Goal: Communication & Community: Answer question/provide support

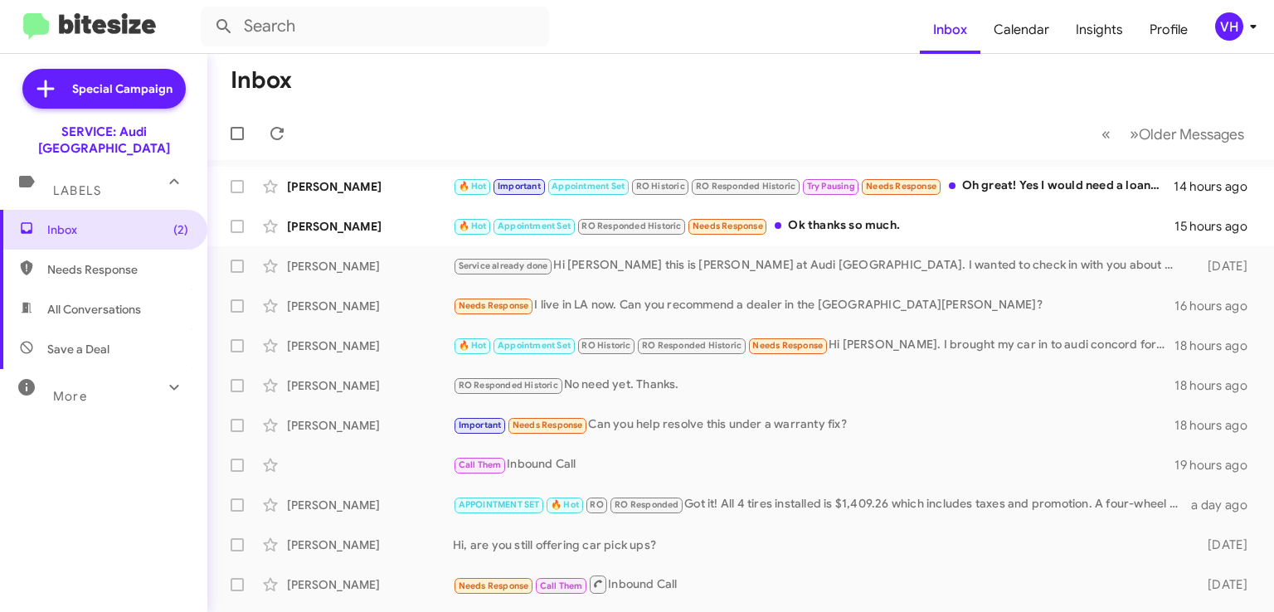
click at [390, 225] on div "[PERSON_NAME]" at bounding box center [370, 226] width 166 height 17
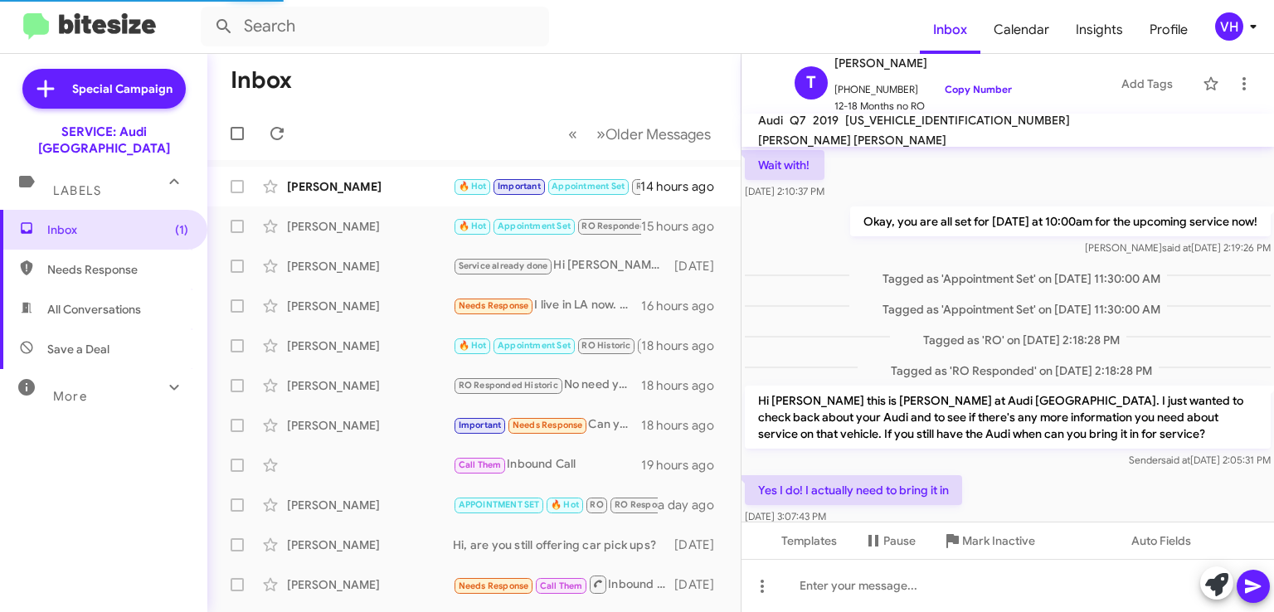
scroll to position [784, 0]
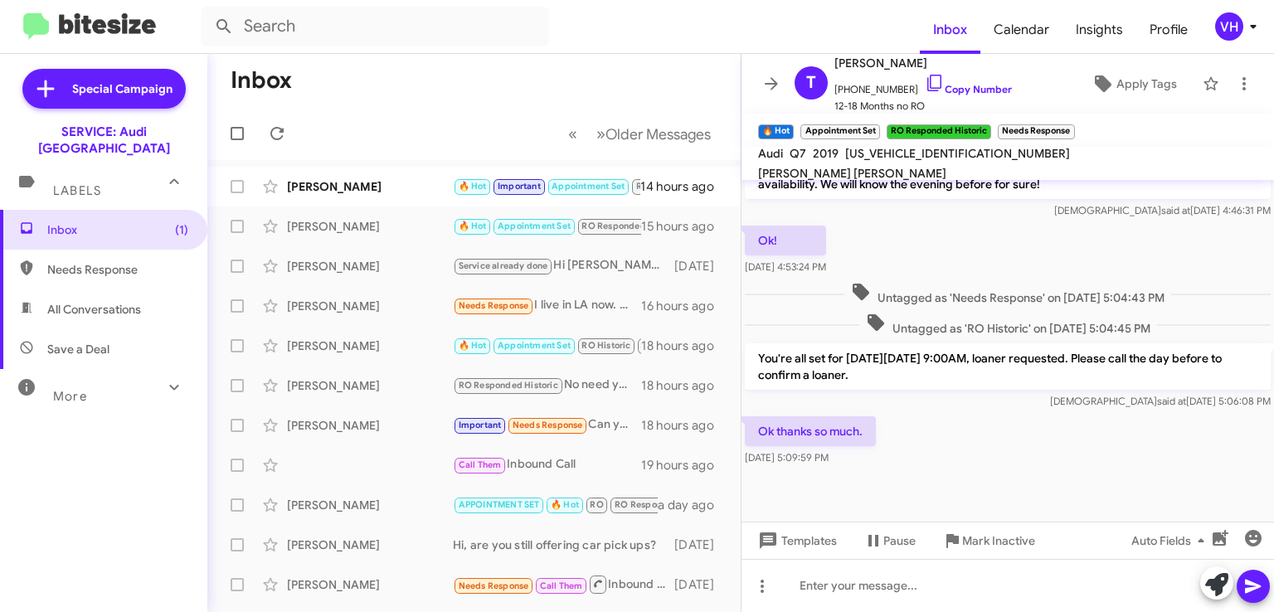
click at [1071, 124] on span "×" at bounding box center [1071, 124] width 10 height 20
click at [393, 198] on div "Evan Disick 🔥 Hot Important Appointment Set RO Historic RO Responded Historic T…" at bounding box center [474, 186] width 507 height 33
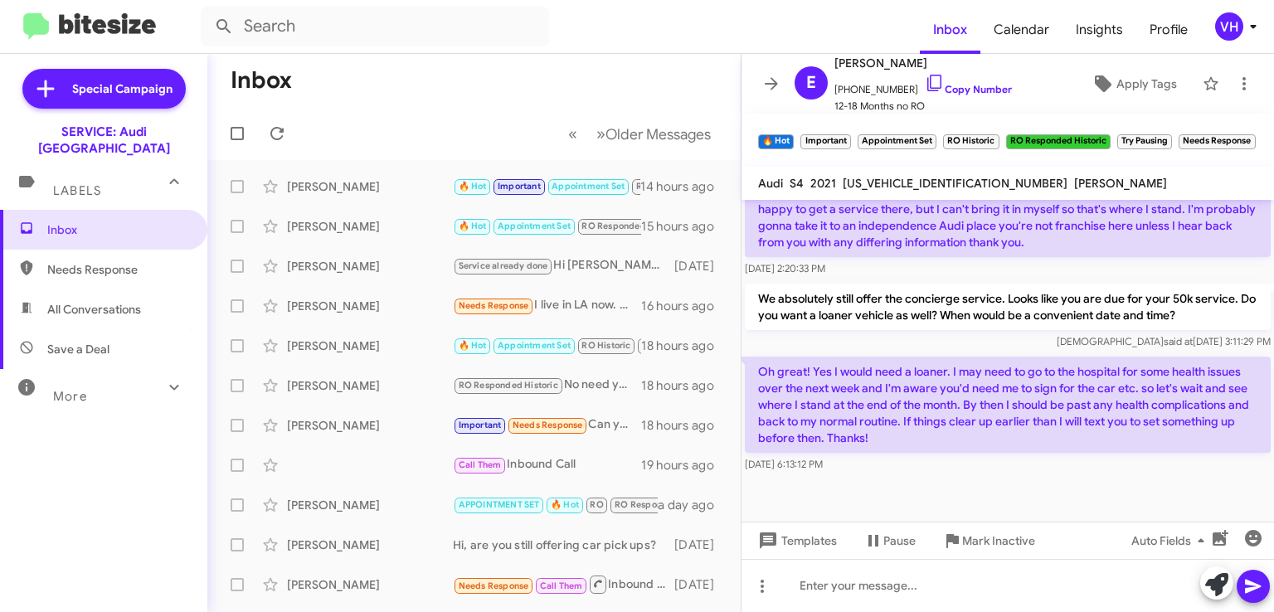
scroll to position [899, 0]
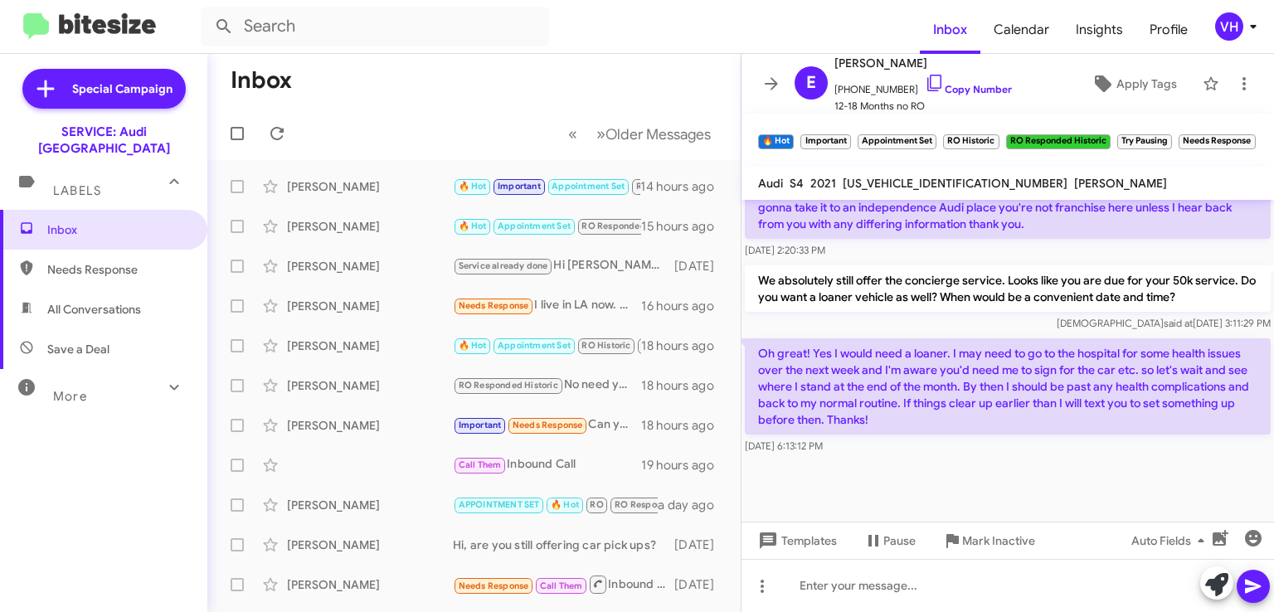
click at [1250, 134] on span "×" at bounding box center [1252, 134] width 10 height 20
click at [1168, 133] on span "×" at bounding box center [1168, 134] width 10 height 20
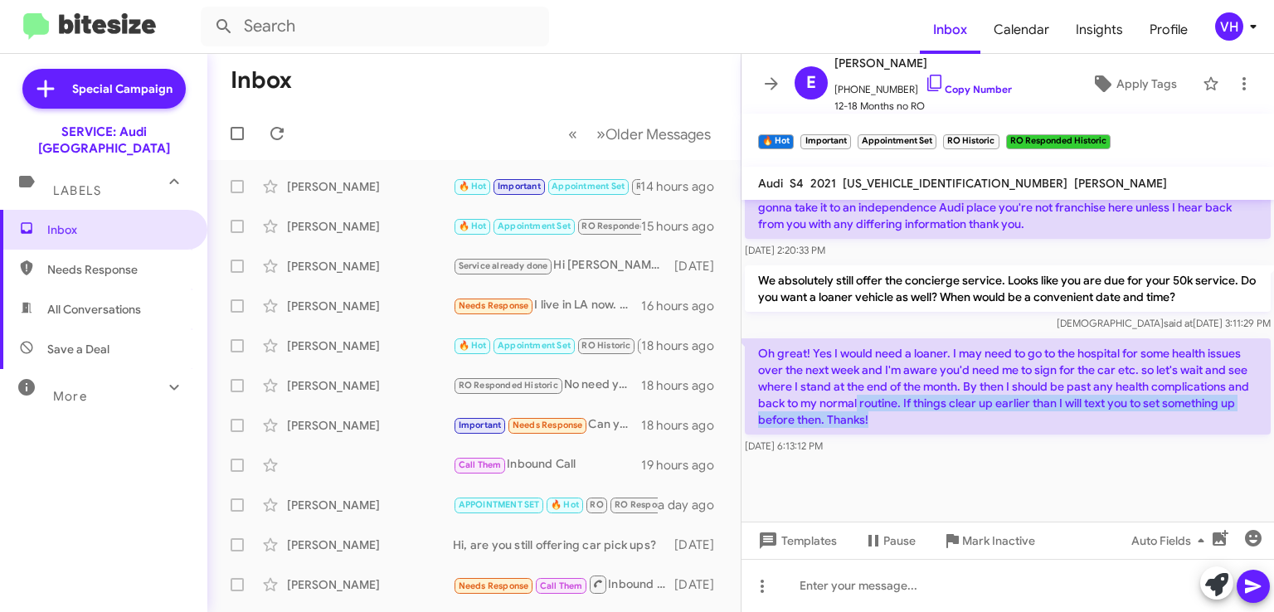
drag, startPoint x: 993, startPoint y: 430, endPoint x: 959, endPoint y: 427, distance: 34.1
click at [959, 427] on p "Oh great! Yes I would need a loaner. I may need to go to the hospital for some …" at bounding box center [1008, 387] width 526 height 96
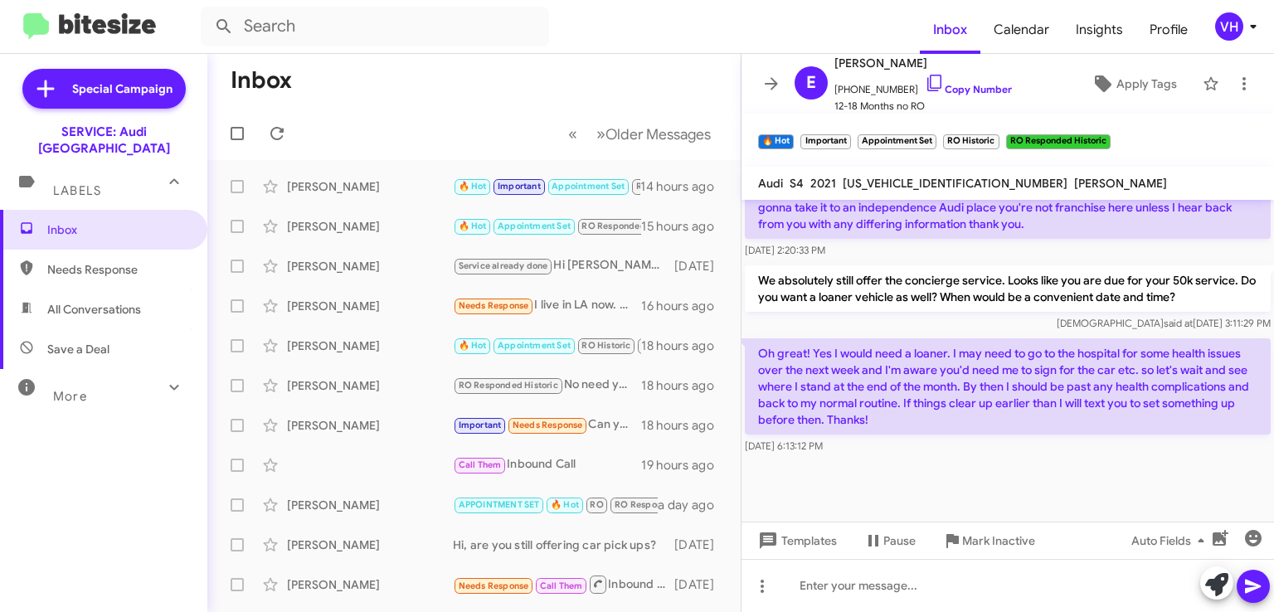
click at [923, 410] on p "Oh great! Yes I would need a loaner. I may need to go to the hospital for some …" at bounding box center [1008, 387] width 526 height 96
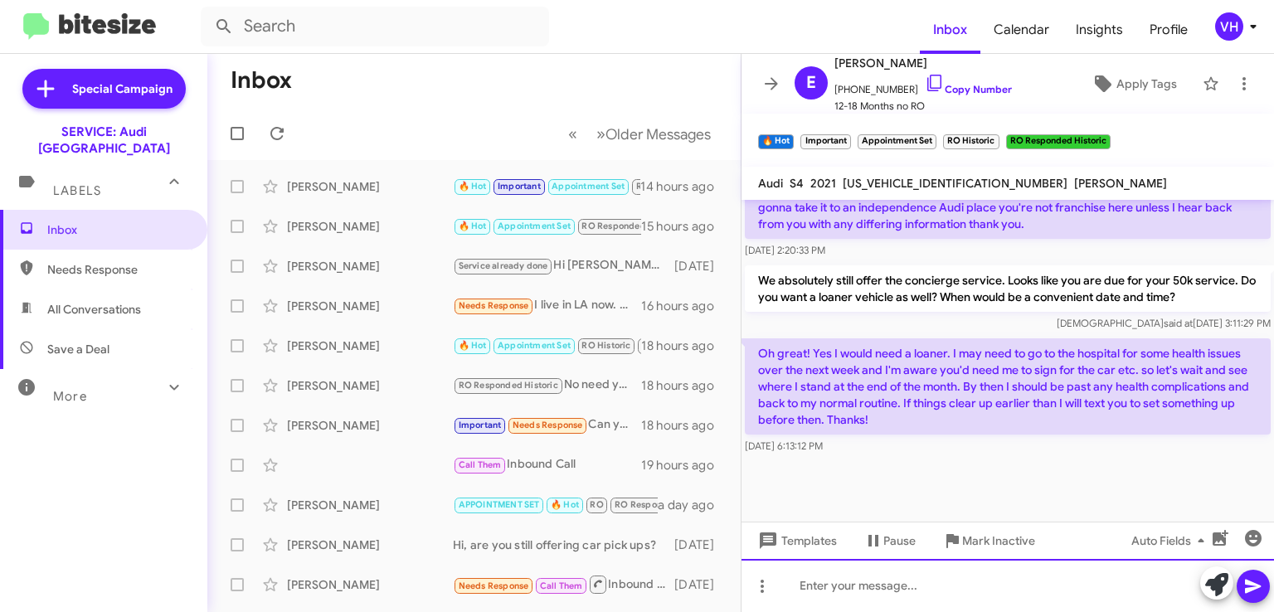
click at [880, 573] on div at bounding box center [1008, 585] width 533 height 53
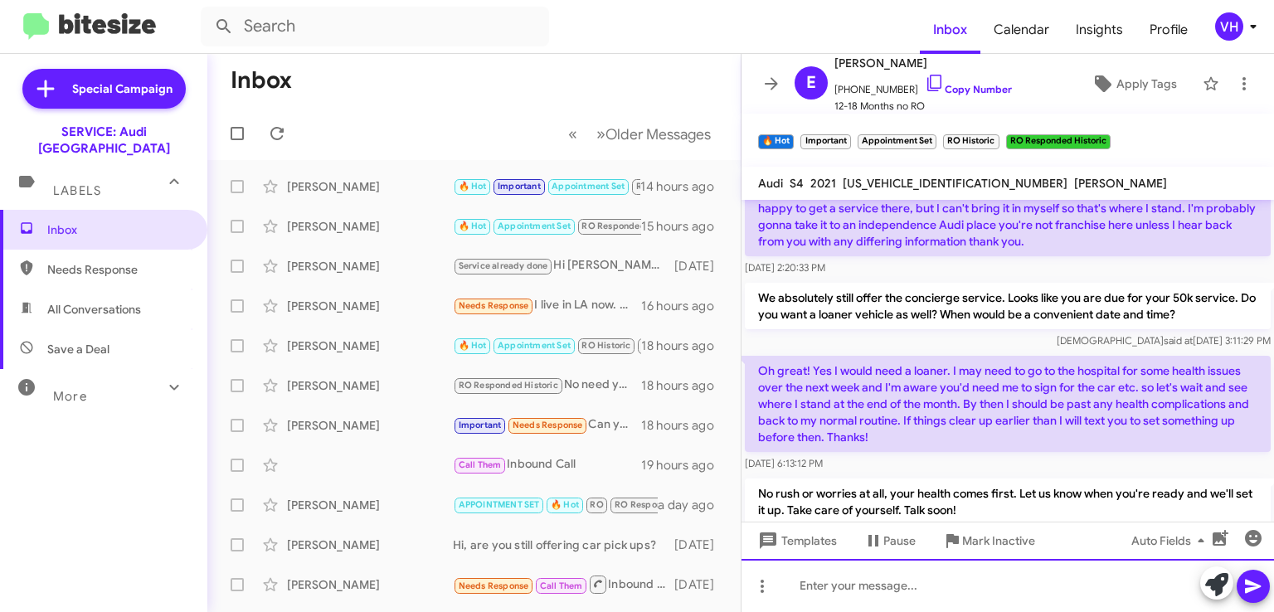
scroll to position [996, 0]
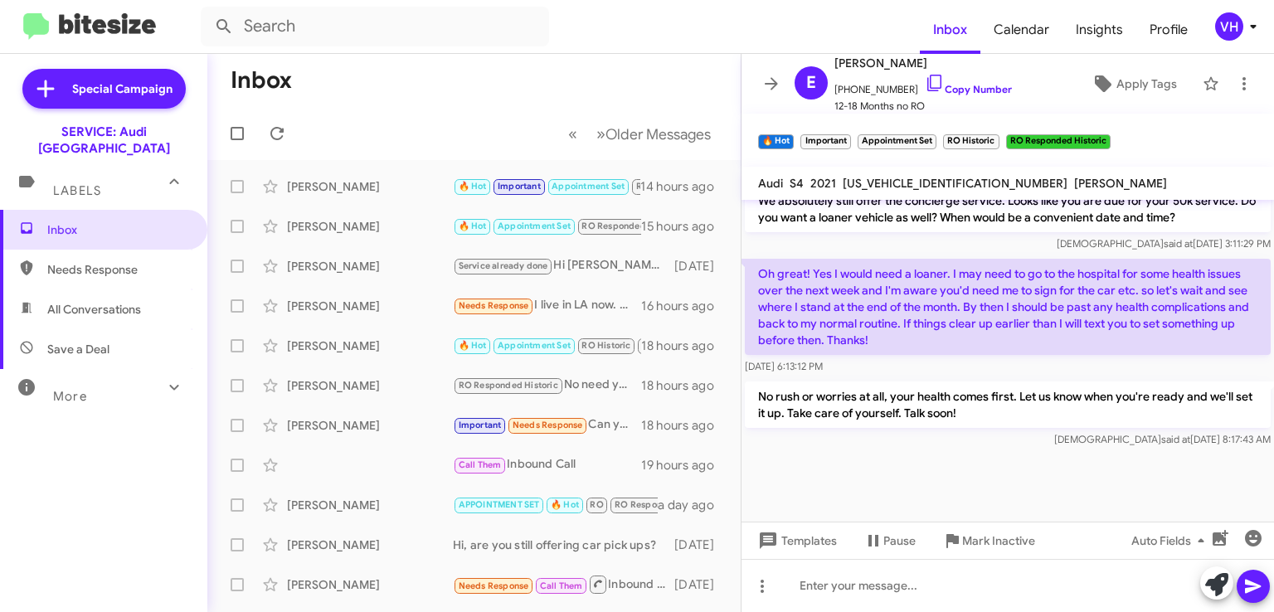
click at [931, 134] on span "×" at bounding box center [933, 134] width 10 height 20
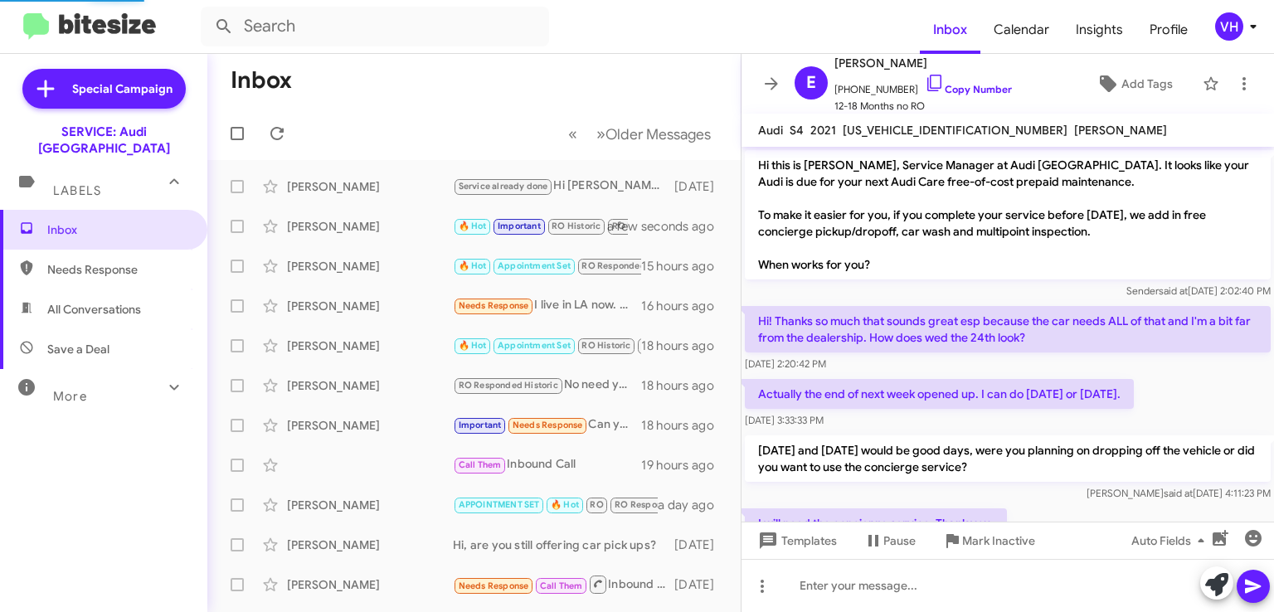
scroll to position [1050, 0]
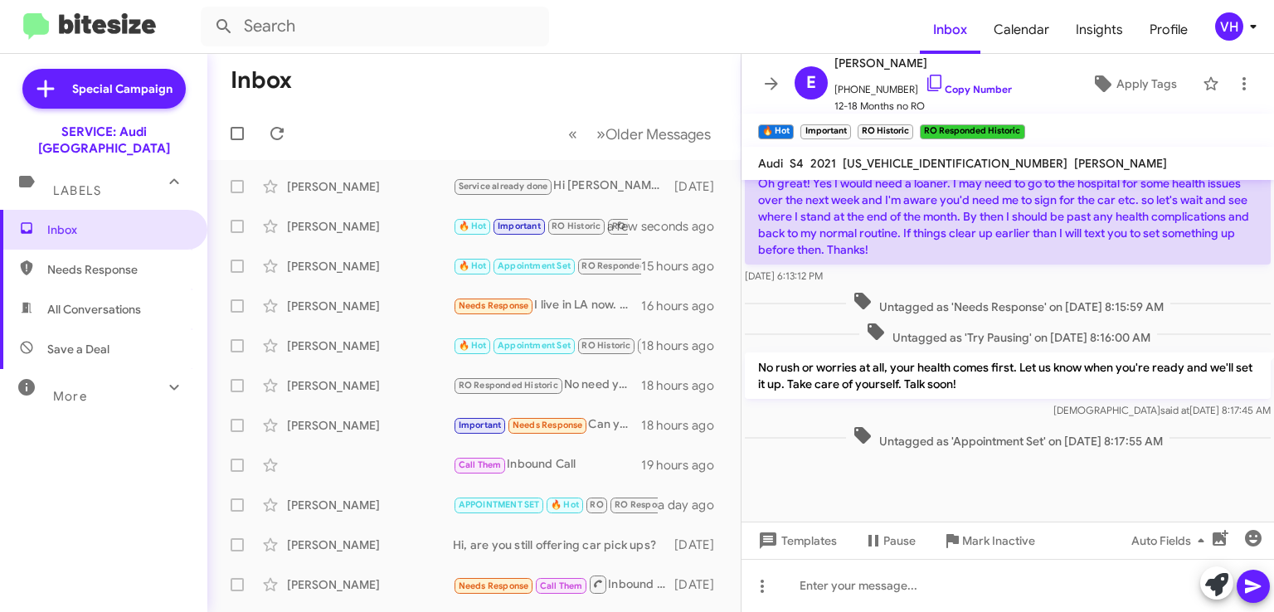
click at [388, 265] on div "[PERSON_NAME]" at bounding box center [370, 266] width 166 height 17
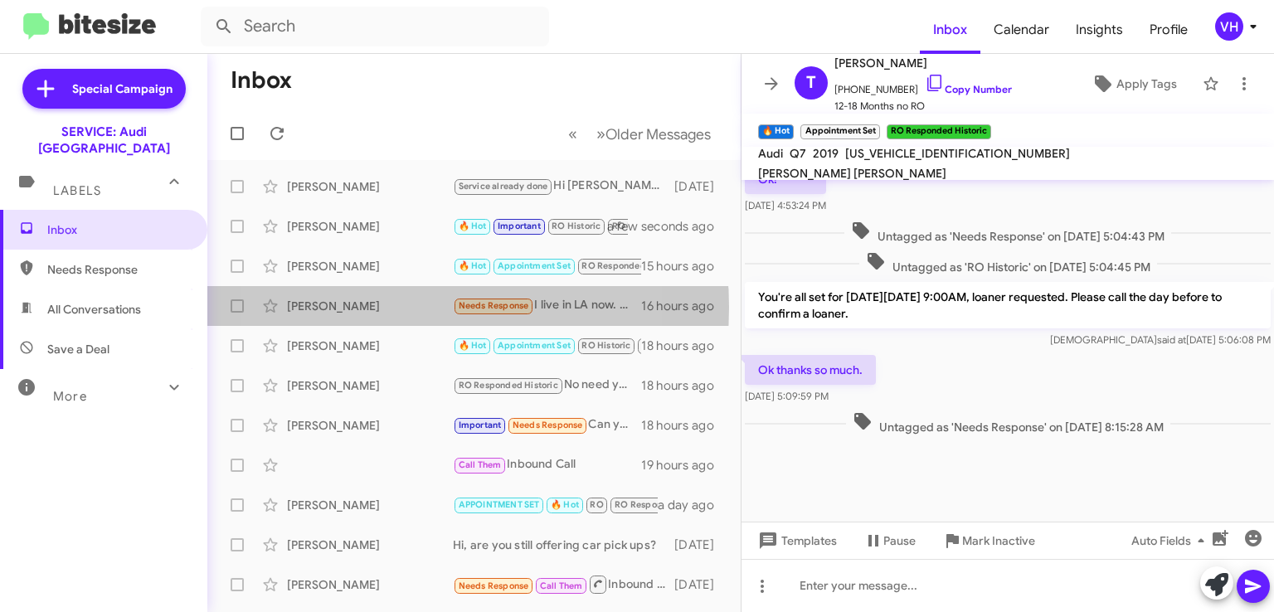
click at [379, 307] on div "[PERSON_NAME]" at bounding box center [370, 306] width 166 height 17
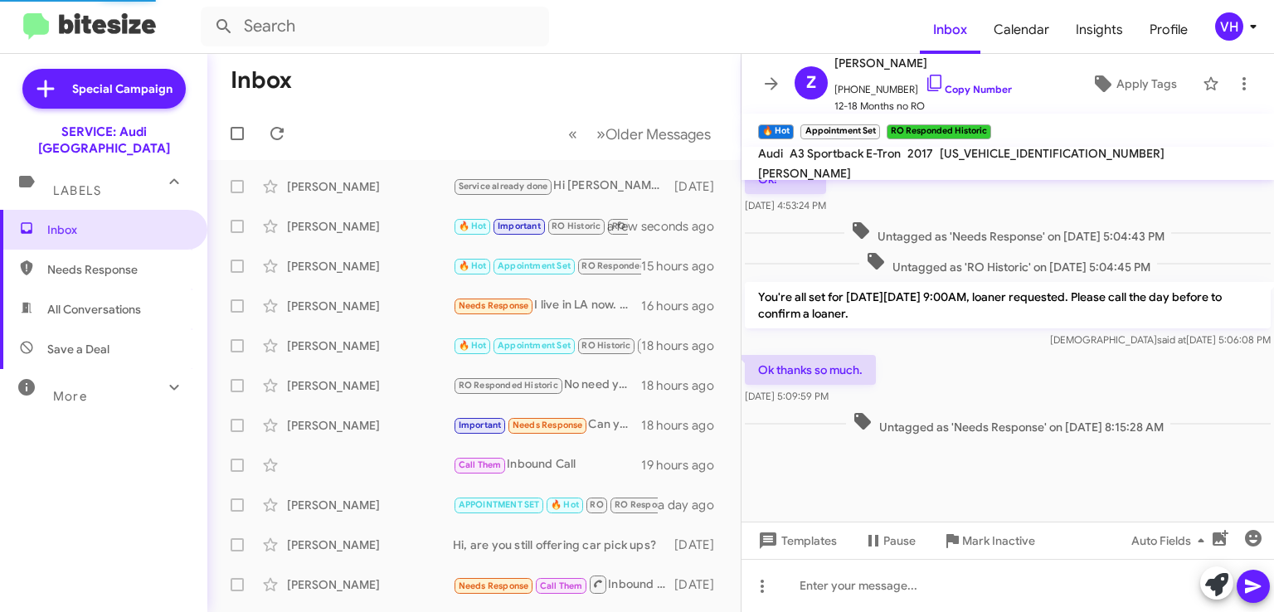
scroll to position [149, 0]
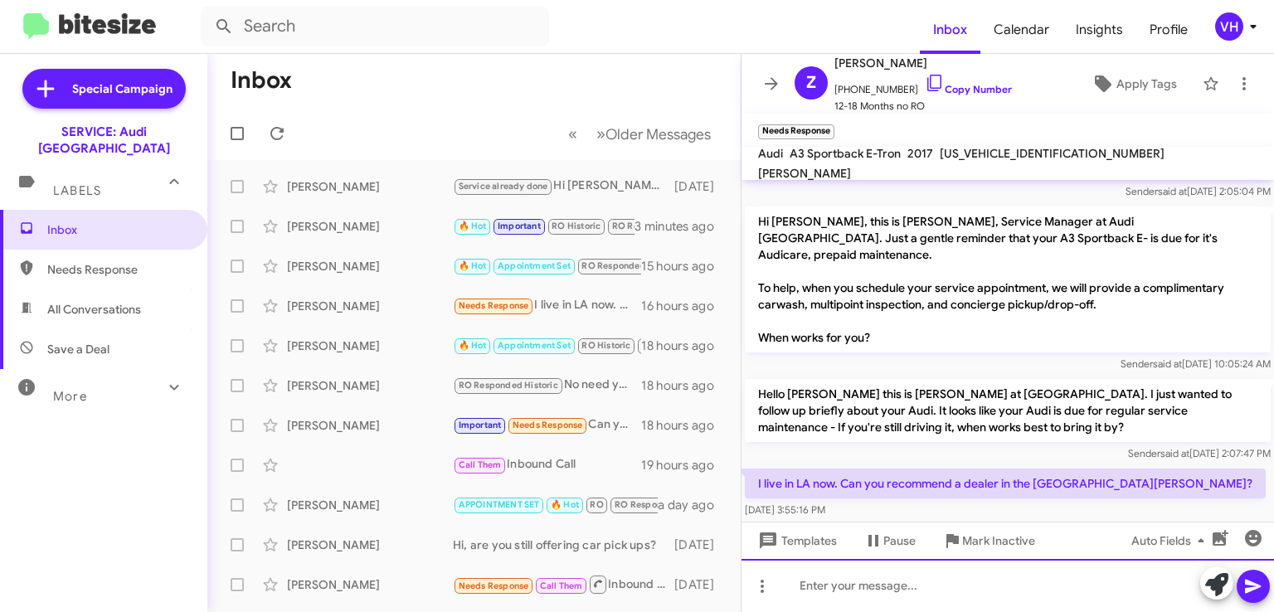
click at [948, 568] on div at bounding box center [1008, 585] width 533 height 53
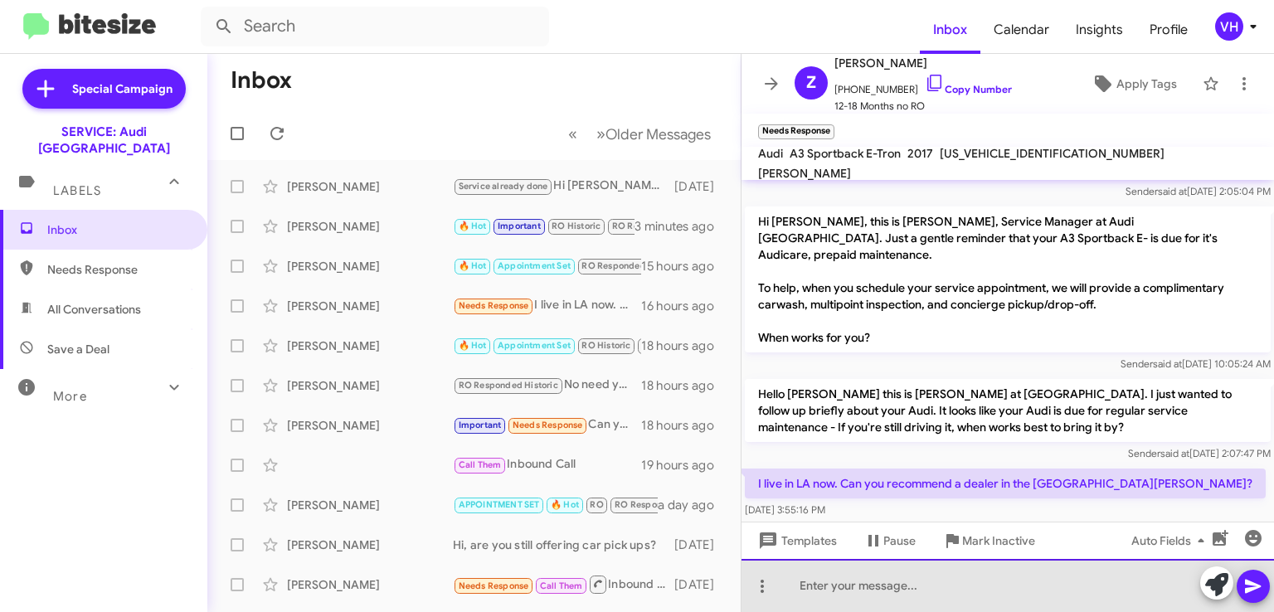
click at [939, 586] on div at bounding box center [1008, 585] width 533 height 53
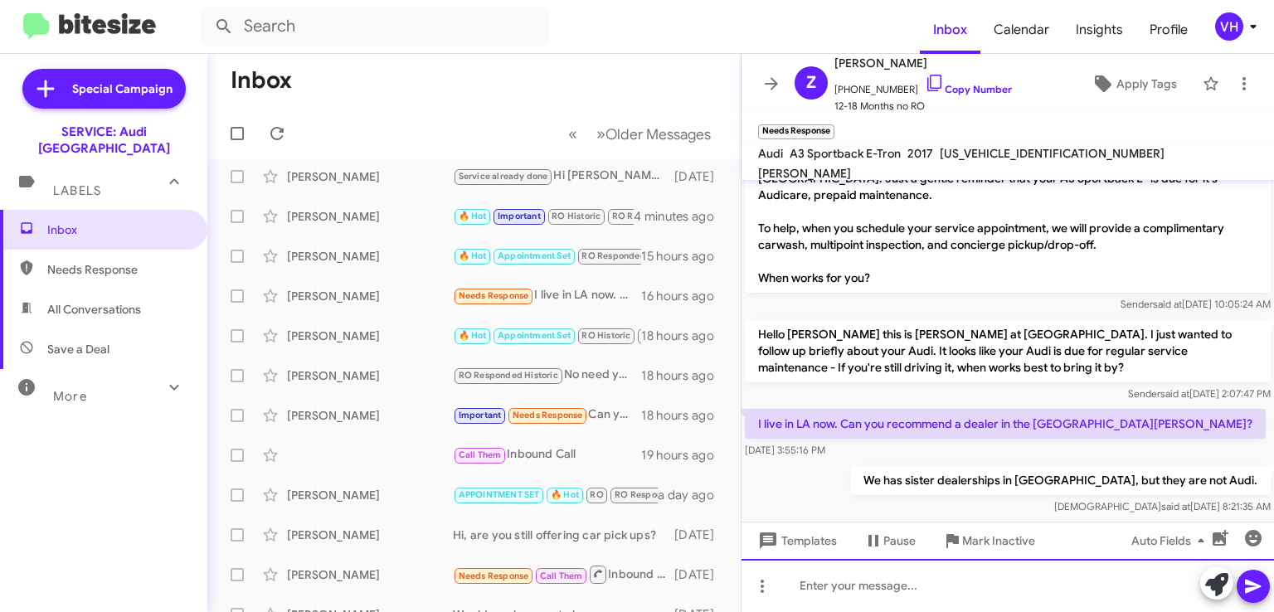
scroll to position [0, 0]
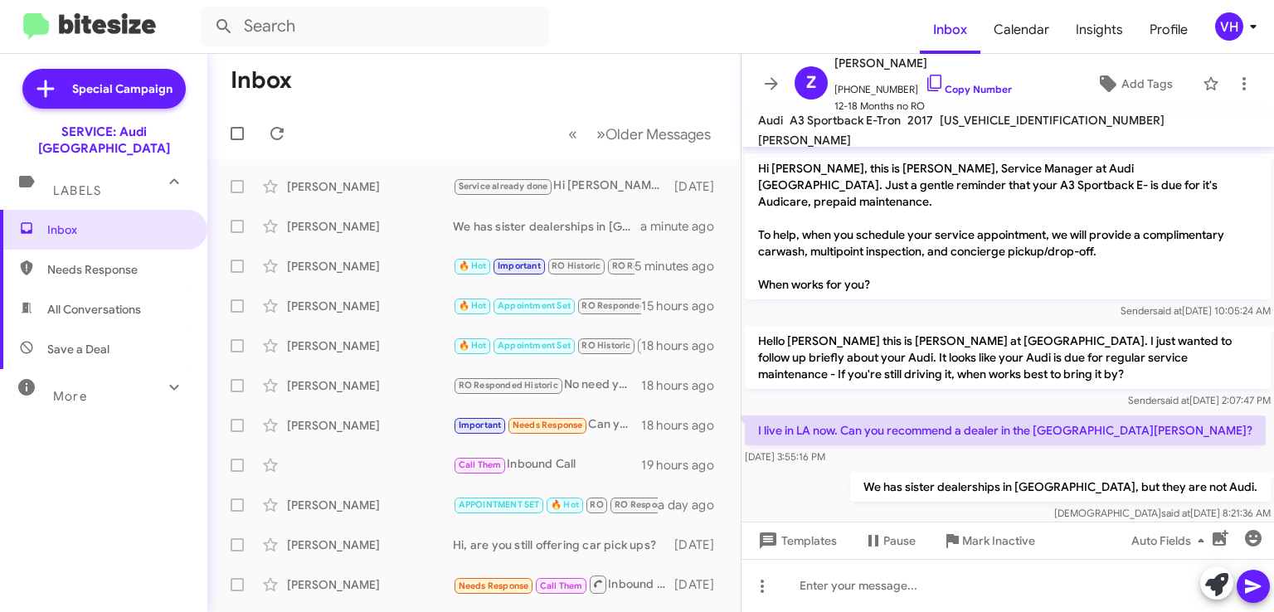
scroll to position [176, 0]
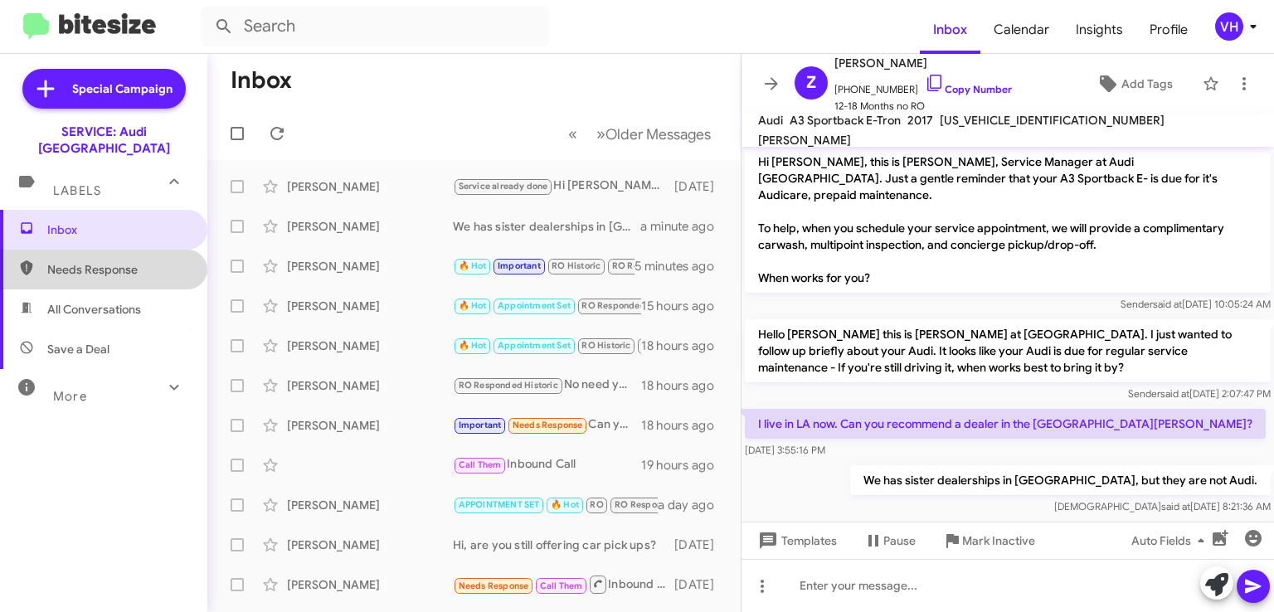
click at [135, 261] on span "Needs Response" at bounding box center [117, 269] width 141 height 17
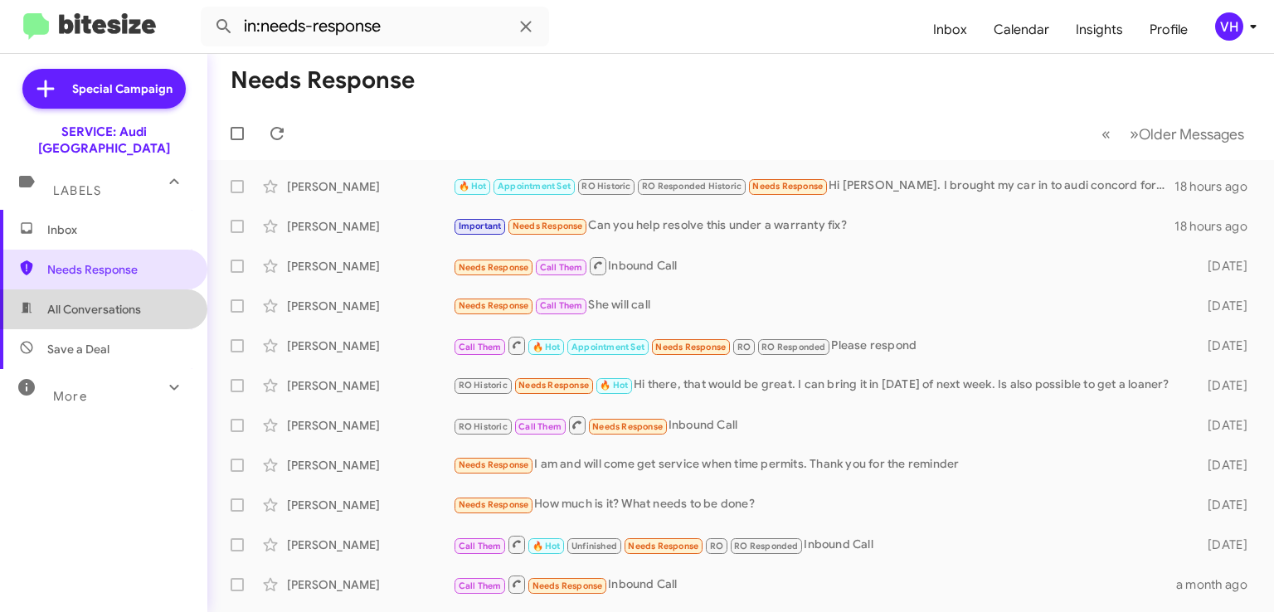
click at [113, 301] on span "All Conversations" at bounding box center [94, 309] width 94 height 17
type input "in:all-conversations"
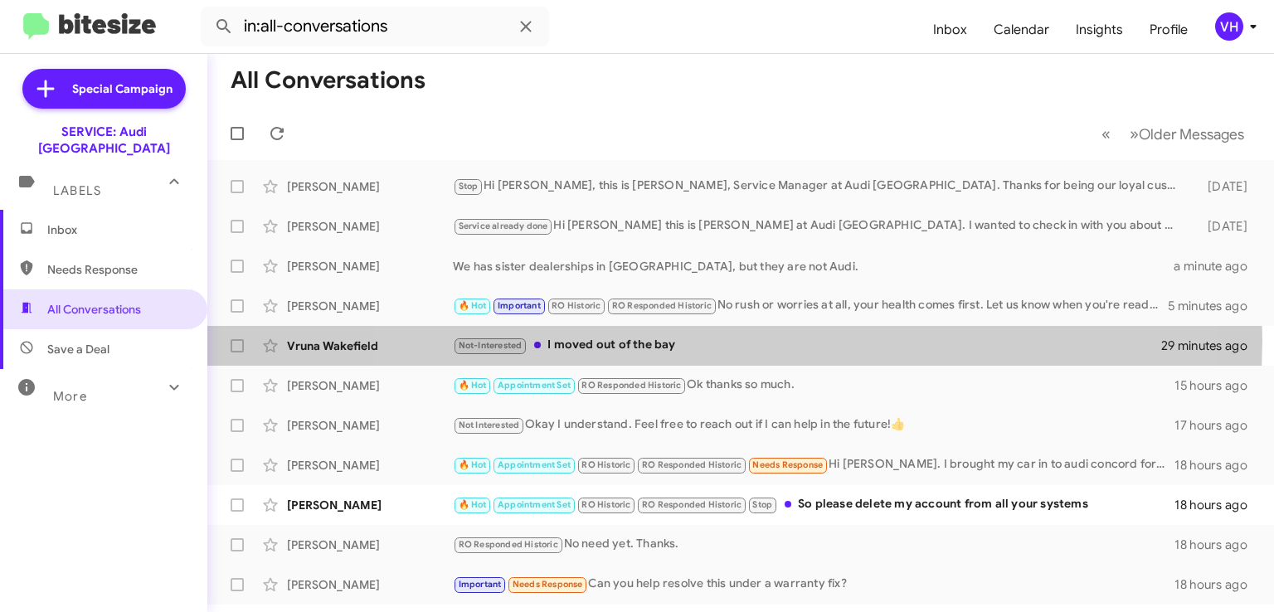
click at [713, 339] on div "Not-Interested I moved out of the bay" at bounding box center [807, 345] width 709 height 19
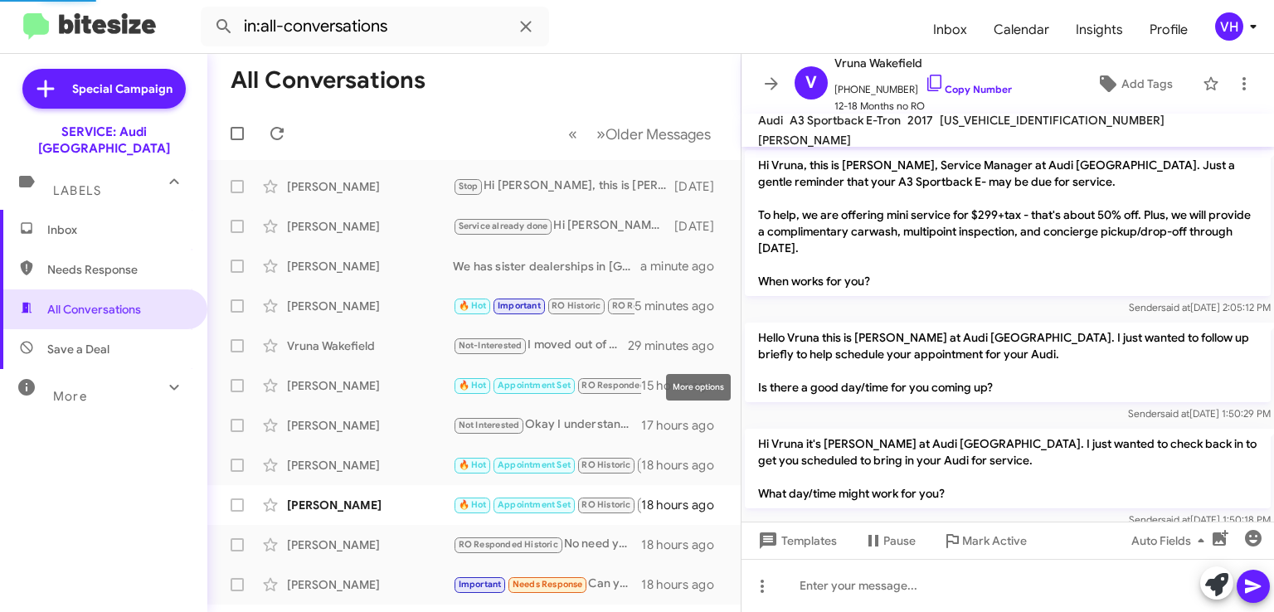
scroll to position [818, 0]
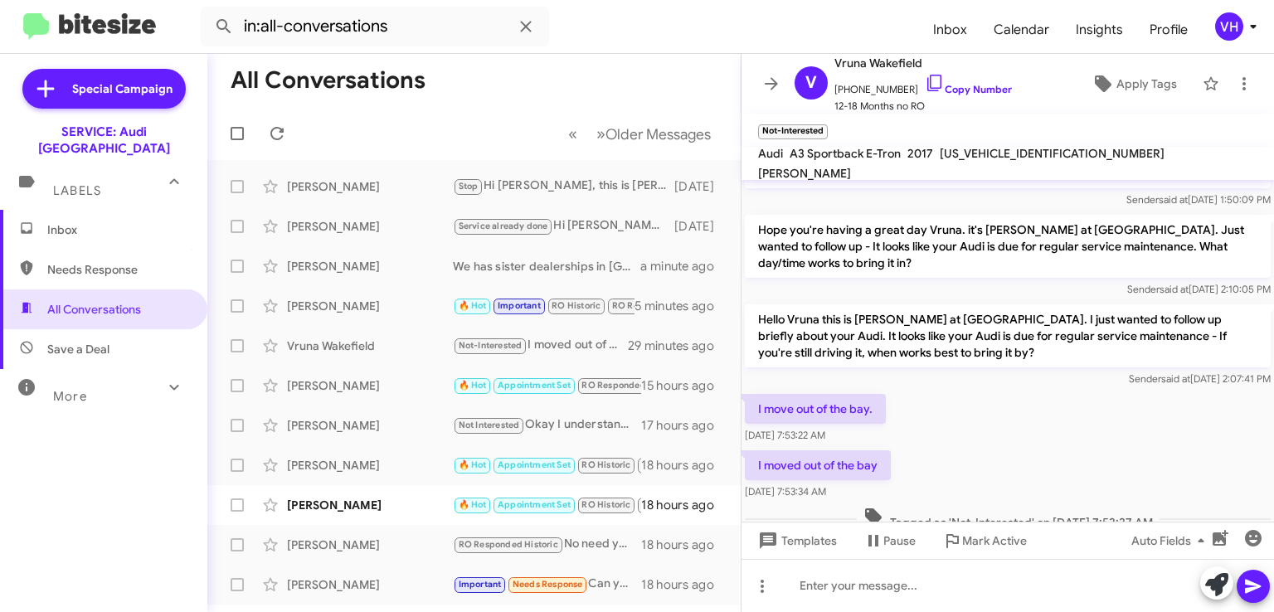
drag, startPoint x: 976, startPoint y: 449, endPoint x: 879, endPoint y: 324, distance: 157.8
click at [879, 324] on p "Hello Vruna this is [PERSON_NAME] at [GEOGRAPHIC_DATA]. I just wanted to follow…" at bounding box center [1008, 336] width 526 height 63
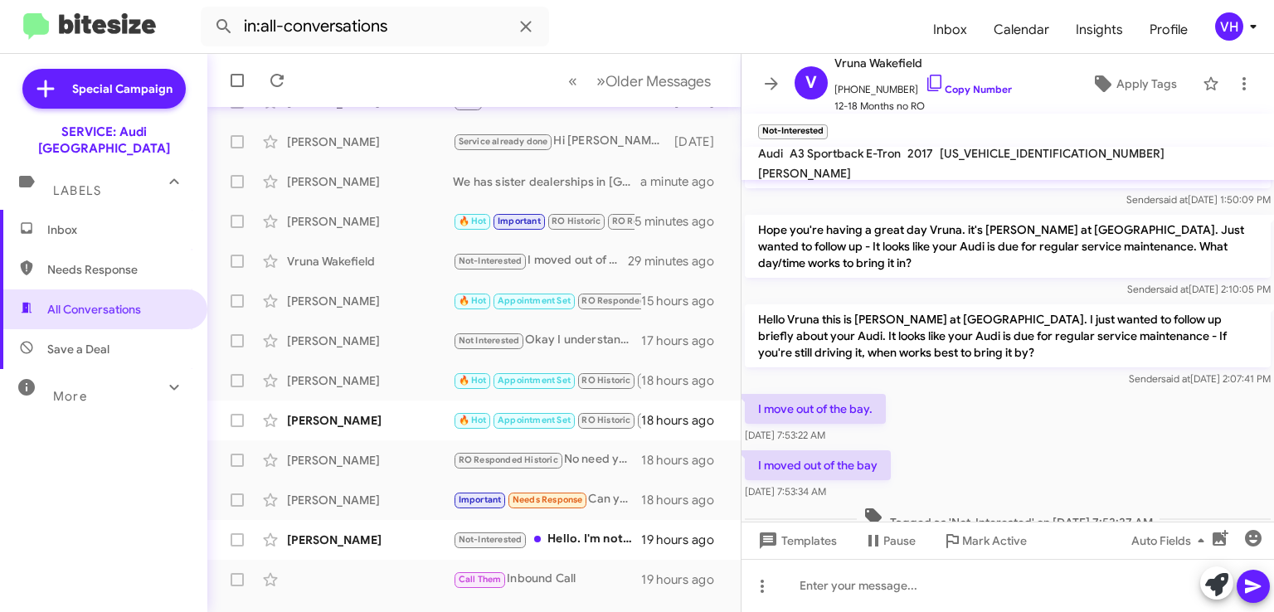
scroll to position [166, 0]
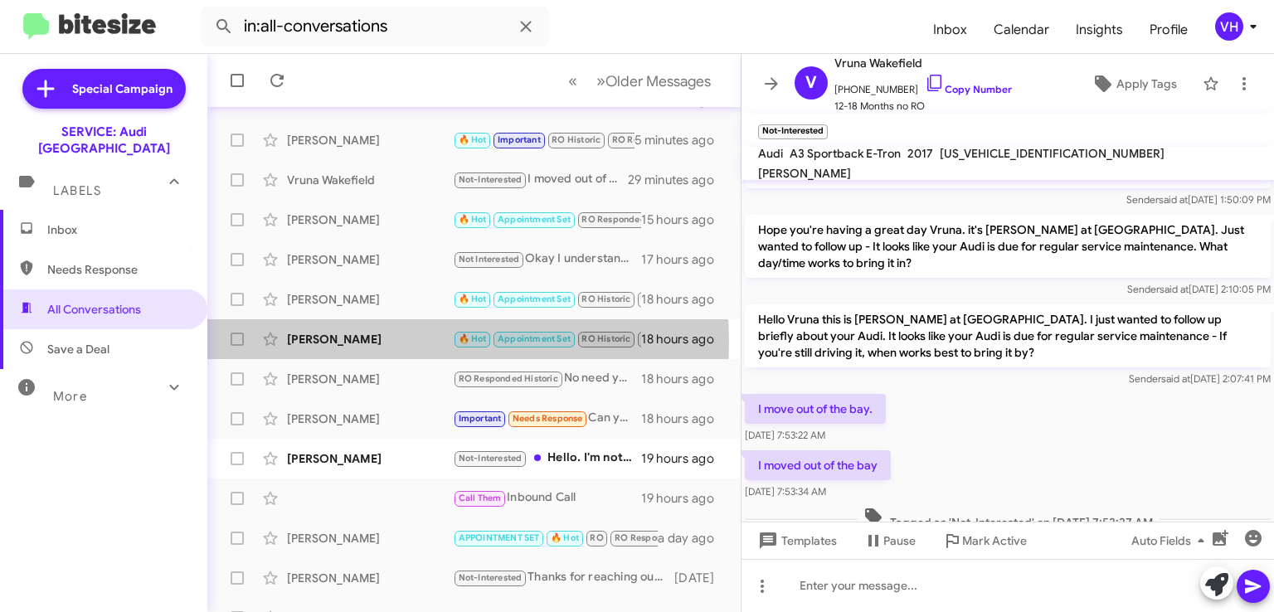
click at [363, 343] on div "[PERSON_NAME]" at bounding box center [370, 339] width 166 height 17
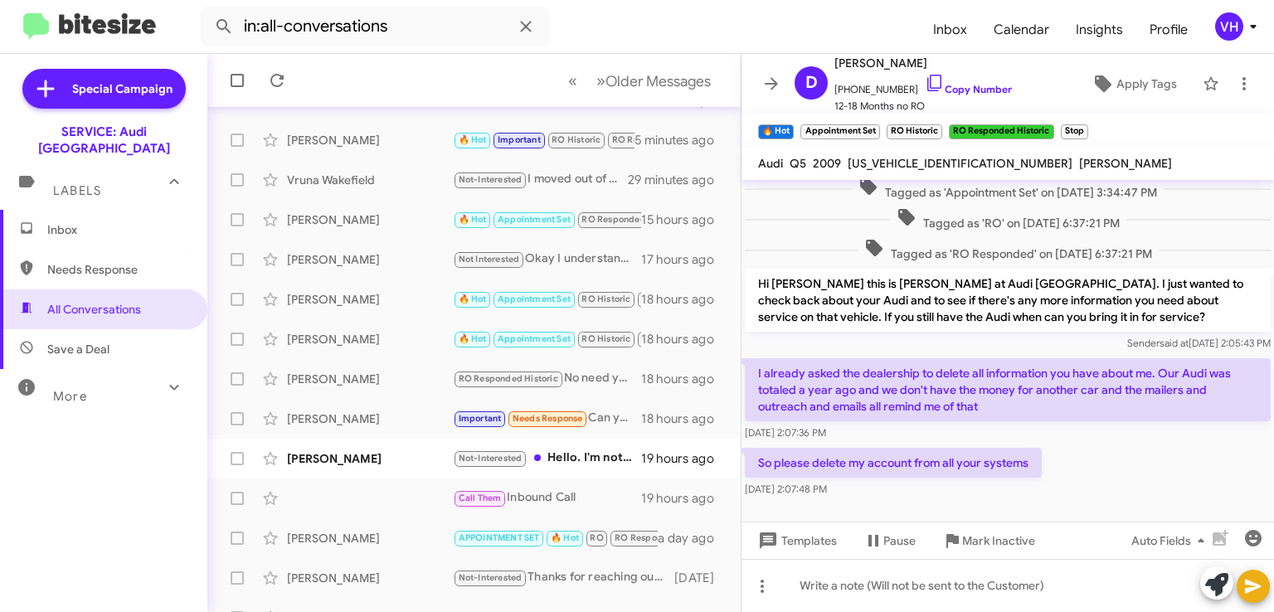
scroll to position [850, 0]
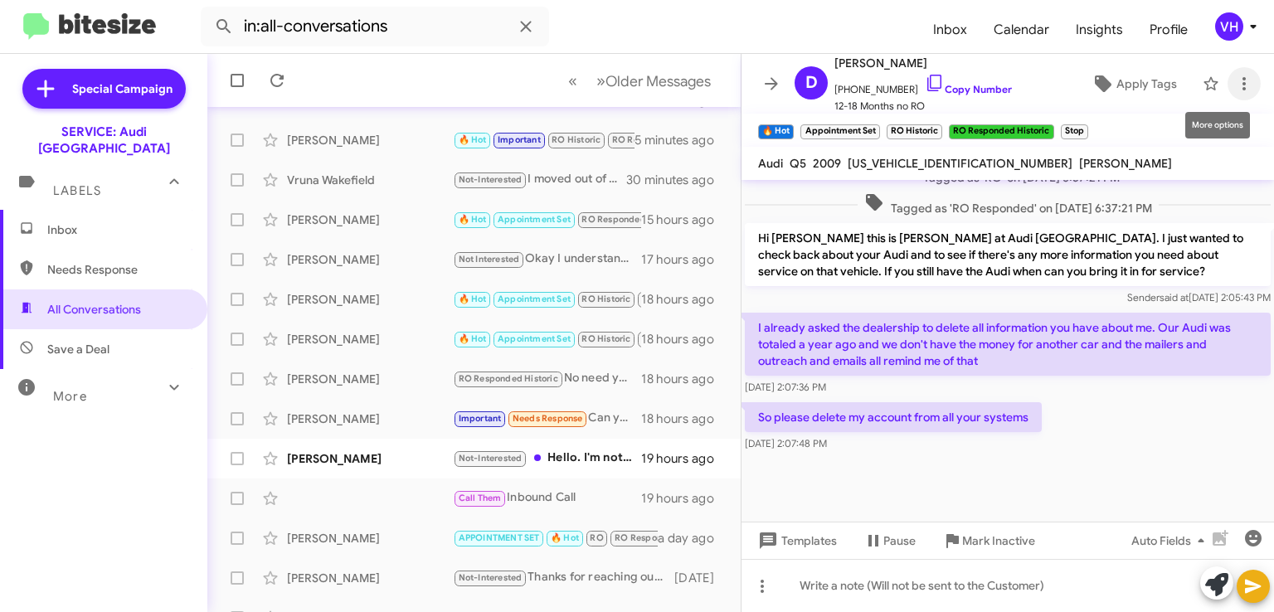
click at [1235, 87] on icon at bounding box center [1245, 84] width 20 height 20
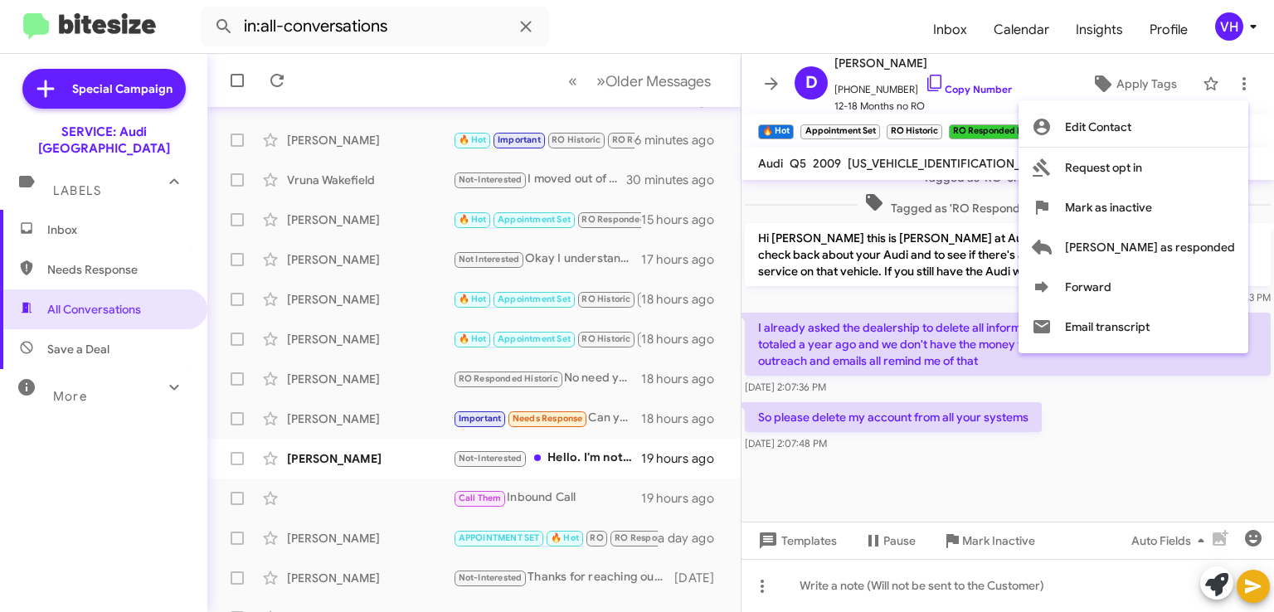
click at [1029, 310] on div at bounding box center [637, 306] width 1274 height 612
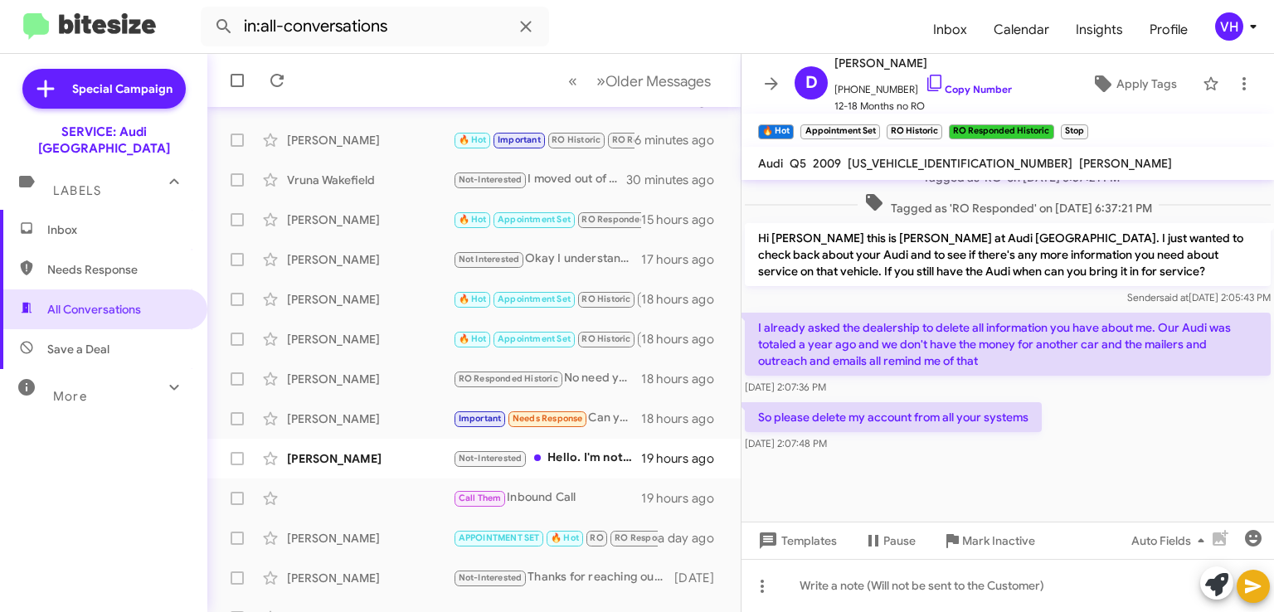
click at [1046, 124] on span "×" at bounding box center [1050, 124] width 10 height 20
click at [938, 124] on span "×" at bounding box center [938, 124] width 10 height 20
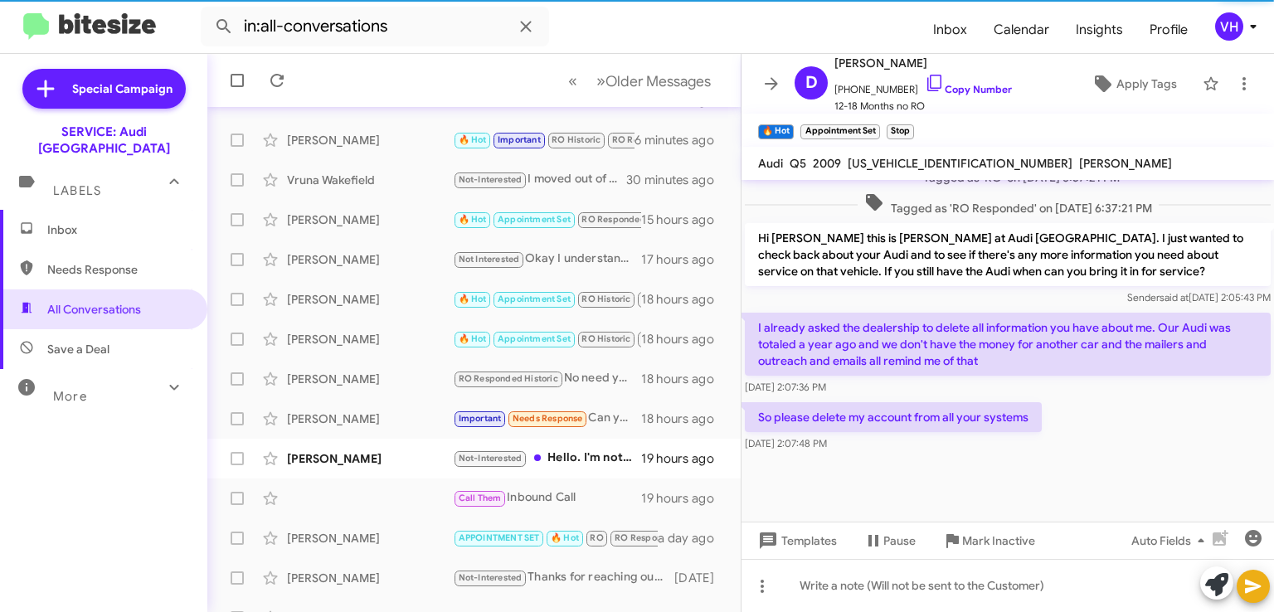
click at [873, 124] on span "×" at bounding box center [876, 124] width 10 height 20
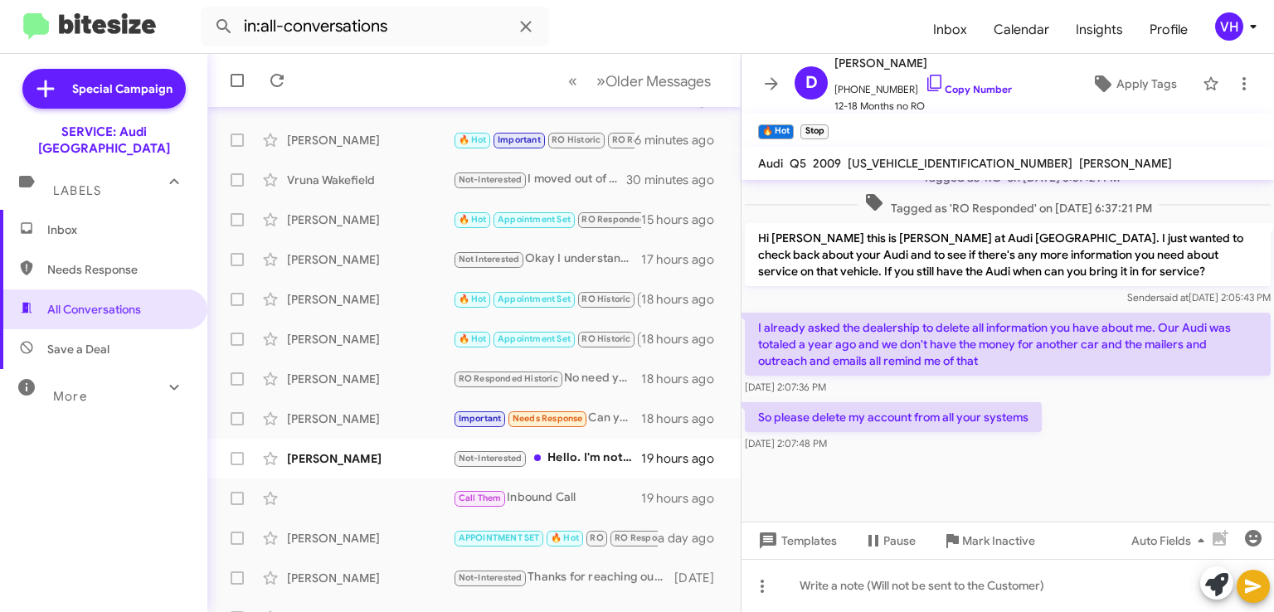
click at [790, 125] on span "×" at bounding box center [790, 124] width 10 height 20
click at [1235, 90] on icon at bounding box center [1245, 84] width 20 height 20
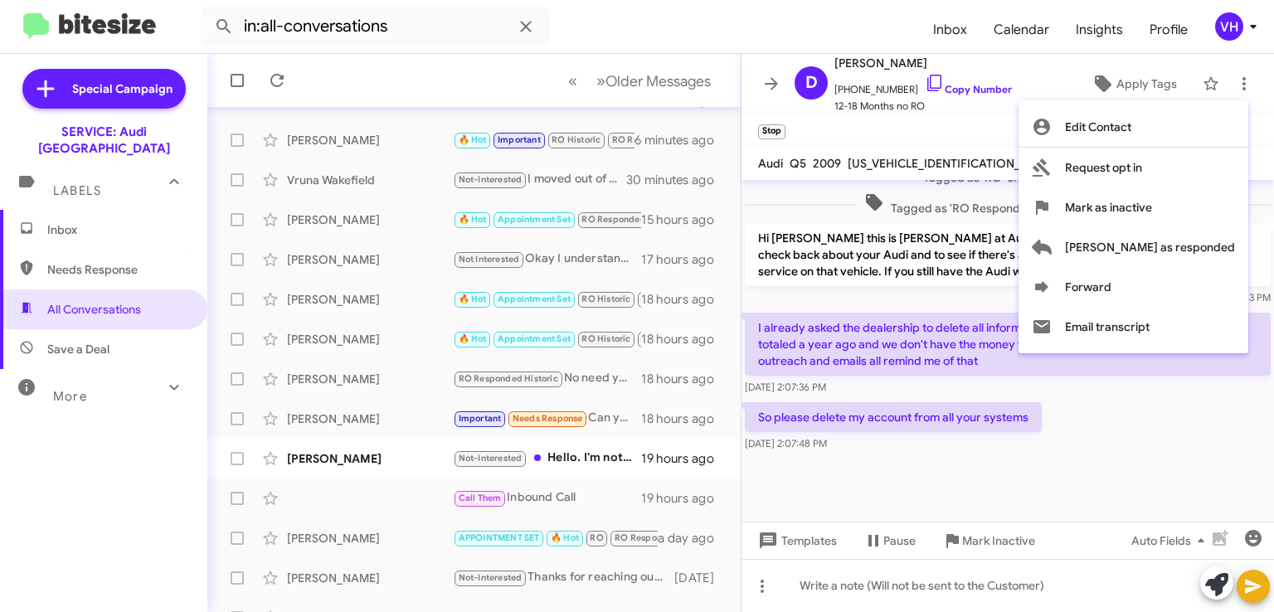
click at [967, 202] on div at bounding box center [637, 306] width 1274 height 612
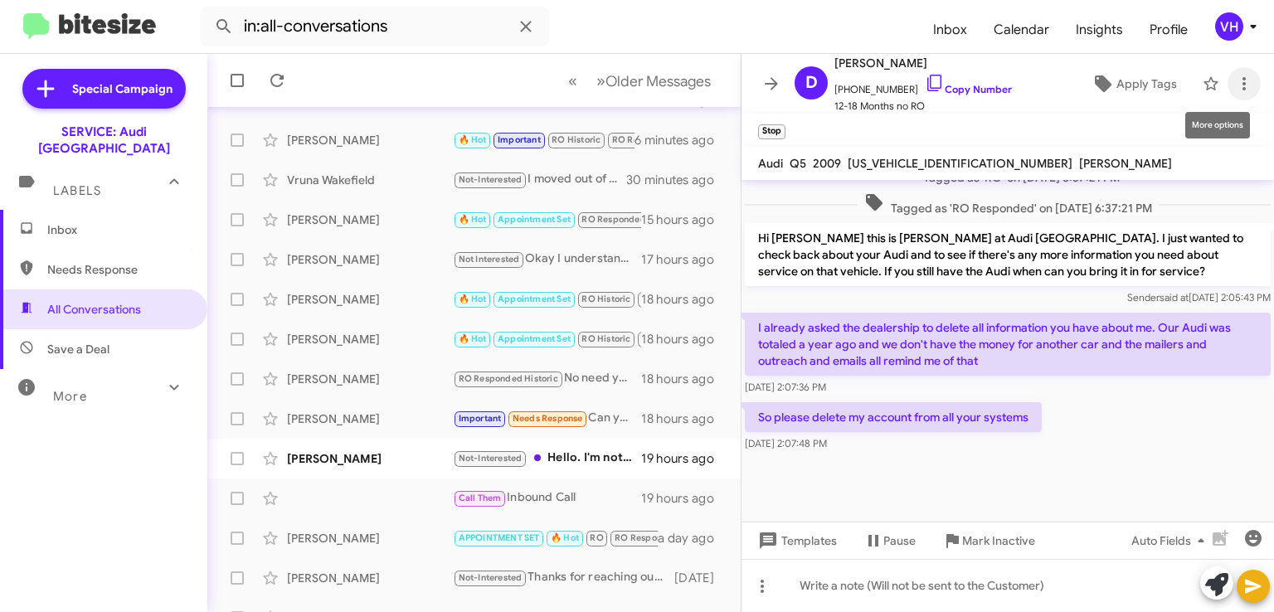
click at [1240, 84] on icon at bounding box center [1245, 84] width 20 height 20
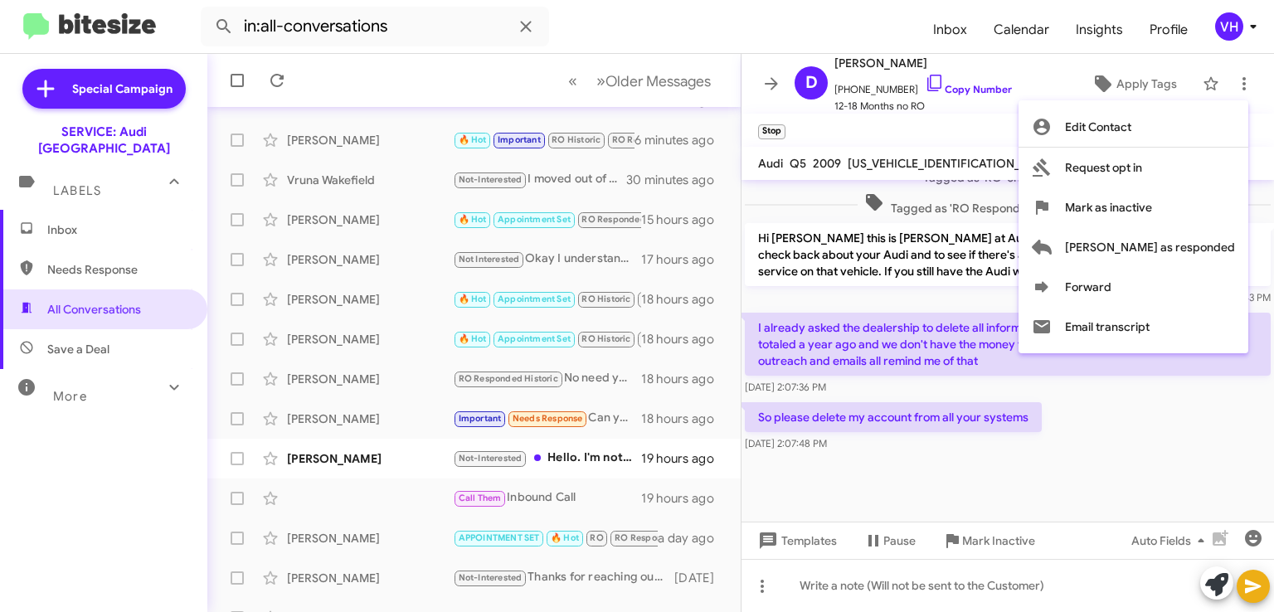
click at [921, 267] on div at bounding box center [637, 306] width 1274 height 612
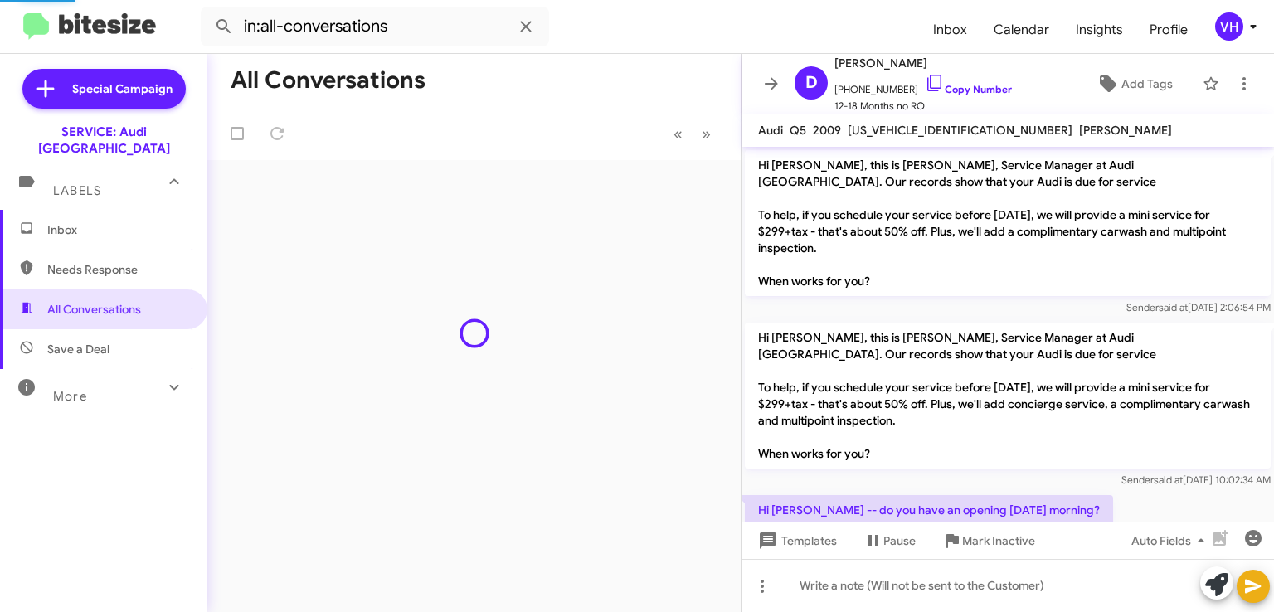
scroll to position [958, 0]
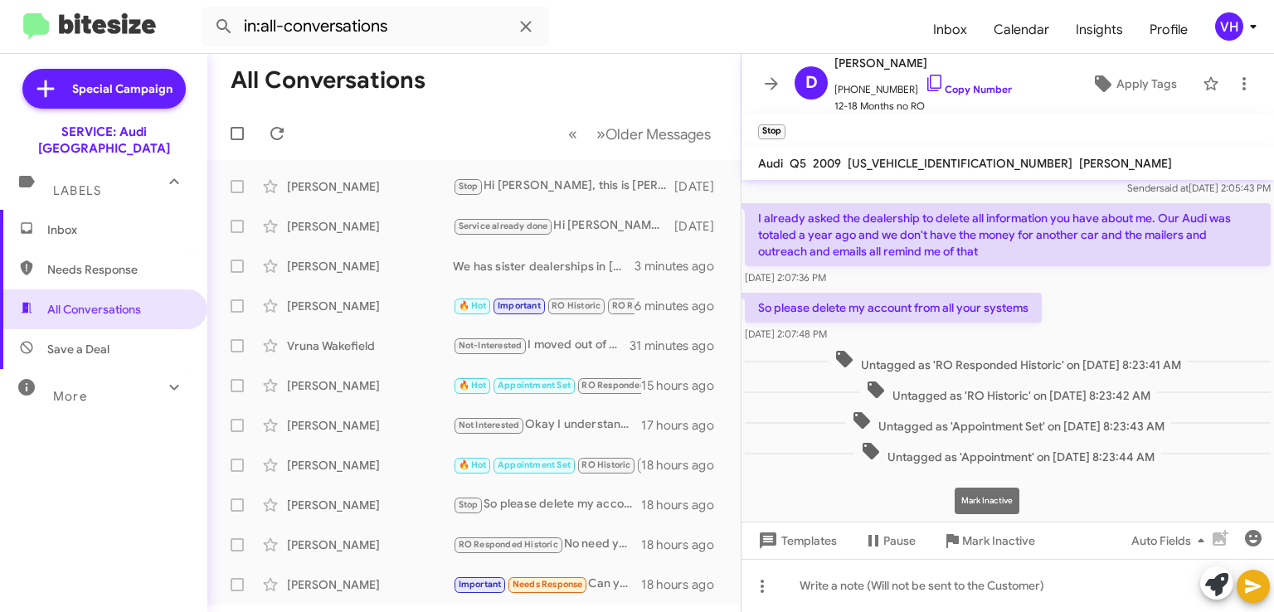
click at [986, 535] on span "Mark Inactive" at bounding box center [998, 541] width 73 height 30
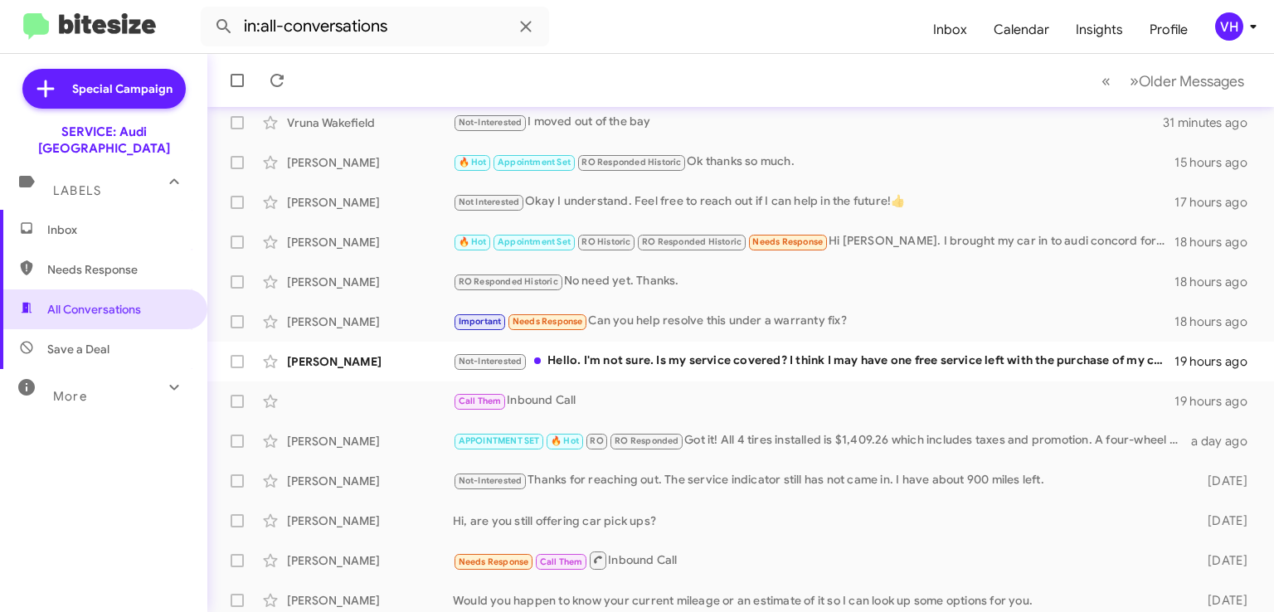
scroll to position [249, 0]
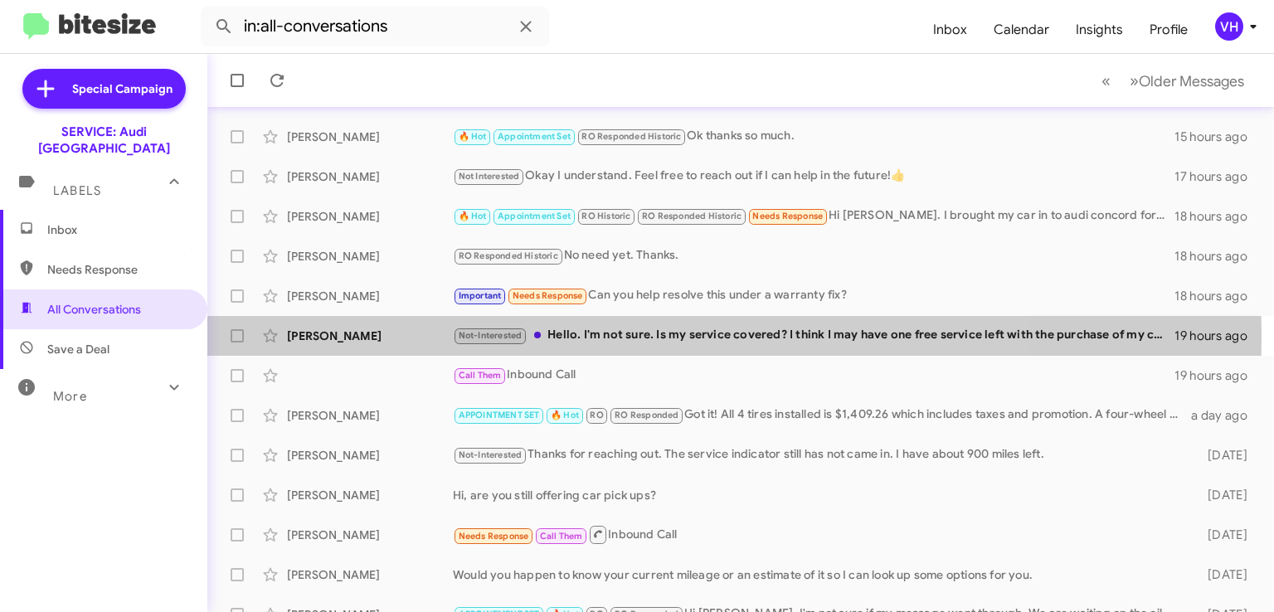
click at [408, 338] on div "[PERSON_NAME]" at bounding box center [370, 336] width 166 height 17
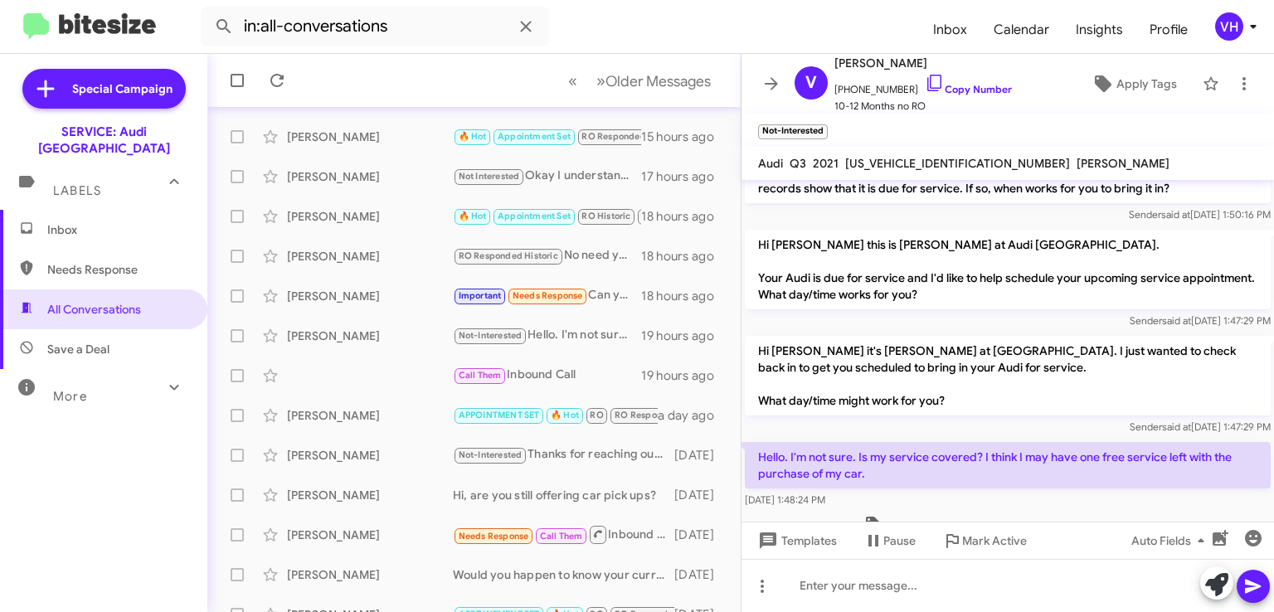
scroll to position [251, 0]
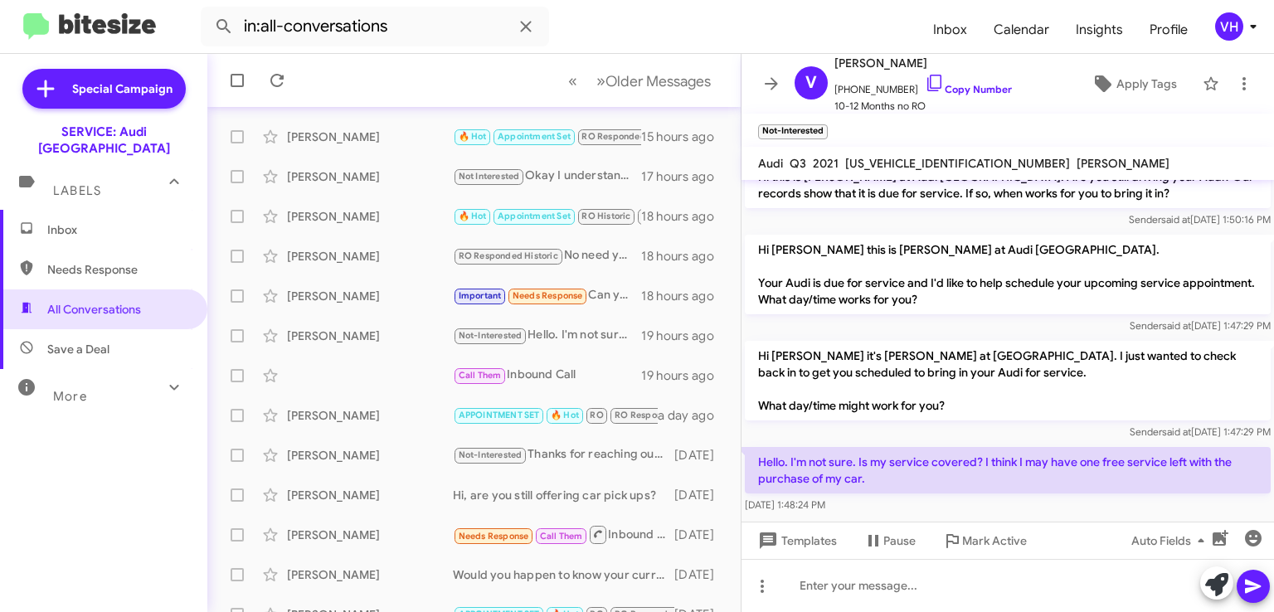
click at [911, 157] on span "WA1DECF35M1040171" at bounding box center [957, 163] width 225 height 15
copy span "WA1DECF35M1040171"
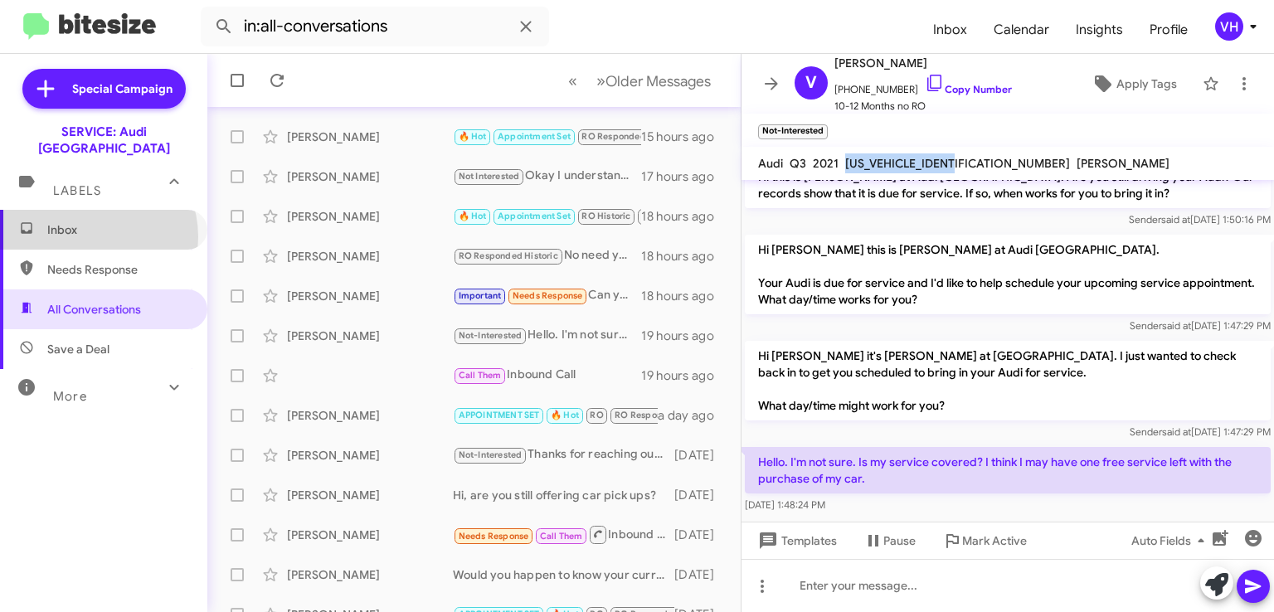
click at [86, 222] on span "Inbox" at bounding box center [117, 230] width 141 height 17
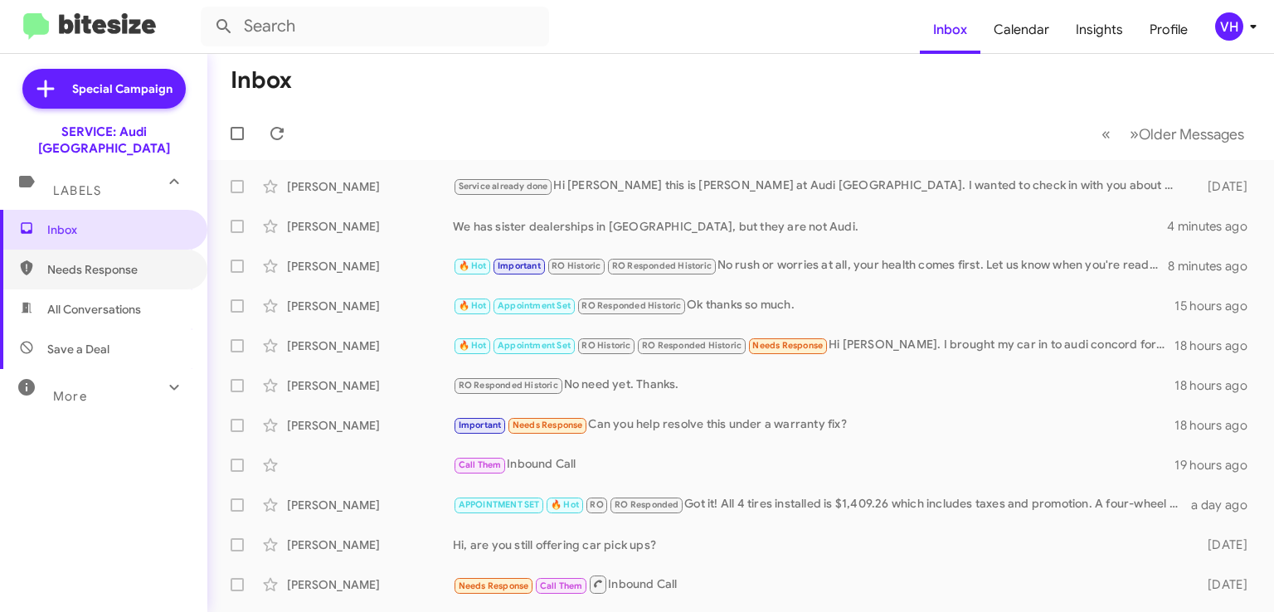
click at [149, 266] on span "Needs Response" at bounding box center [103, 270] width 207 height 40
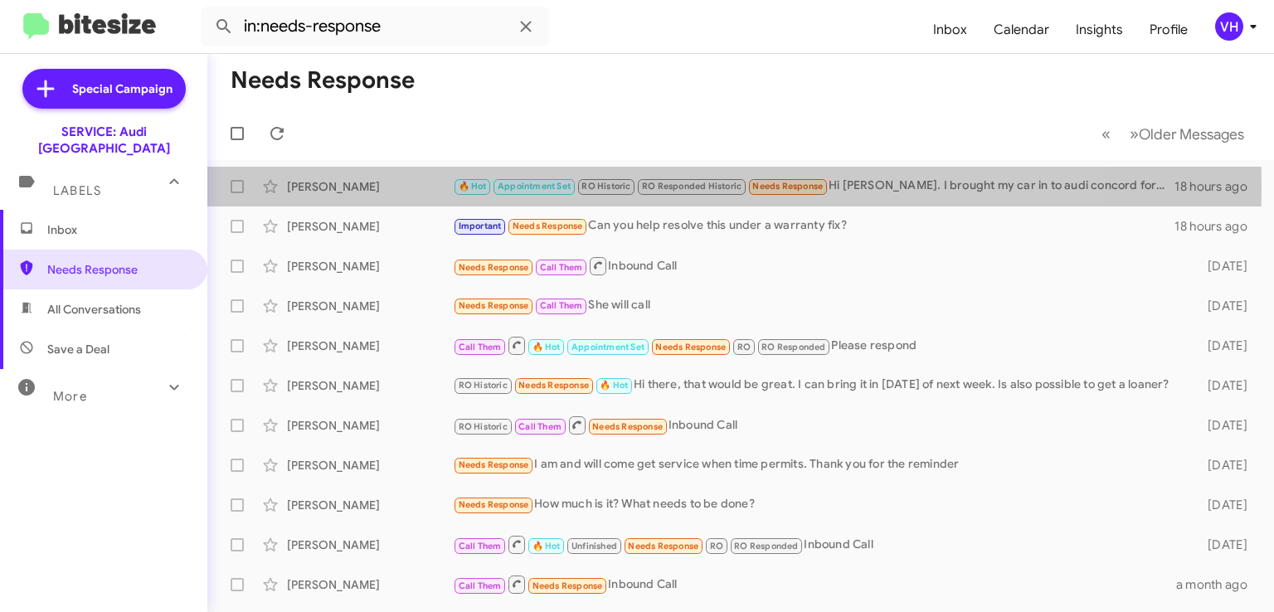
click at [340, 187] on div "[PERSON_NAME]" at bounding box center [370, 186] width 166 height 17
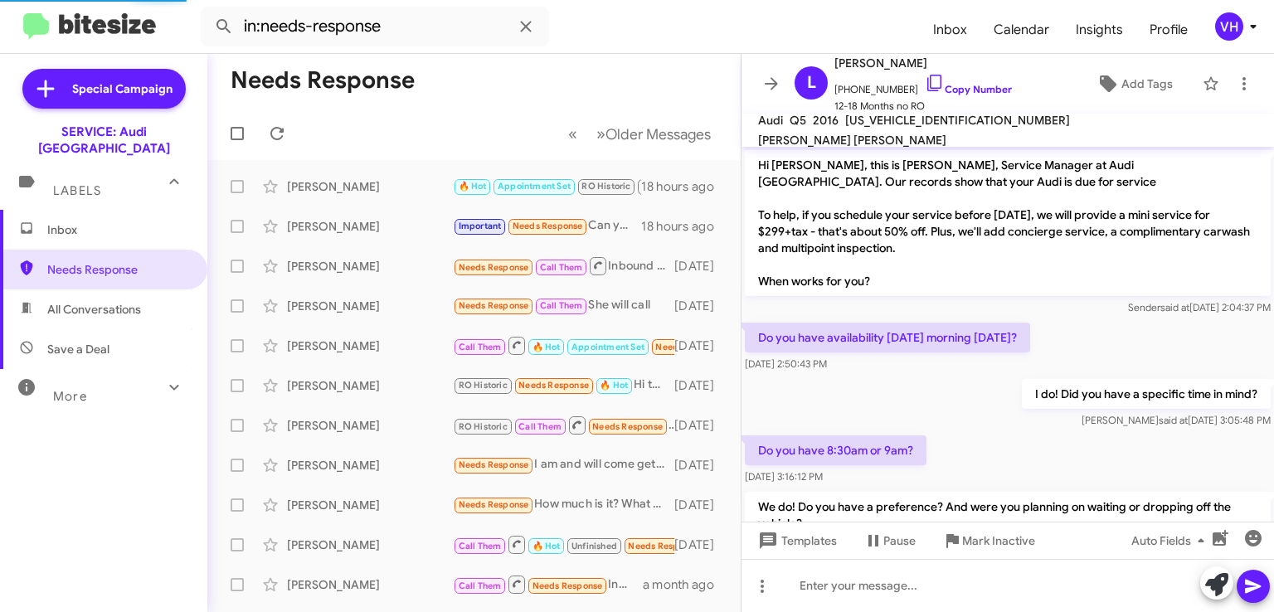
scroll to position [563, 0]
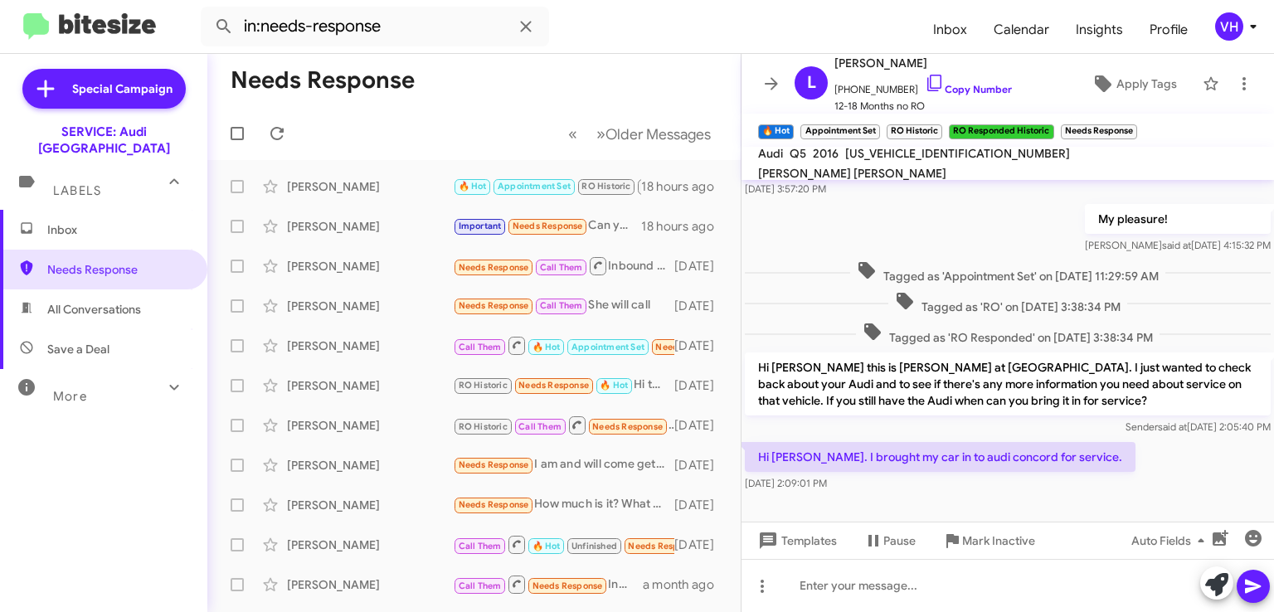
click at [1134, 127] on span "×" at bounding box center [1133, 124] width 10 height 20
click at [874, 122] on span "×" at bounding box center [876, 124] width 10 height 20
click at [987, 392] on p "Hi Louella this is Steven Bainbridge at Audi Oakland. I just wanted to check ba…" at bounding box center [1008, 384] width 526 height 63
click at [816, 545] on span "Templates" at bounding box center [796, 541] width 82 height 30
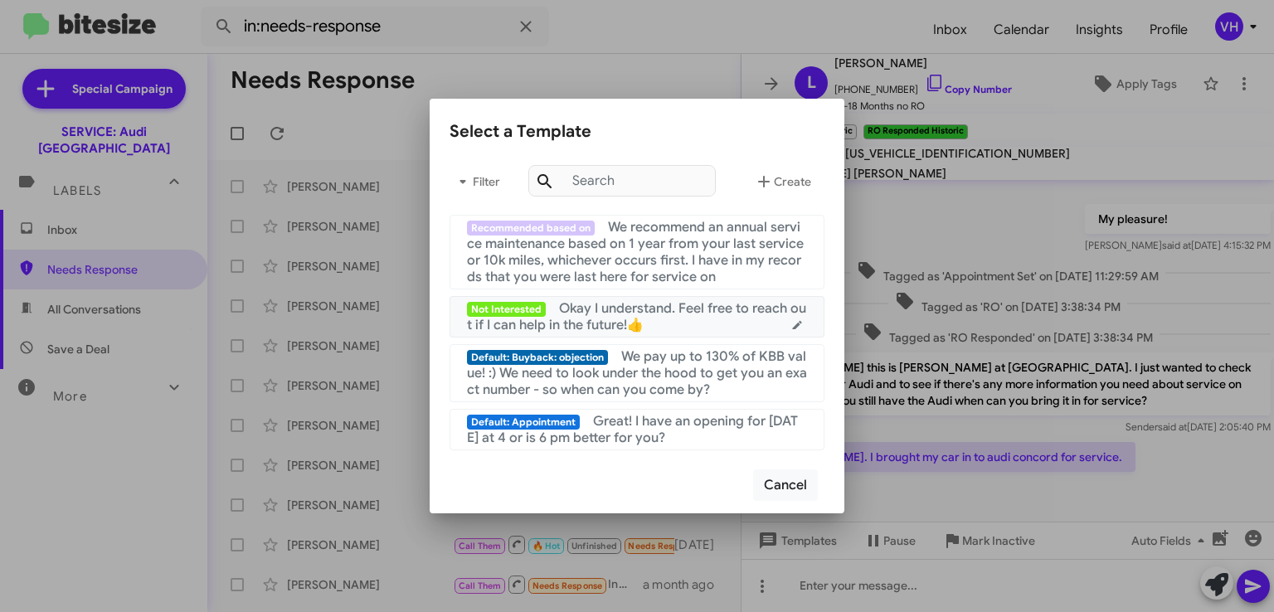
click at [743, 317] on div "Not Interested Okay I understand. Feel free to reach out if I can help in the f…" at bounding box center [637, 316] width 340 height 33
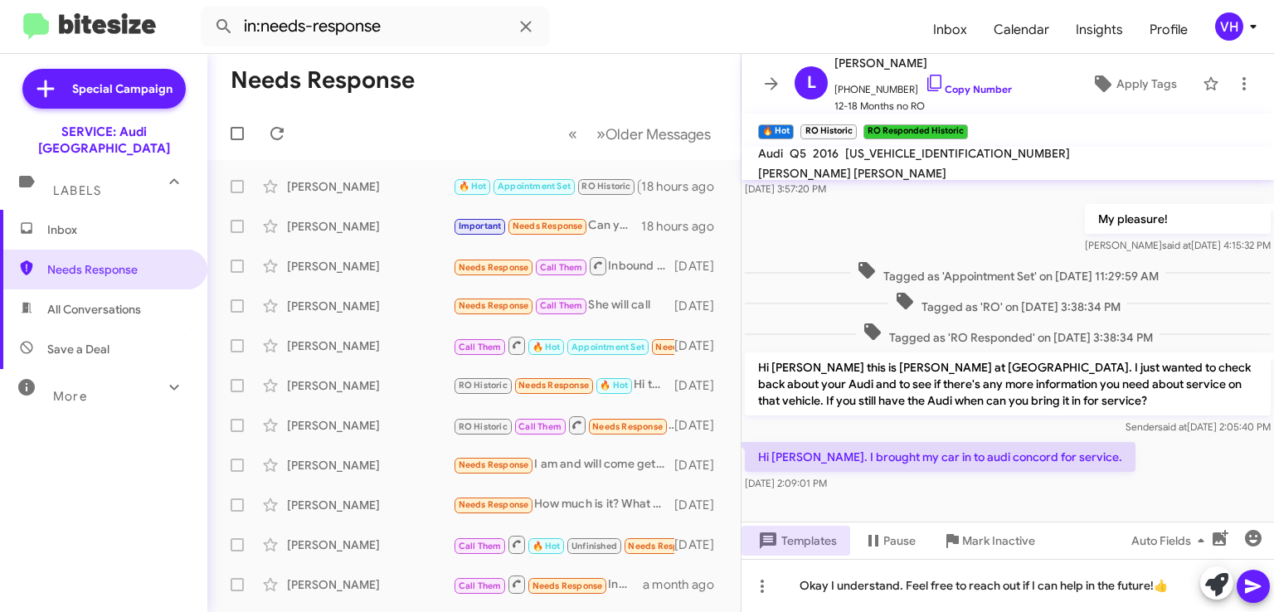
click at [1255, 582] on icon at bounding box center [1254, 587] width 20 height 20
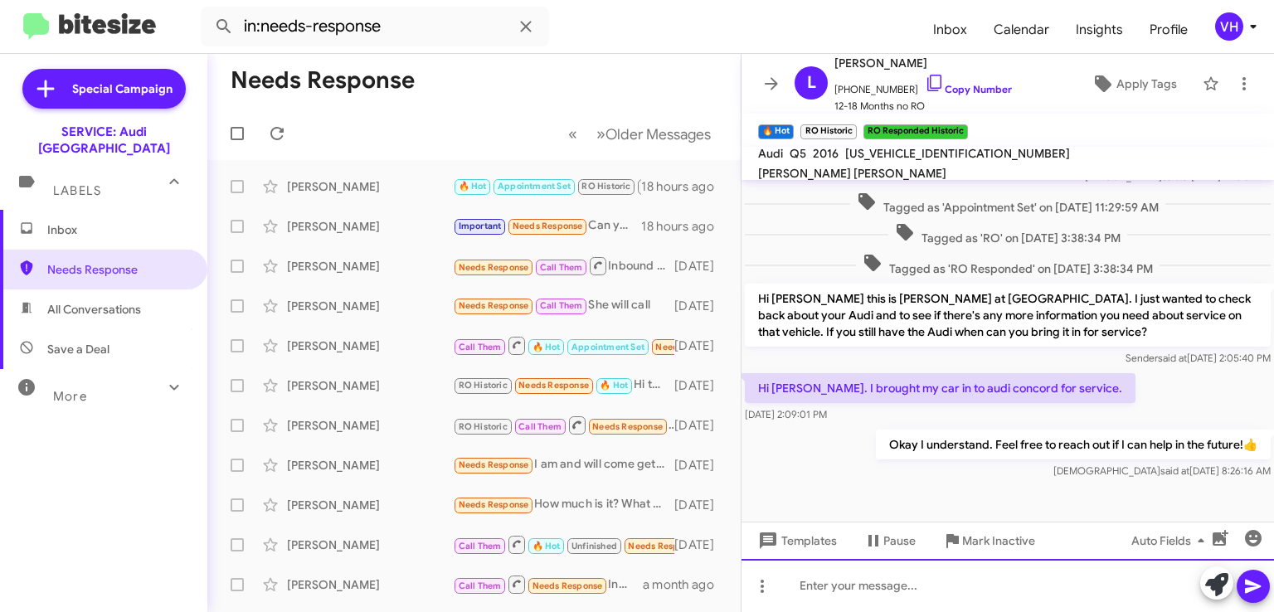
scroll to position [657, 0]
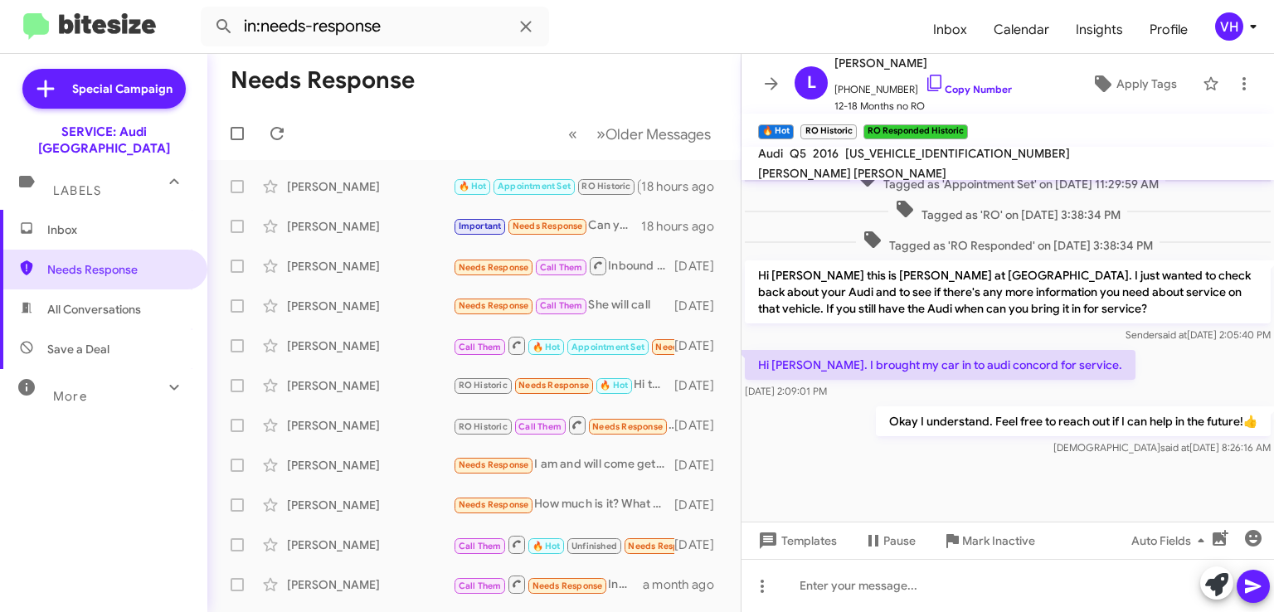
click at [966, 124] on span "×" at bounding box center [964, 124] width 10 height 20
click at [850, 127] on span "×" at bounding box center [853, 124] width 10 height 20
click at [788, 127] on span "×" at bounding box center [790, 124] width 10 height 20
click at [356, 270] on div "[PERSON_NAME]" at bounding box center [370, 266] width 166 height 17
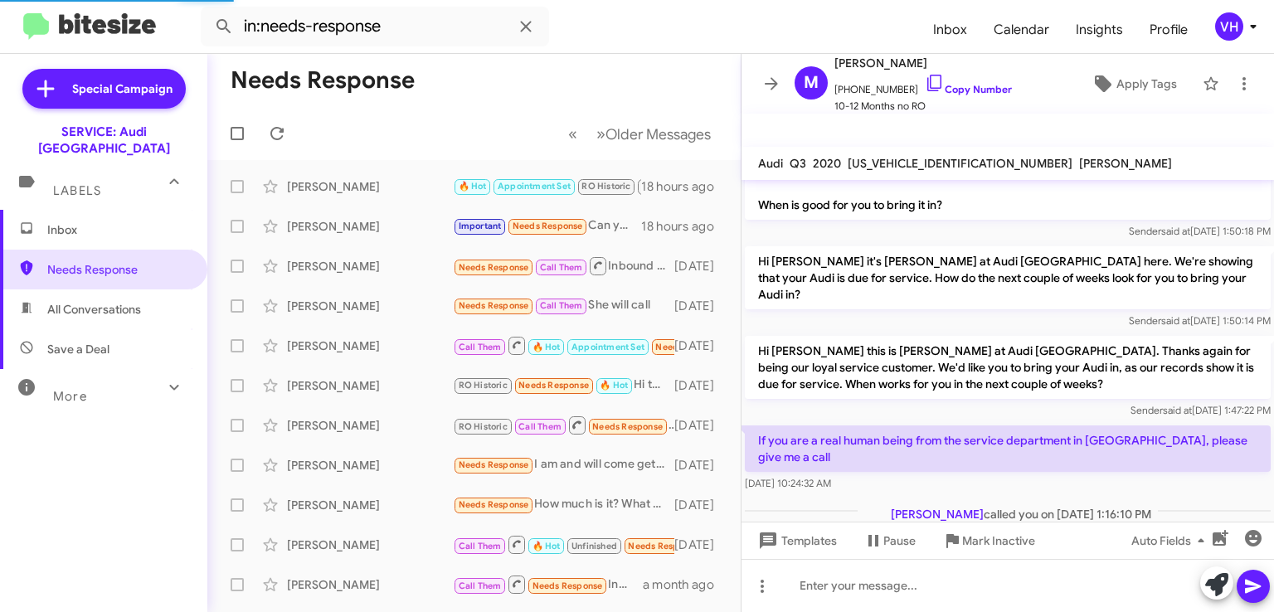
scroll to position [704, 0]
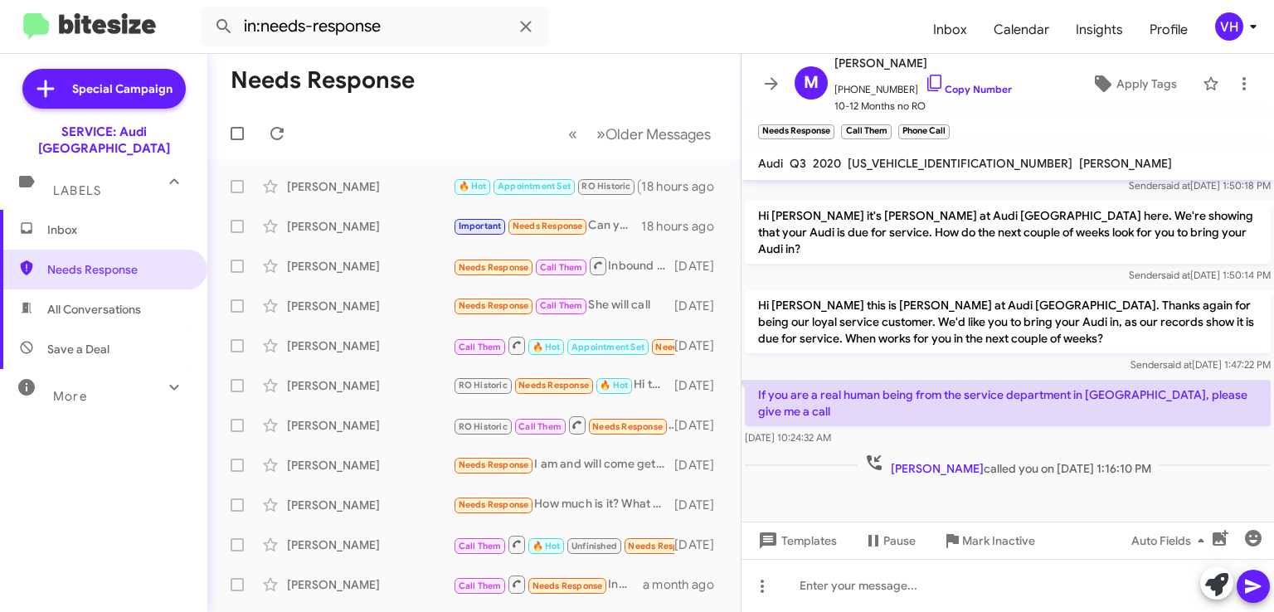
click at [356, 309] on div "[PERSON_NAME]" at bounding box center [370, 306] width 166 height 17
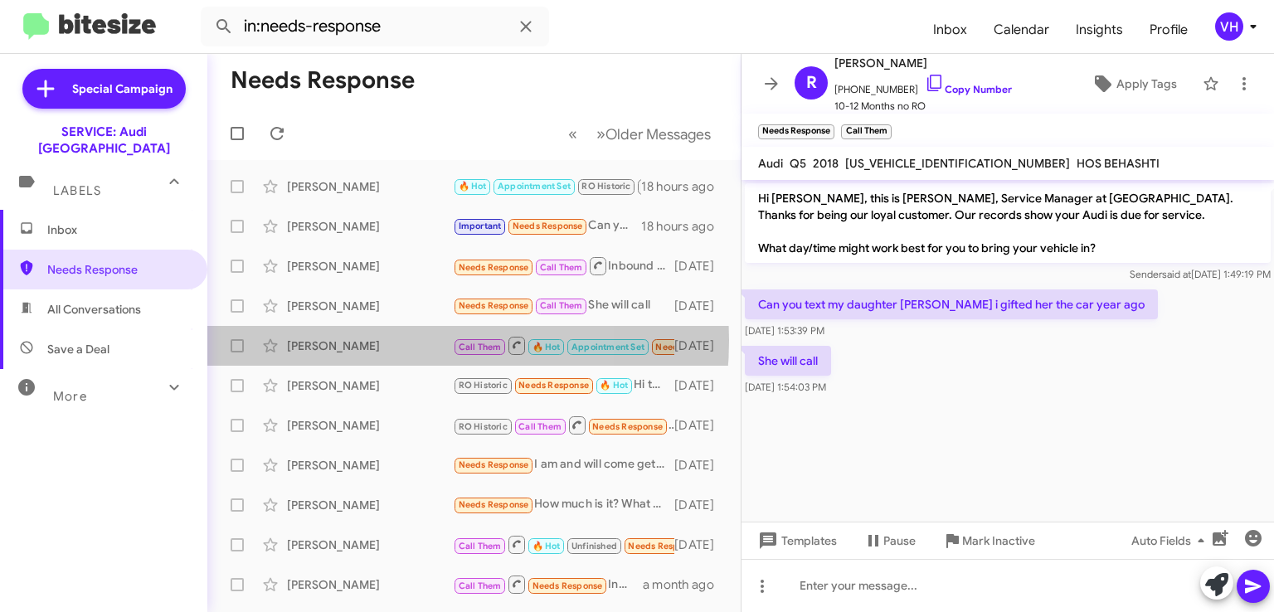
click at [355, 340] on div "[PERSON_NAME]" at bounding box center [370, 346] width 166 height 17
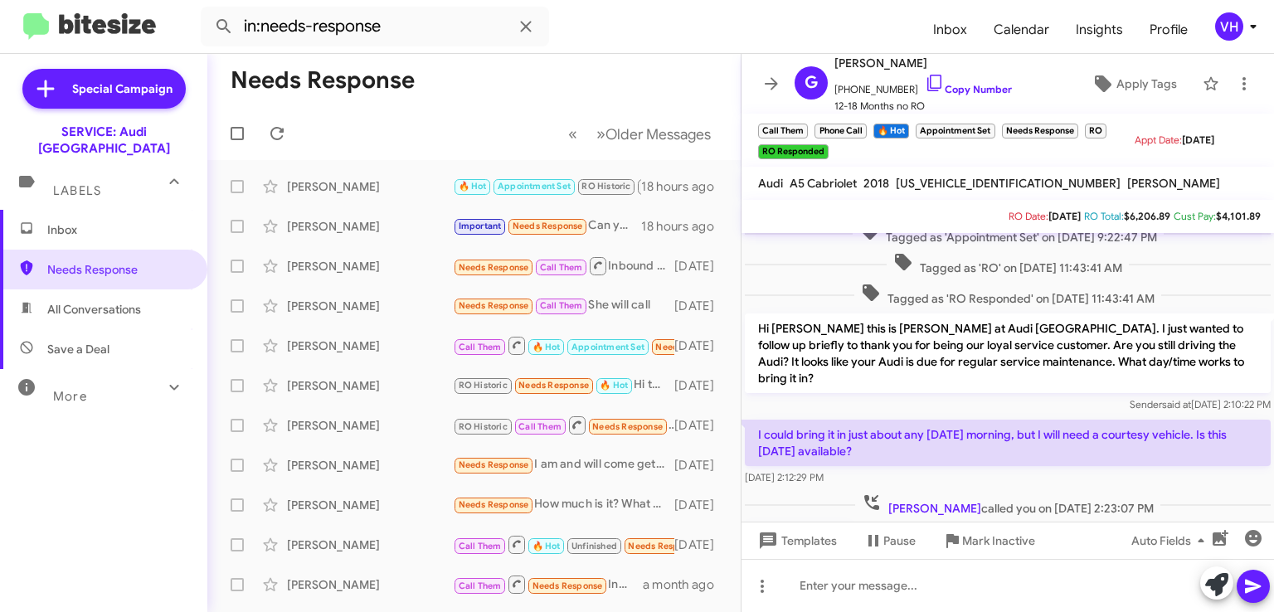
scroll to position [1011, 0]
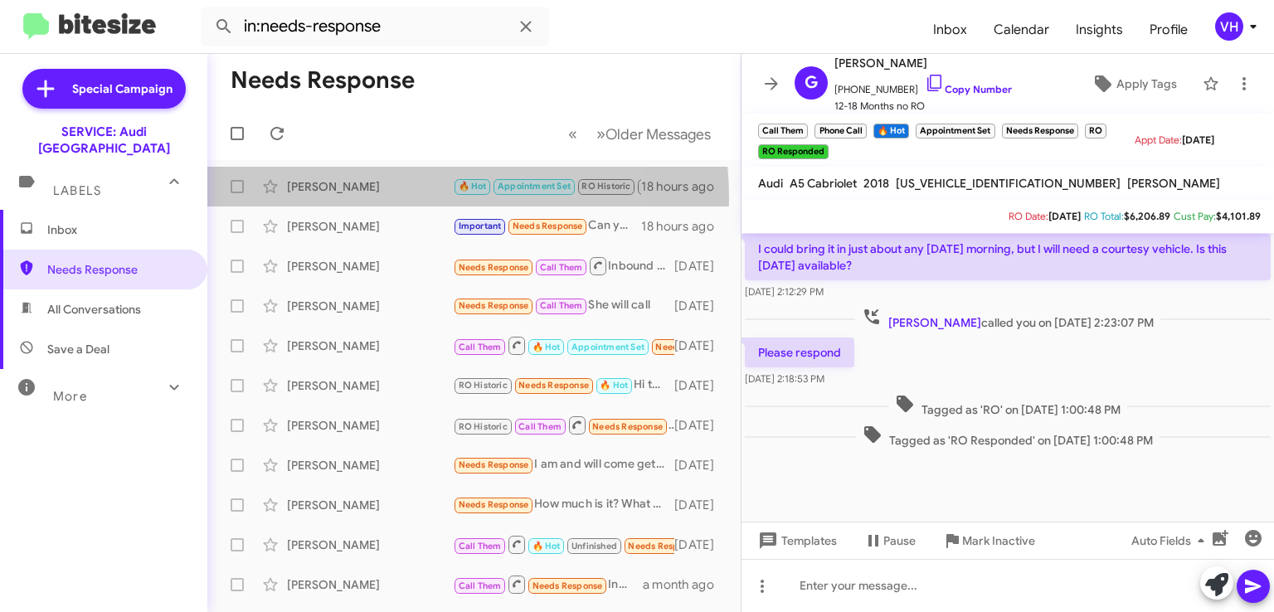
click at [371, 198] on div "Louella Ilog 🔥 Hot Appointment Set RO Historic RO Responded Historic Needs Resp…" at bounding box center [474, 186] width 507 height 33
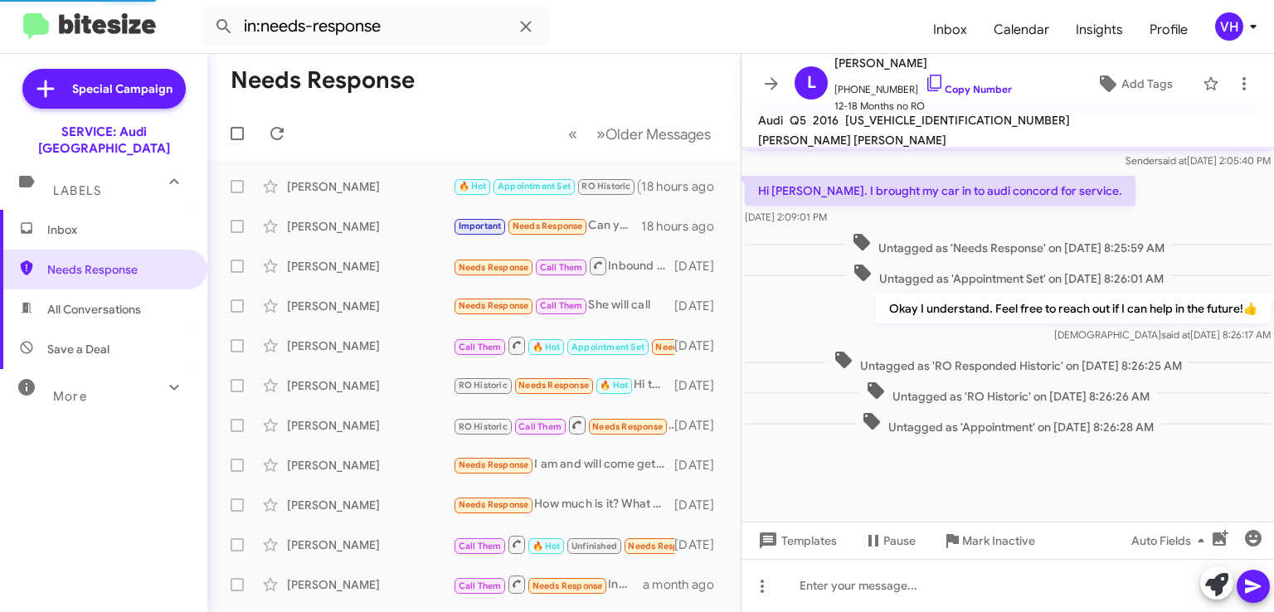
scroll to position [800, 0]
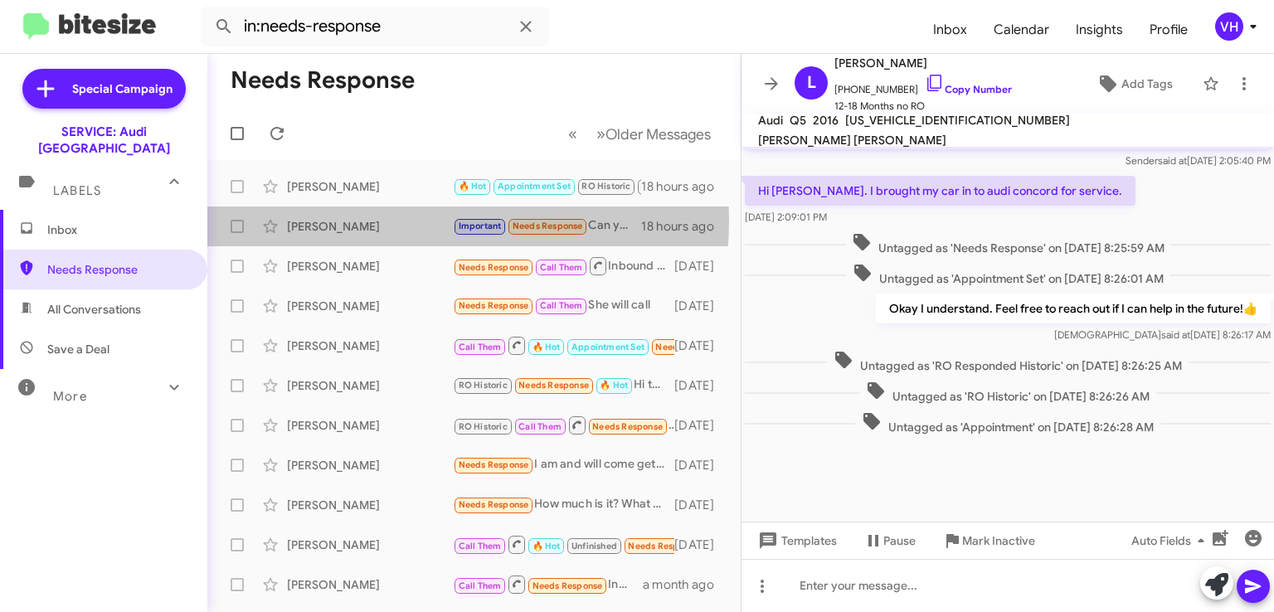
click at [368, 220] on div "[PERSON_NAME]" at bounding box center [370, 226] width 166 height 17
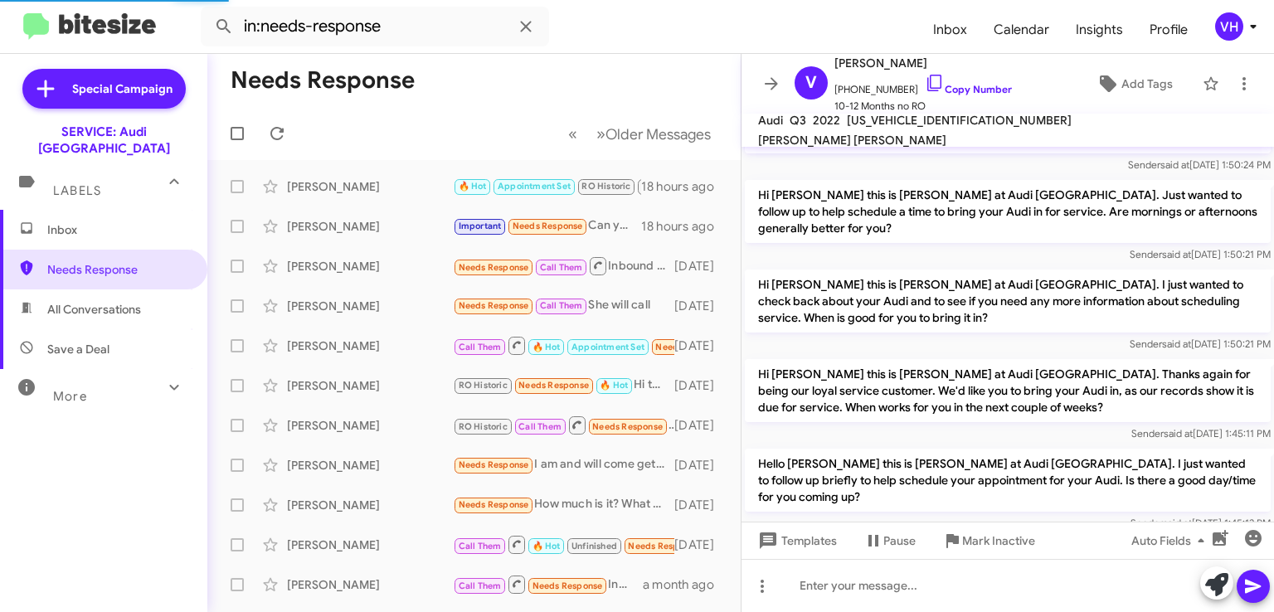
scroll to position [1059, 0]
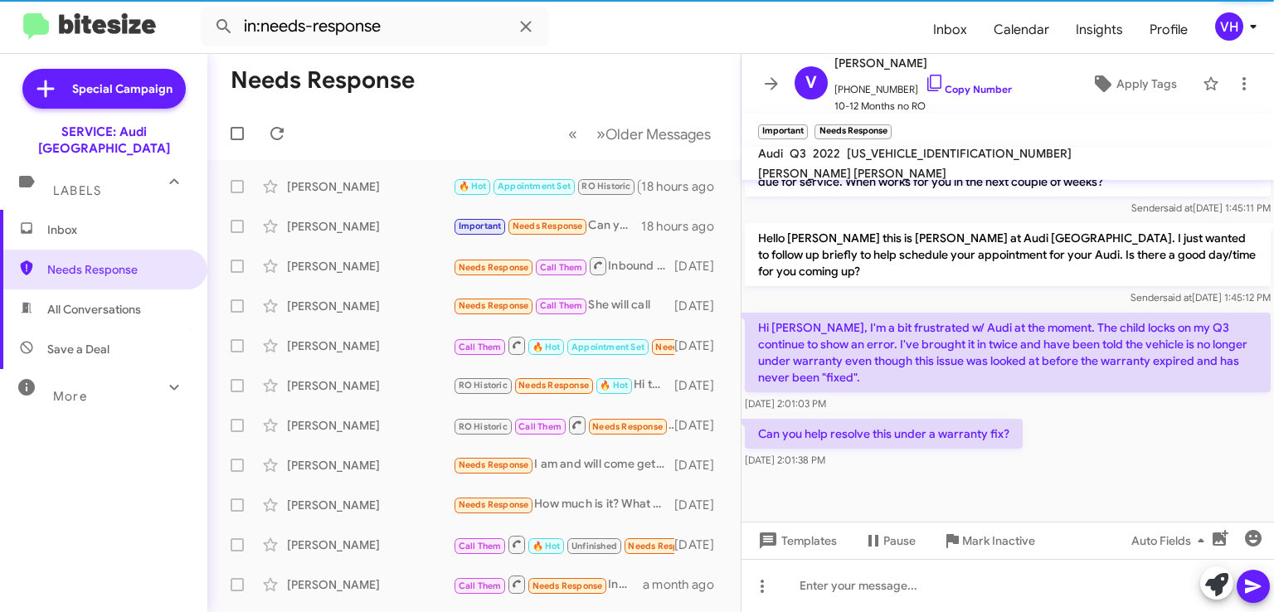
click at [363, 258] on div "[PERSON_NAME]" at bounding box center [370, 266] width 166 height 17
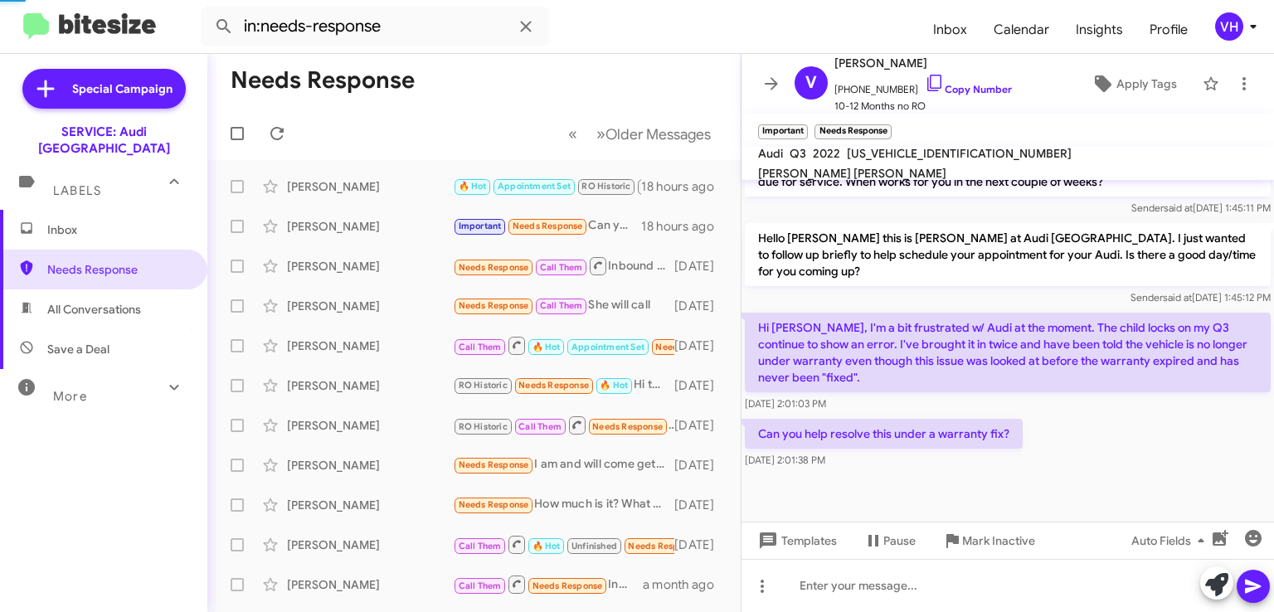
scroll to position [704, 0]
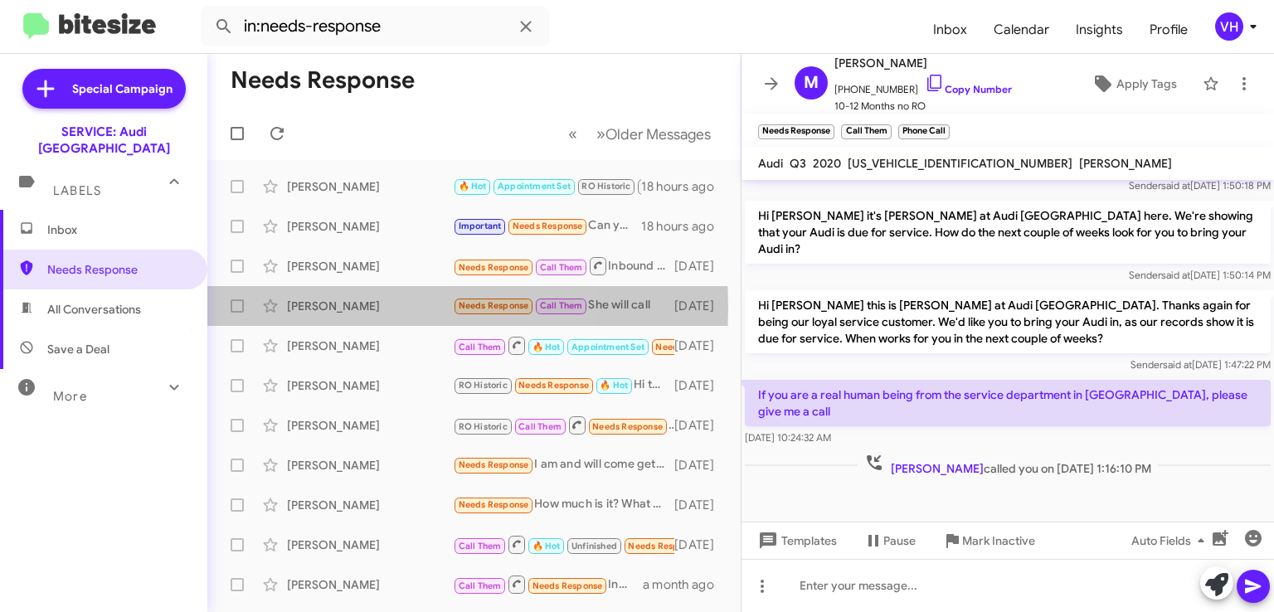
click at [346, 307] on div "[PERSON_NAME]" at bounding box center [370, 306] width 166 height 17
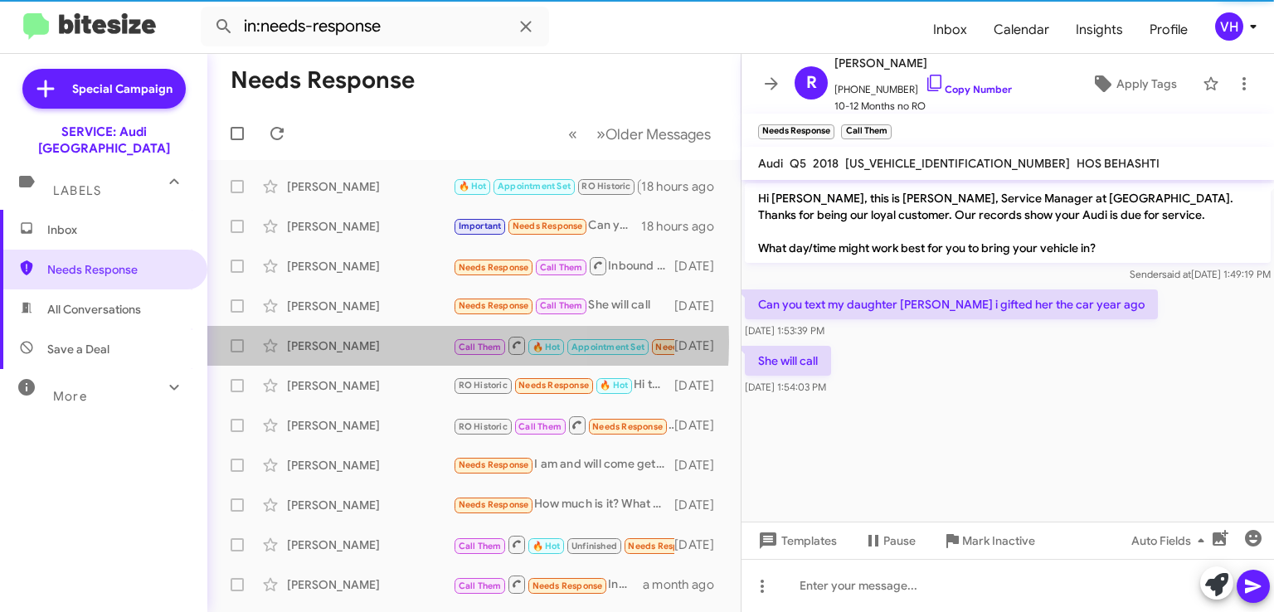
click at [342, 342] on div "[PERSON_NAME]" at bounding box center [370, 346] width 166 height 17
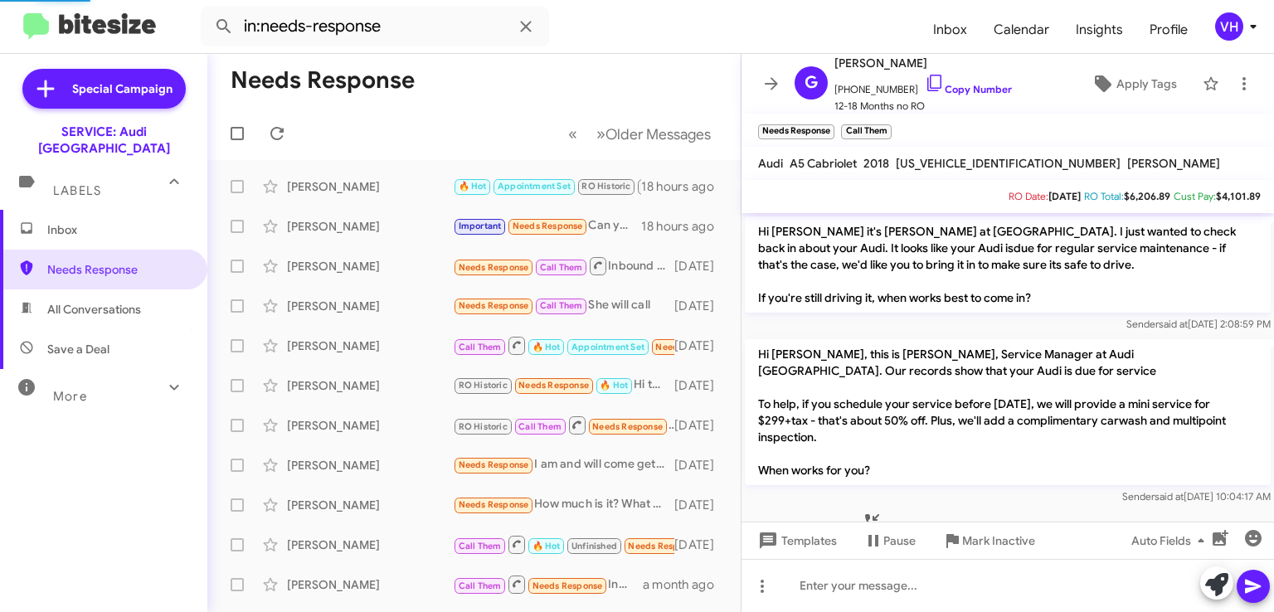
scroll to position [992, 0]
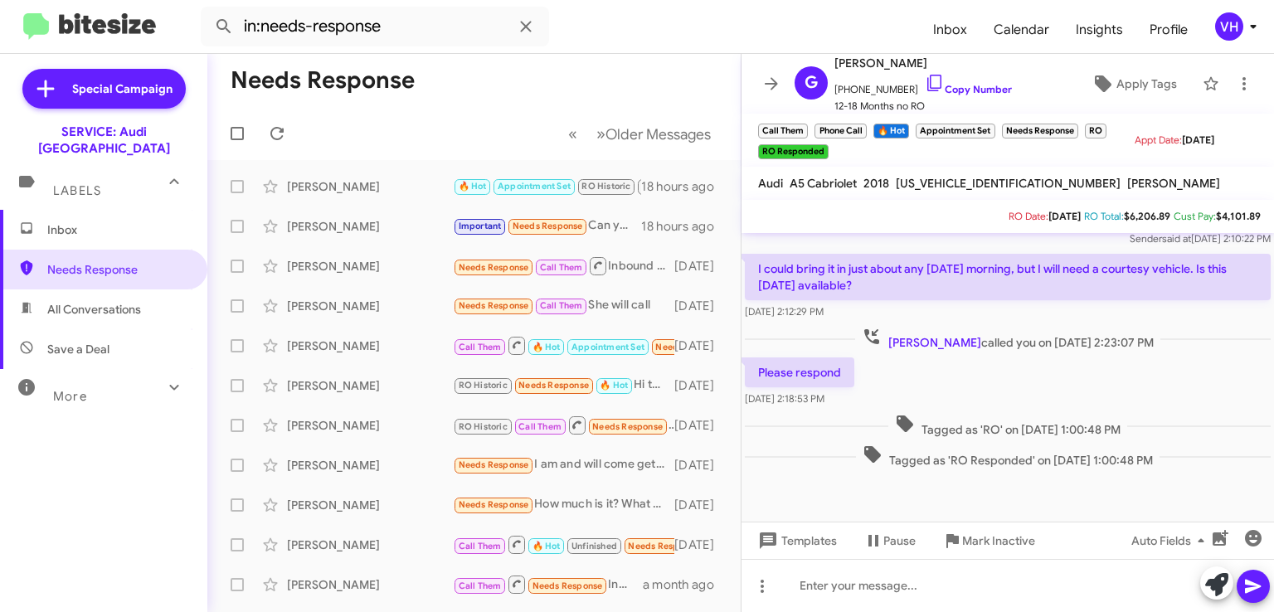
click at [339, 396] on div "Jason Matthews RO Historic Needs Response 🔥 Hot Hi there, that would be great. …" at bounding box center [474, 385] width 507 height 33
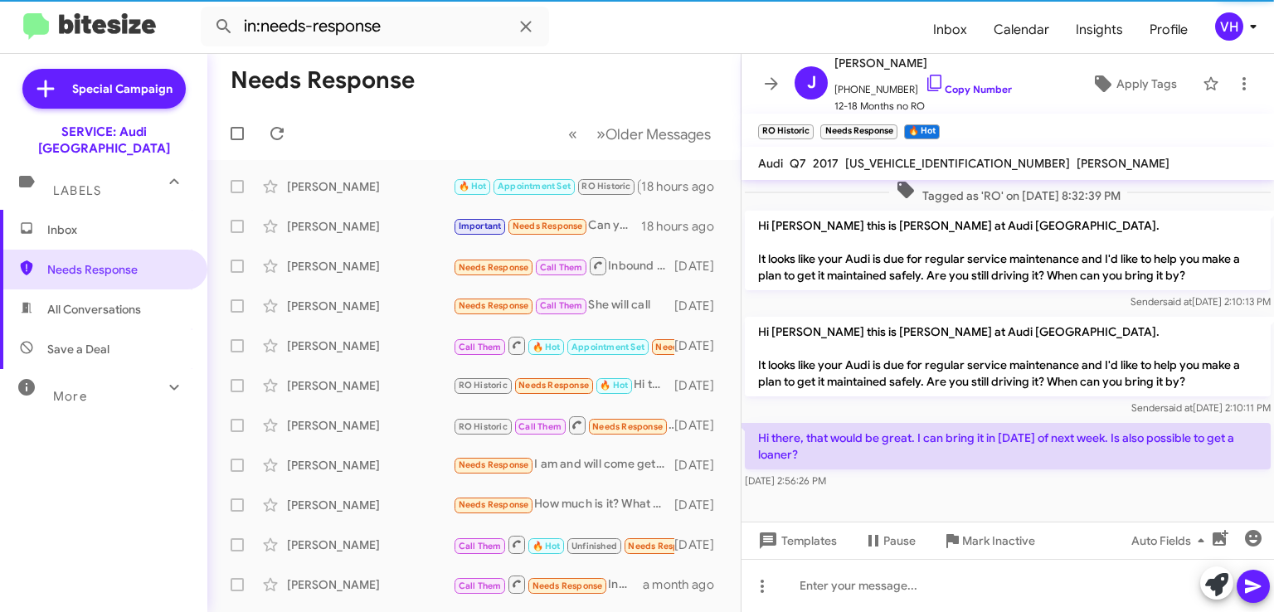
scroll to position [363, 0]
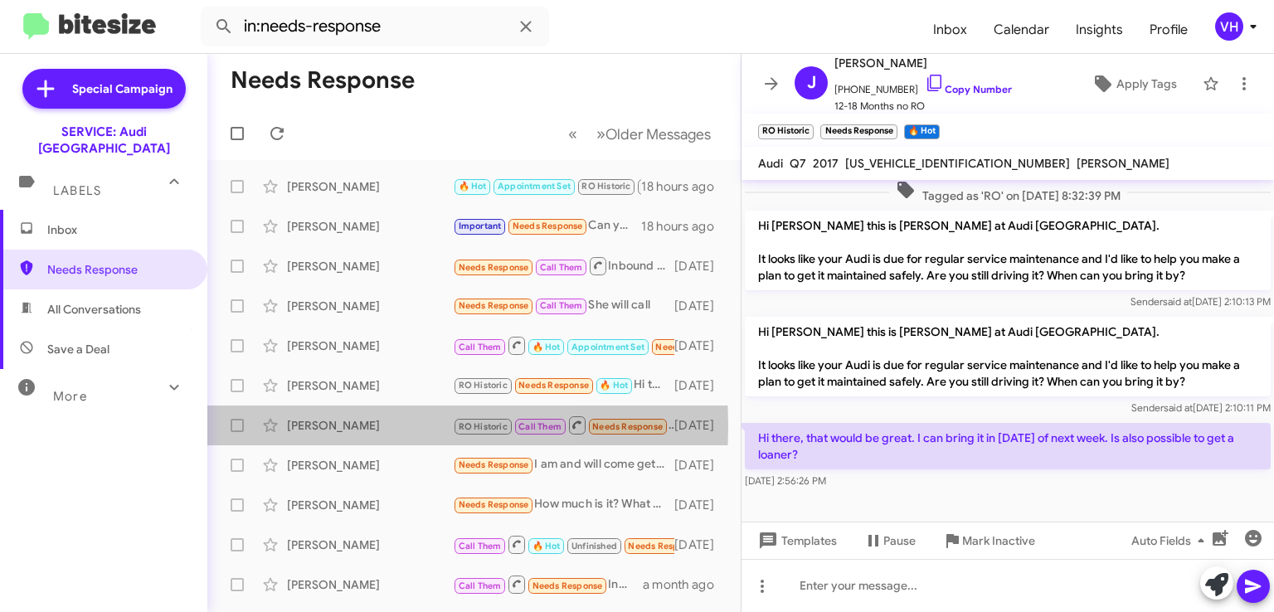
click at [336, 426] on div "[PERSON_NAME]" at bounding box center [370, 425] width 166 height 17
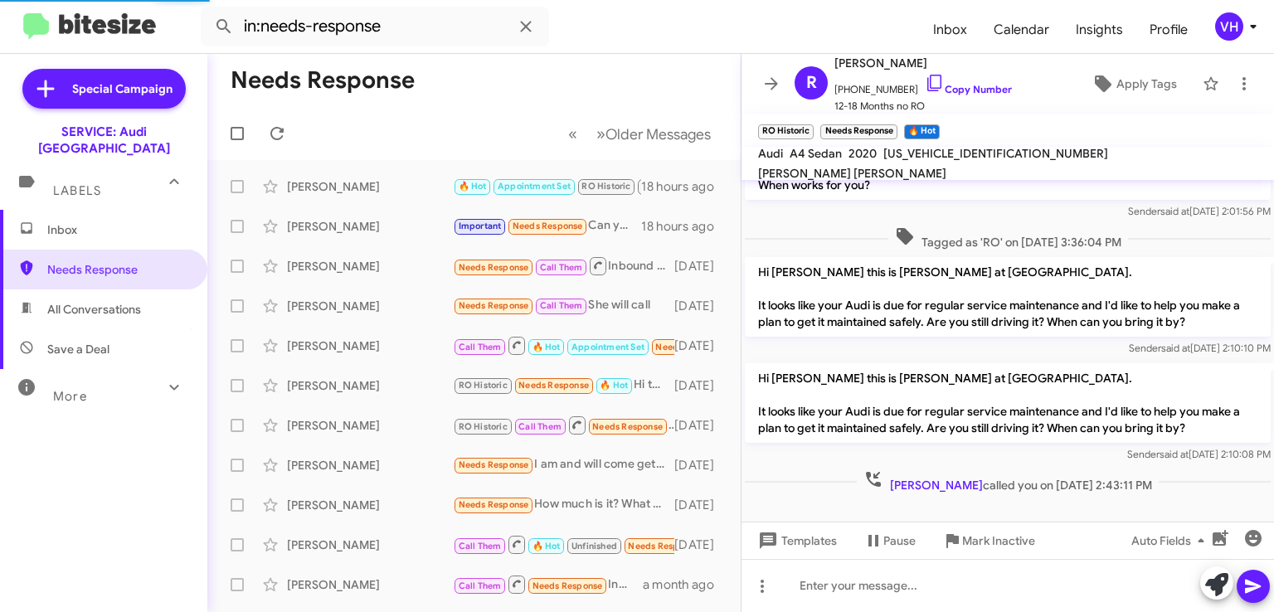
scroll to position [285, 0]
click at [332, 460] on div "[PERSON_NAME]" at bounding box center [370, 465] width 166 height 17
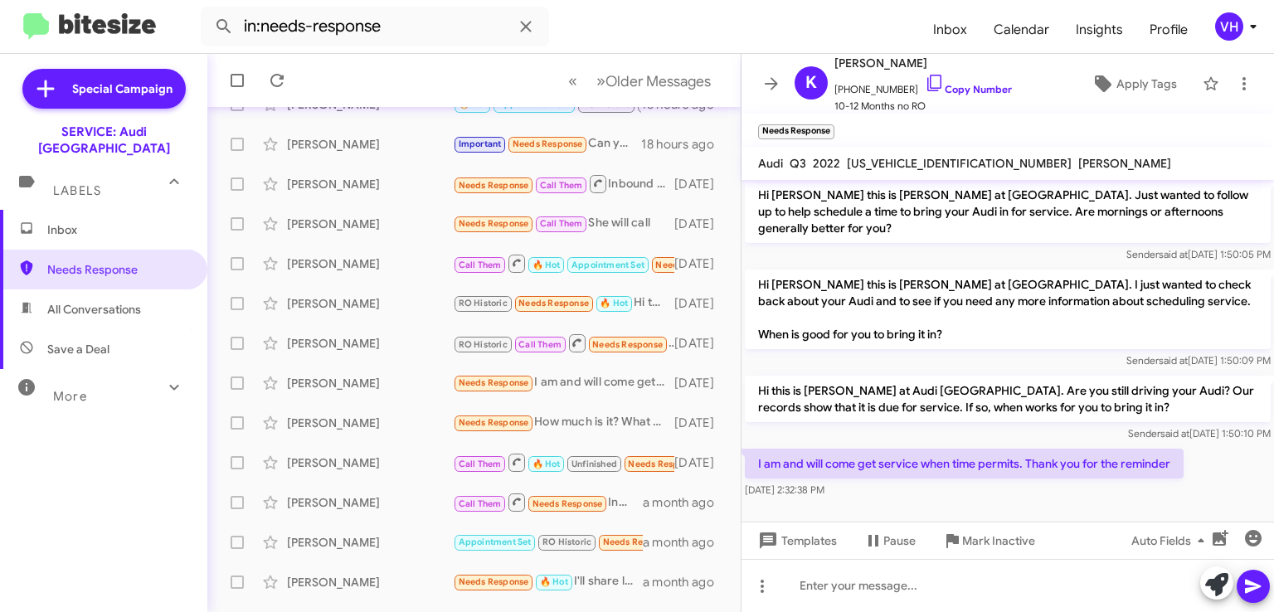
scroll to position [166, 0]
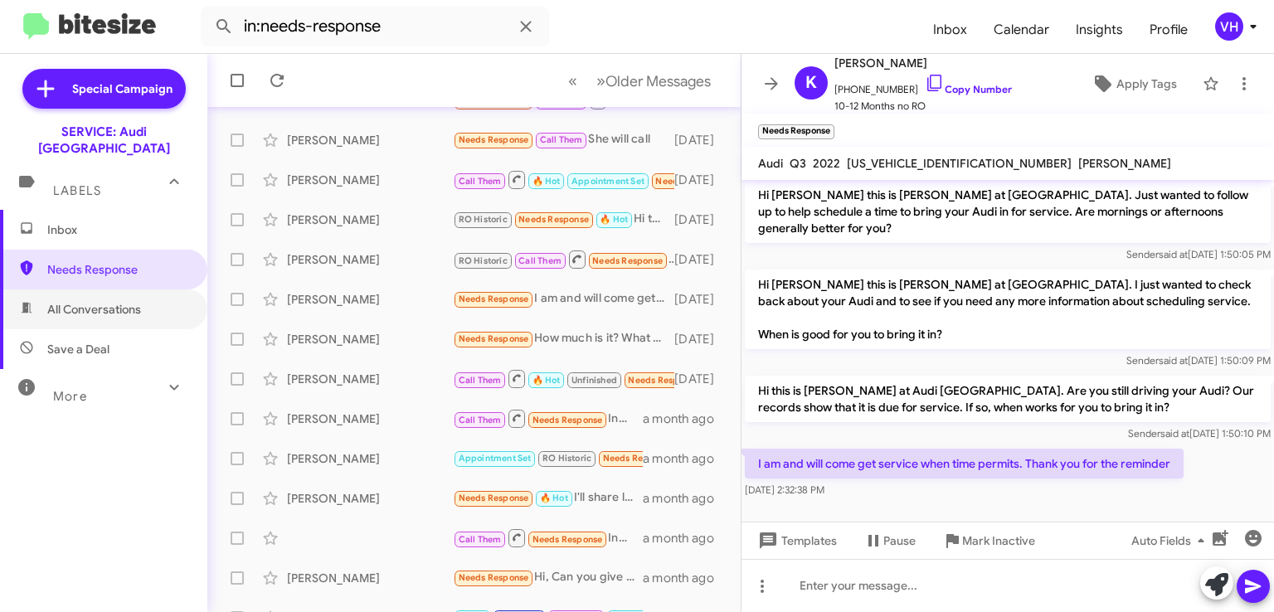
click at [143, 306] on span "All Conversations" at bounding box center [103, 310] width 207 height 40
type input "in:all-conversations"
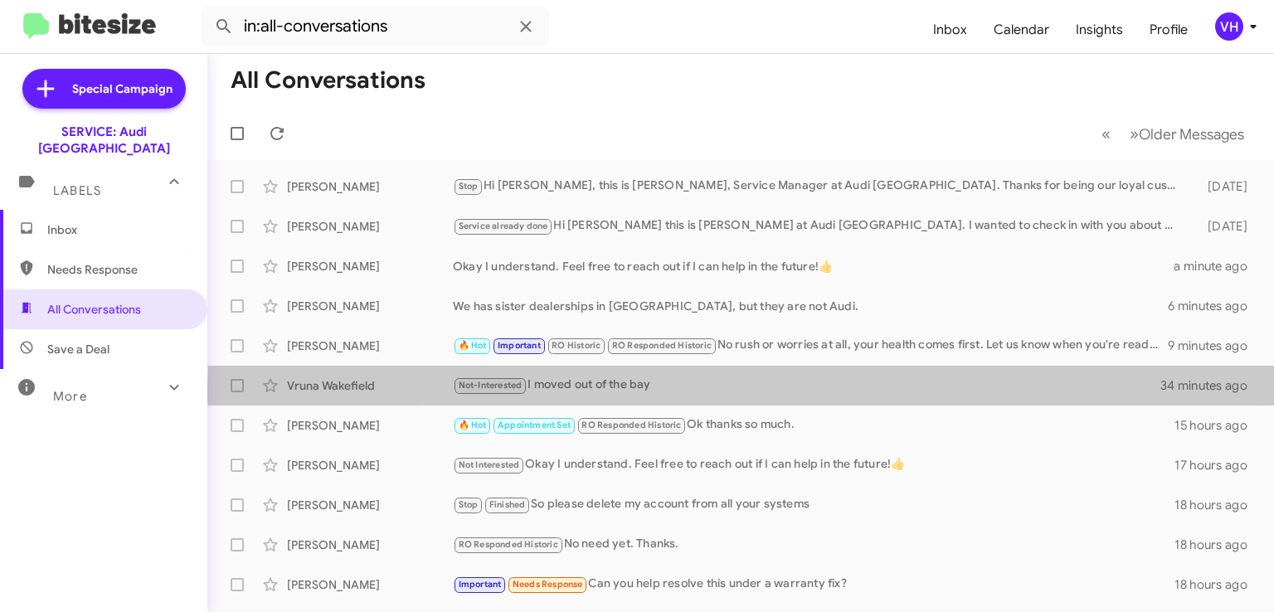
click at [827, 388] on div "Not-Interested I moved out of the bay" at bounding box center [807, 385] width 709 height 19
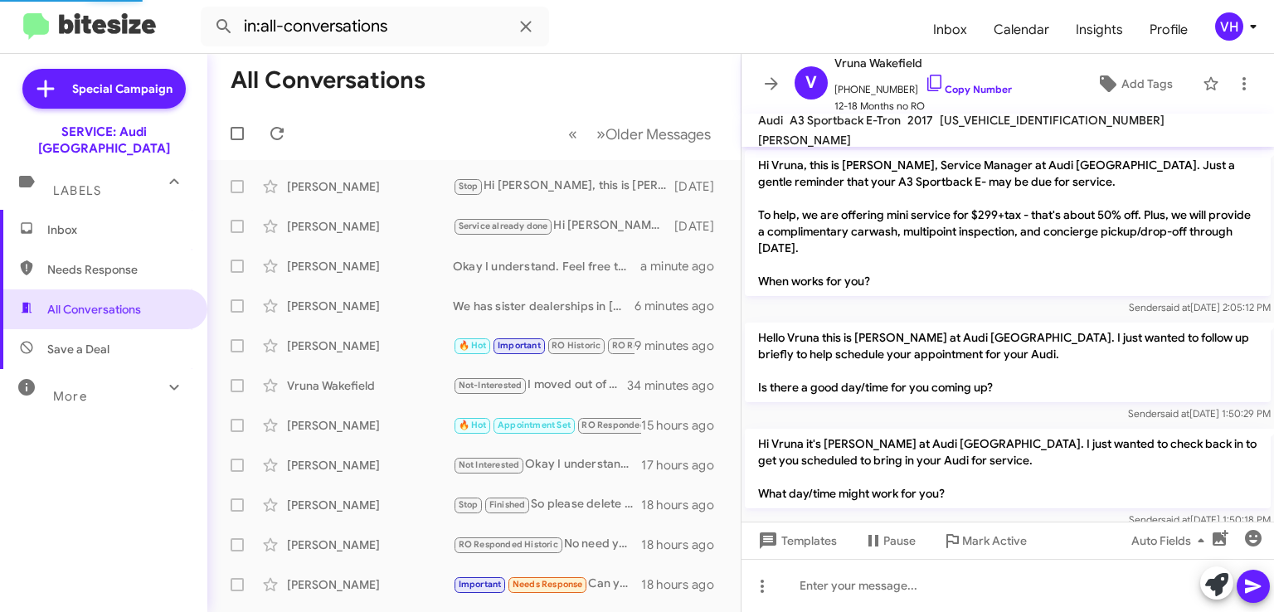
scroll to position [818, 0]
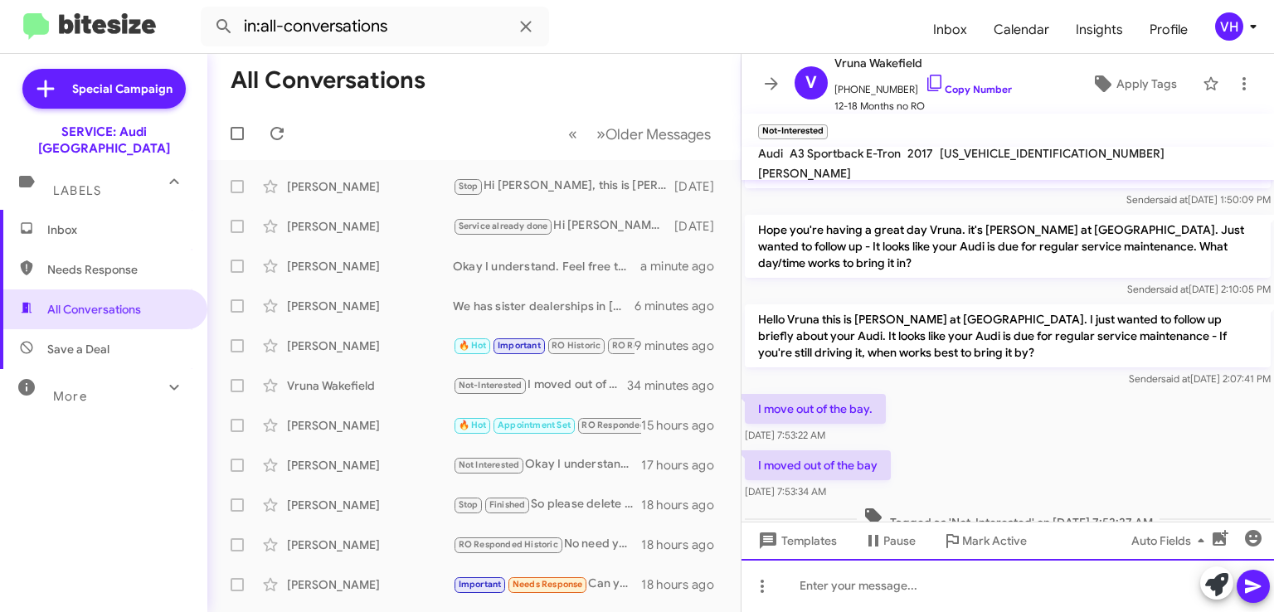
click at [1047, 573] on div at bounding box center [1008, 585] width 533 height 53
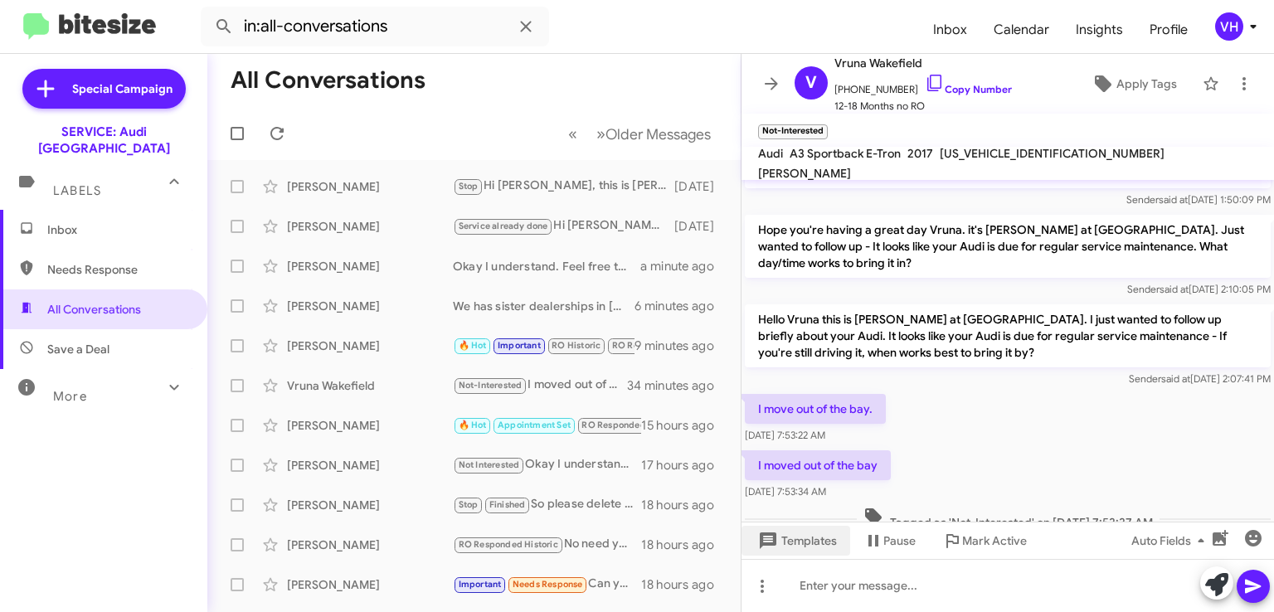
click at [803, 543] on span "Templates" at bounding box center [796, 541] width 82 height 30
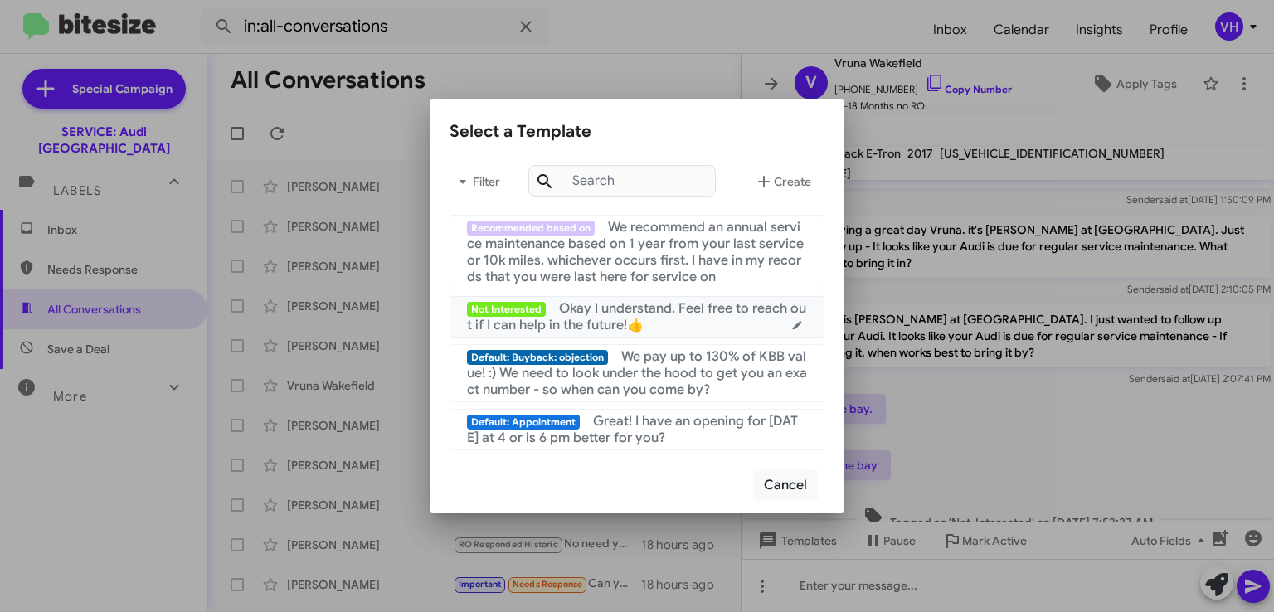
click at [698, 311] on span "Okay I understand. Feel free to reach out if I can help in the future!👍" at bounding box center [636, 316] width 339 height 33
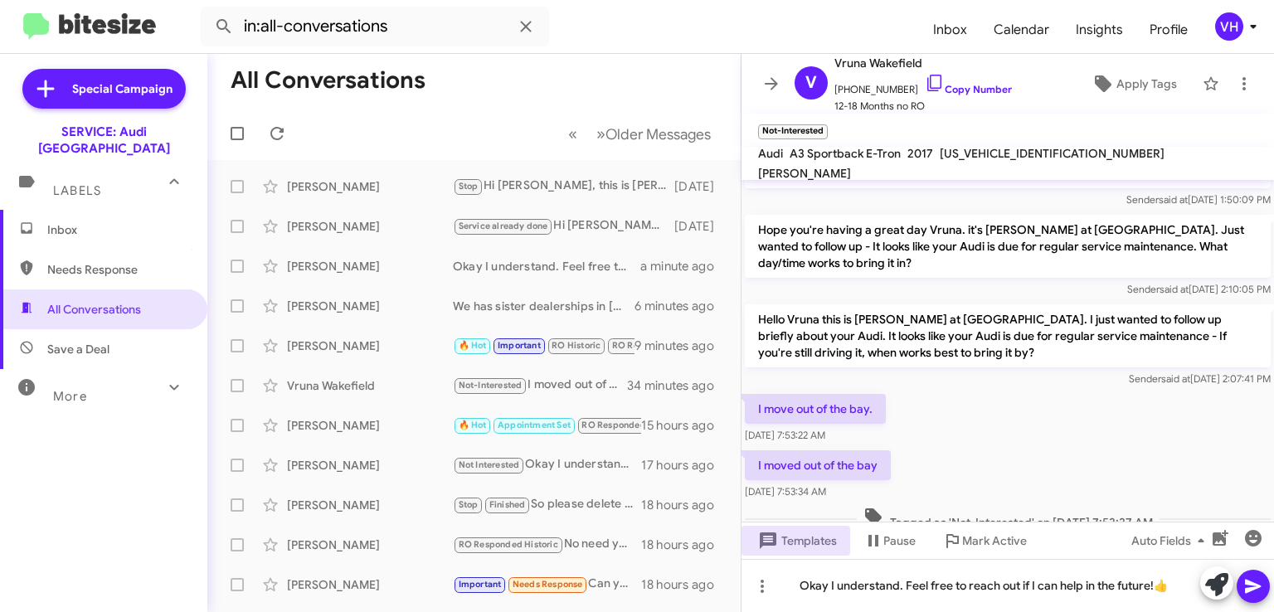
click at [1260, 580] on icon at bounding box center [1254, 587] width 20 height 20
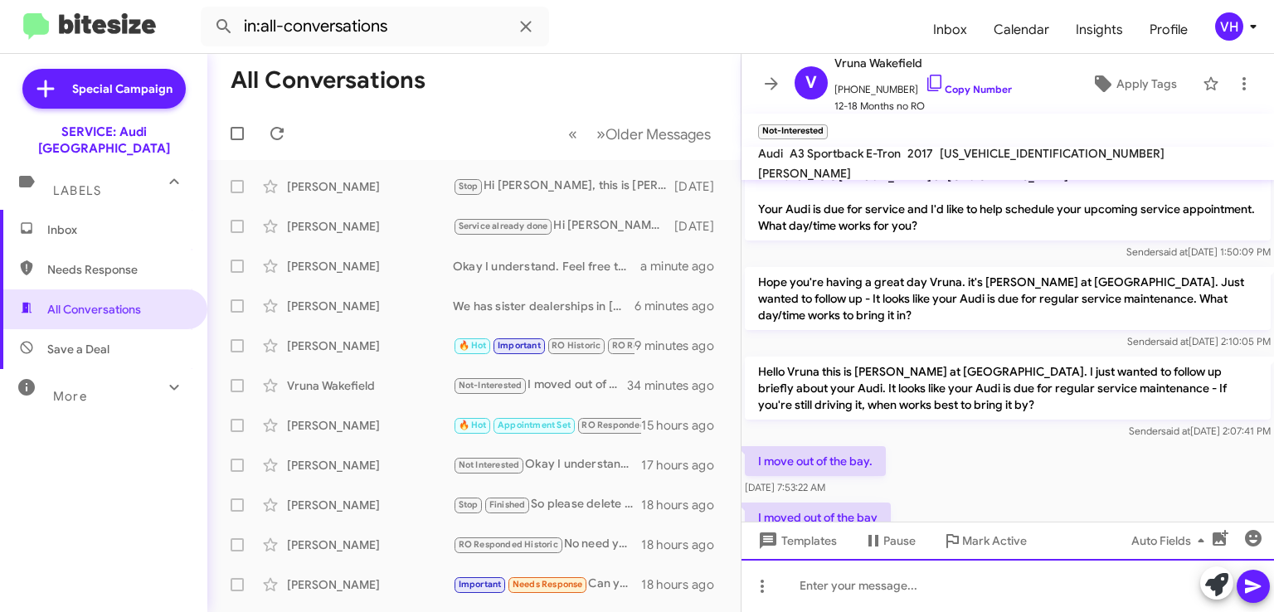
scroll to position [913, 0]
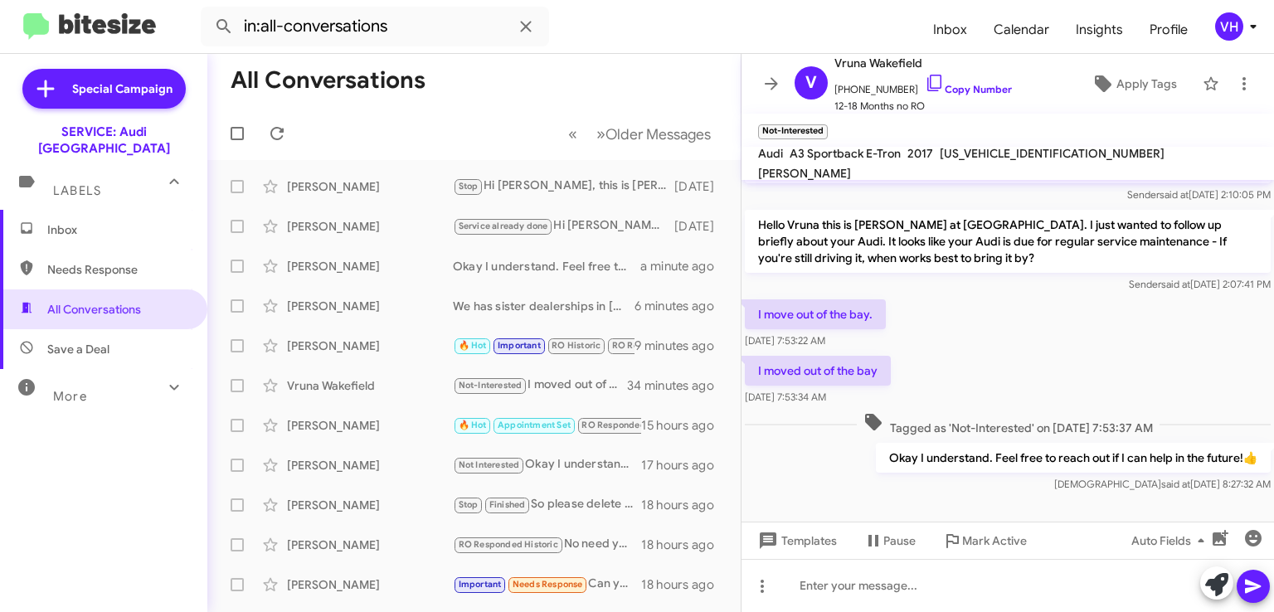
click at [826, 534] on span "Templates" at bounding box center [796, 541] width 82 height 30
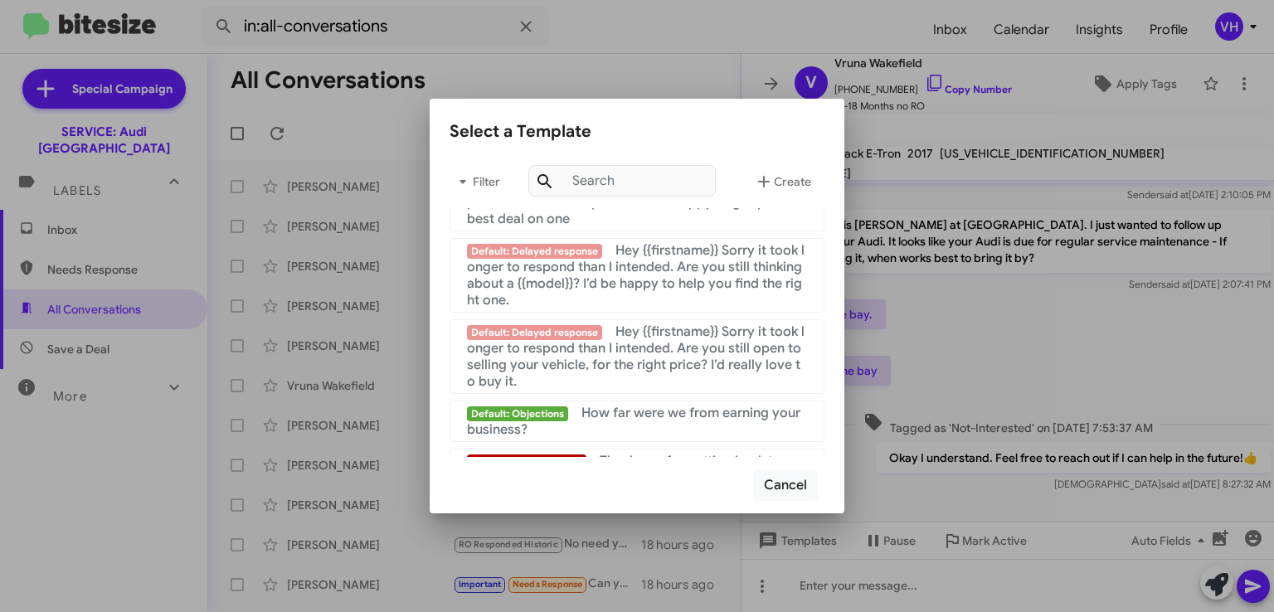
scroll to position [1245, 0]
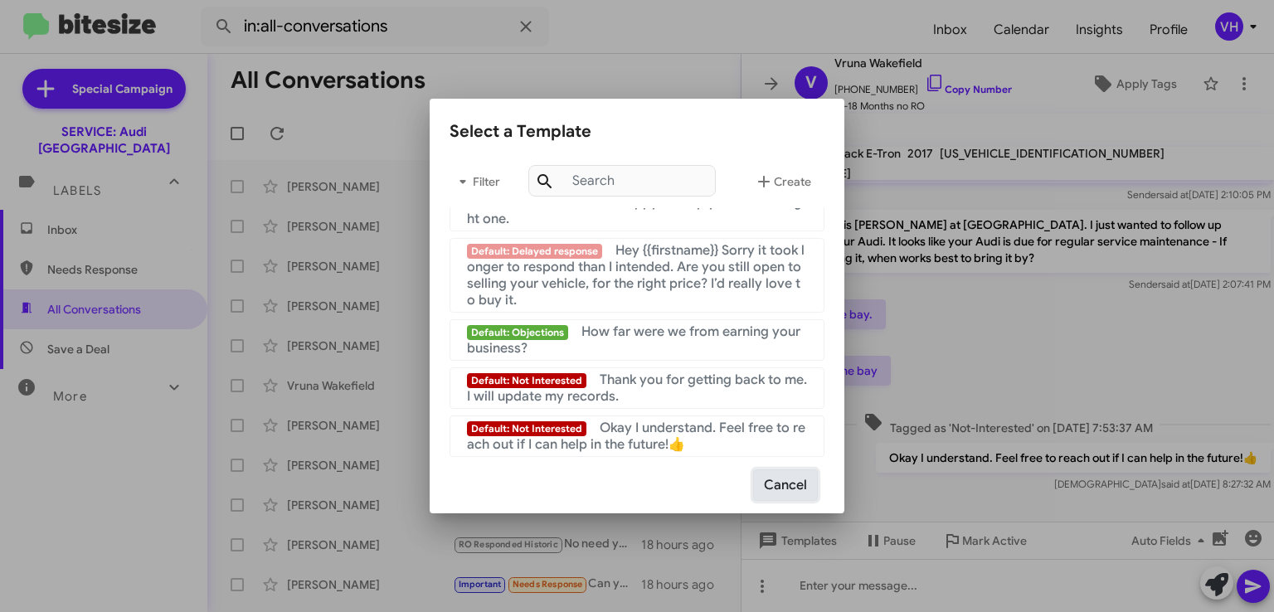
click at [795, 489] on button "Cancel" at bounding box center [785, 486] width 65 height 32
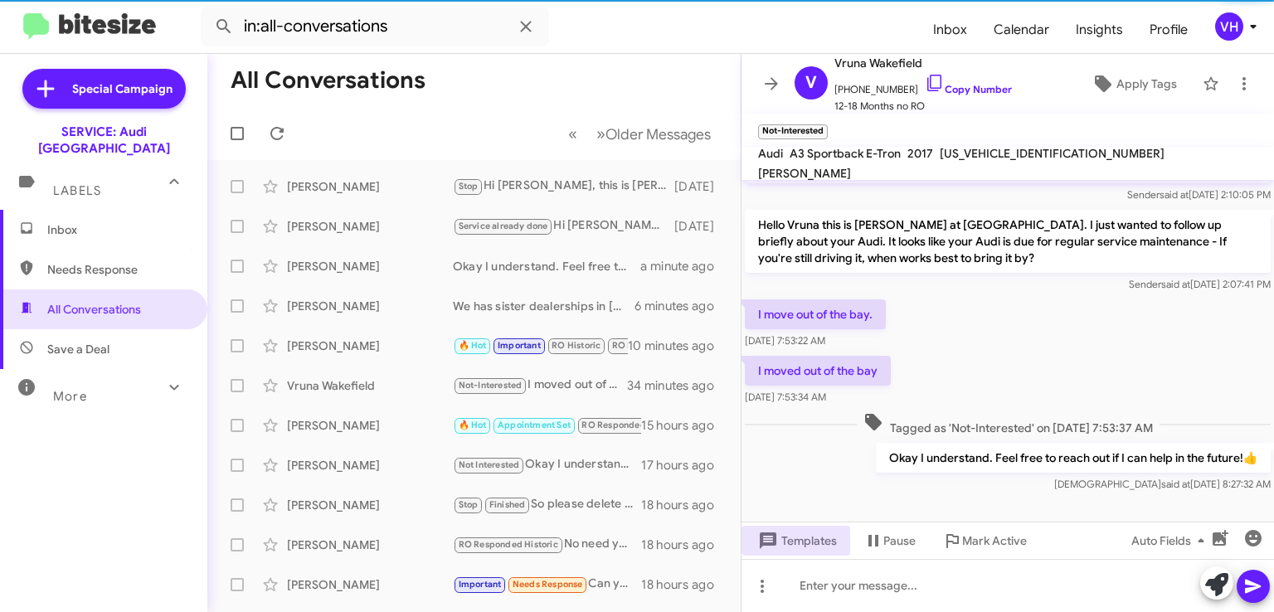
click at [1139, 85] on span "Apply Tags" at bounding box center [1147, 84] width 61 height 30
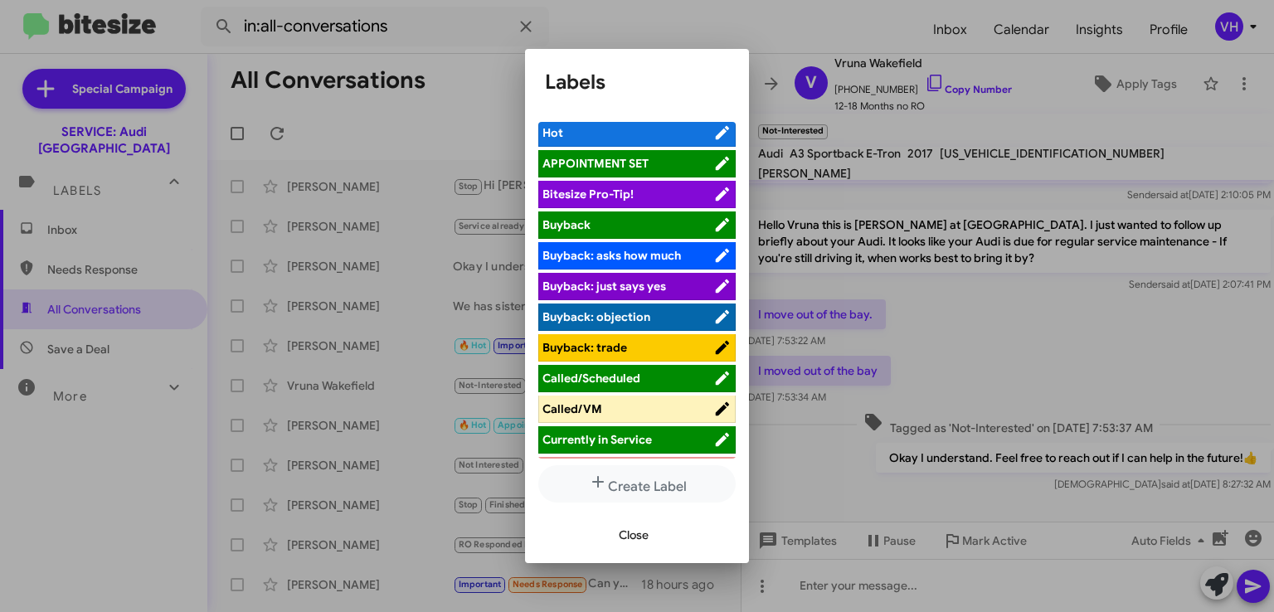
scroll to position [0, 0]
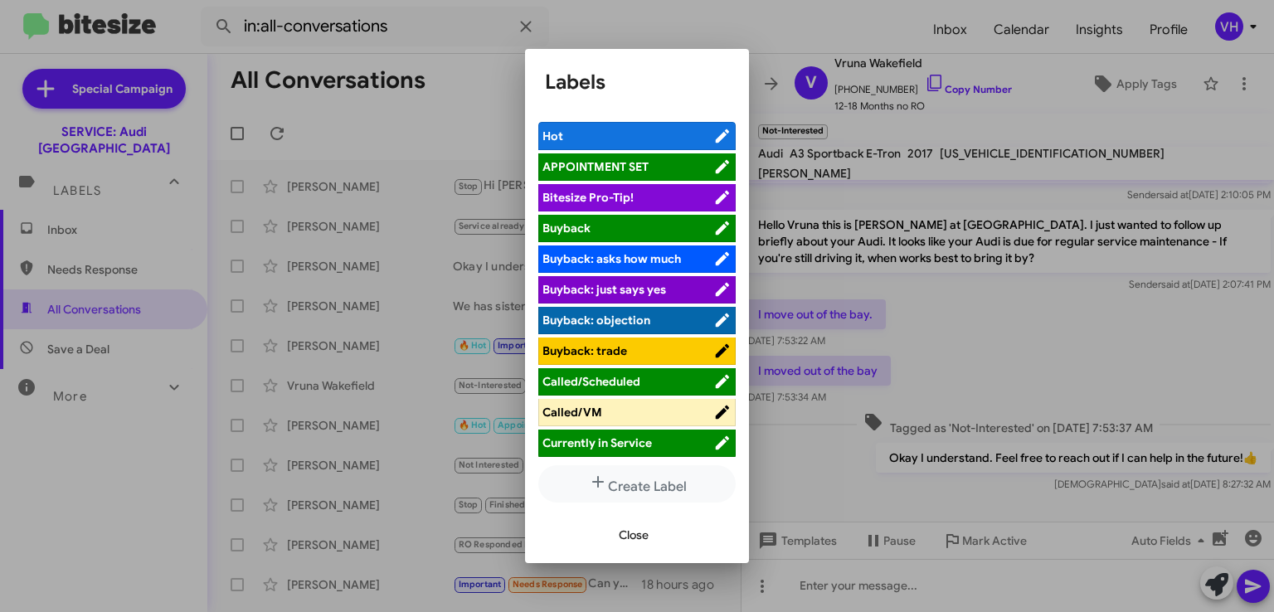
click at [880, 183] on div at bounding box center [637, 306] width 1274 height 612
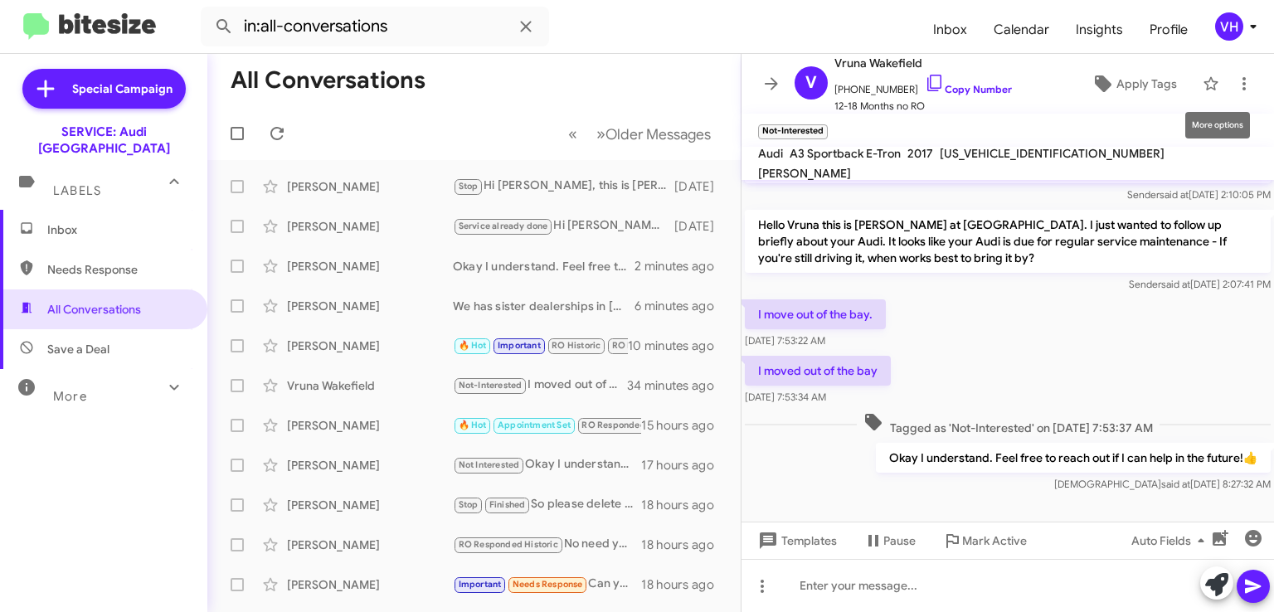
click at [1235, 76] on icon at bounding box center [1245, 84] width 20 height 20
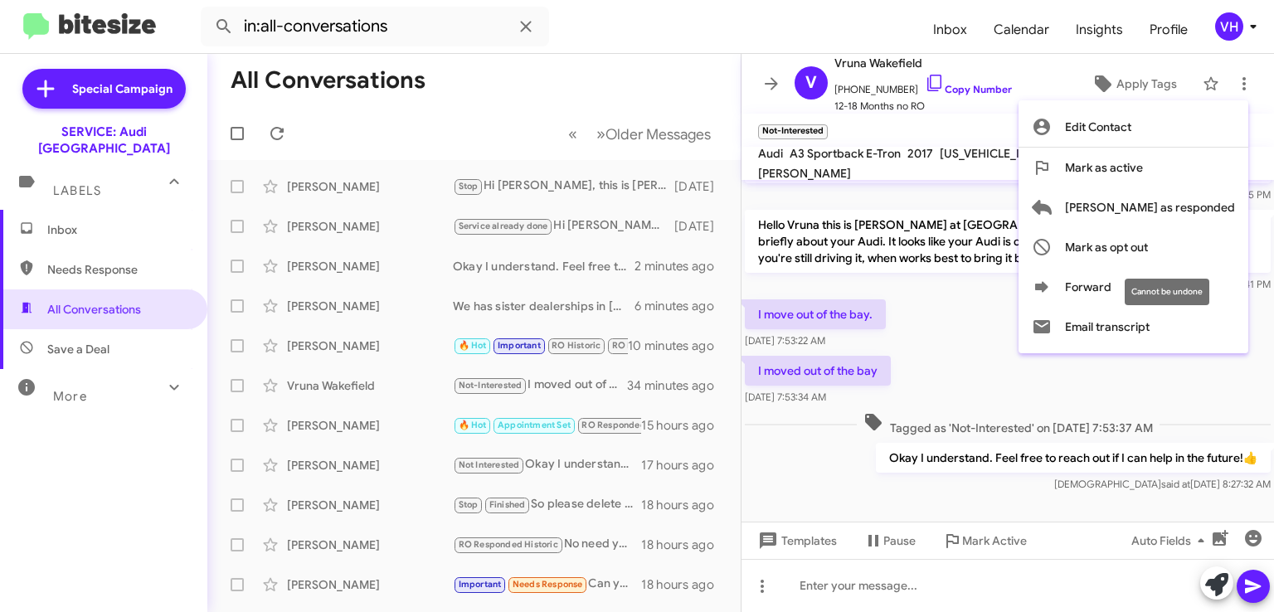
click at [1148, 241] on span "Mark as opt out" at bounding box center [1106, 247] width 83 height 40
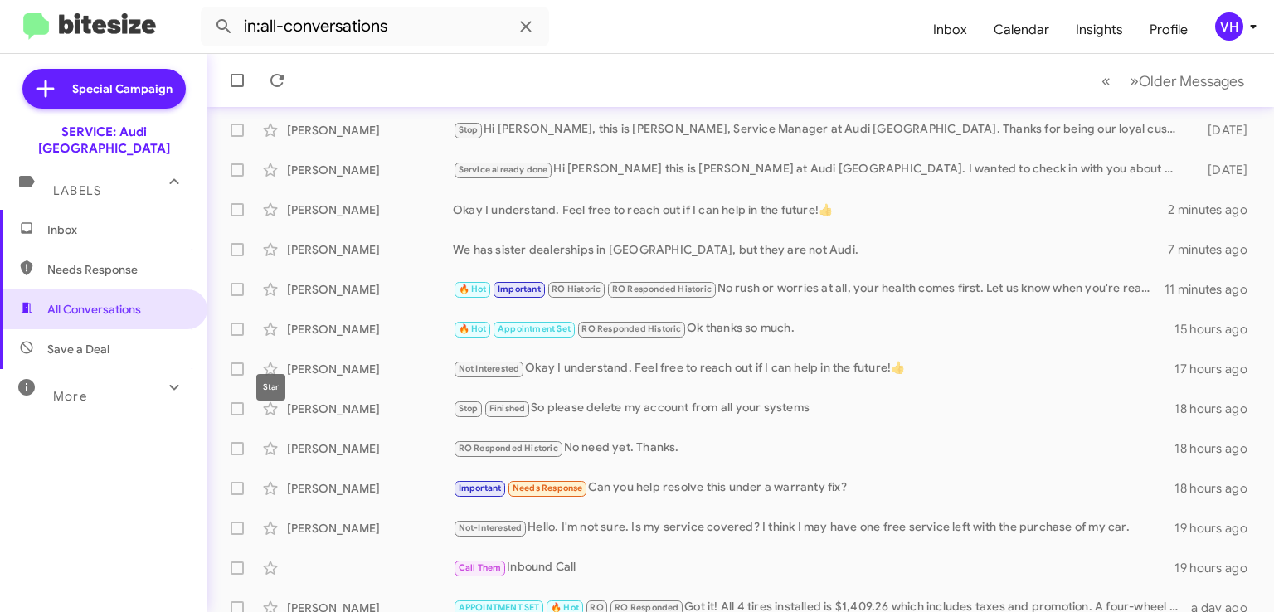
scroll to position [83, 0]
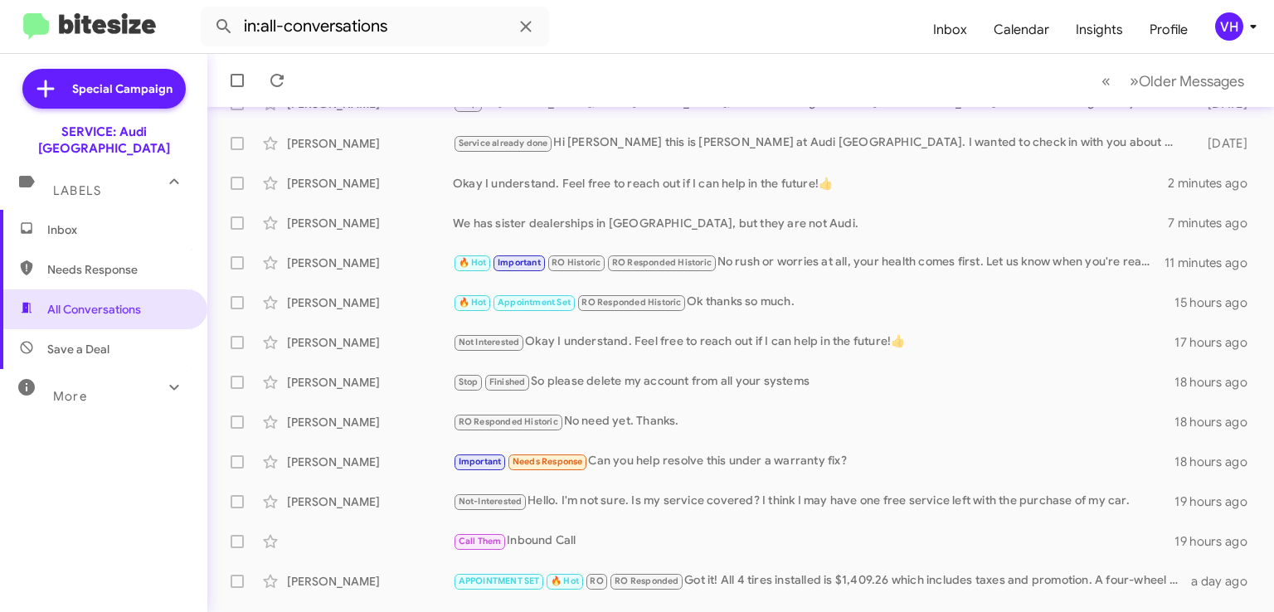
click at [591, 505] on div "Not-Interested Hello. I'm not sure. Is my service covered? I think I may have o…" at bounding box center [814, 501] width 722 height 19
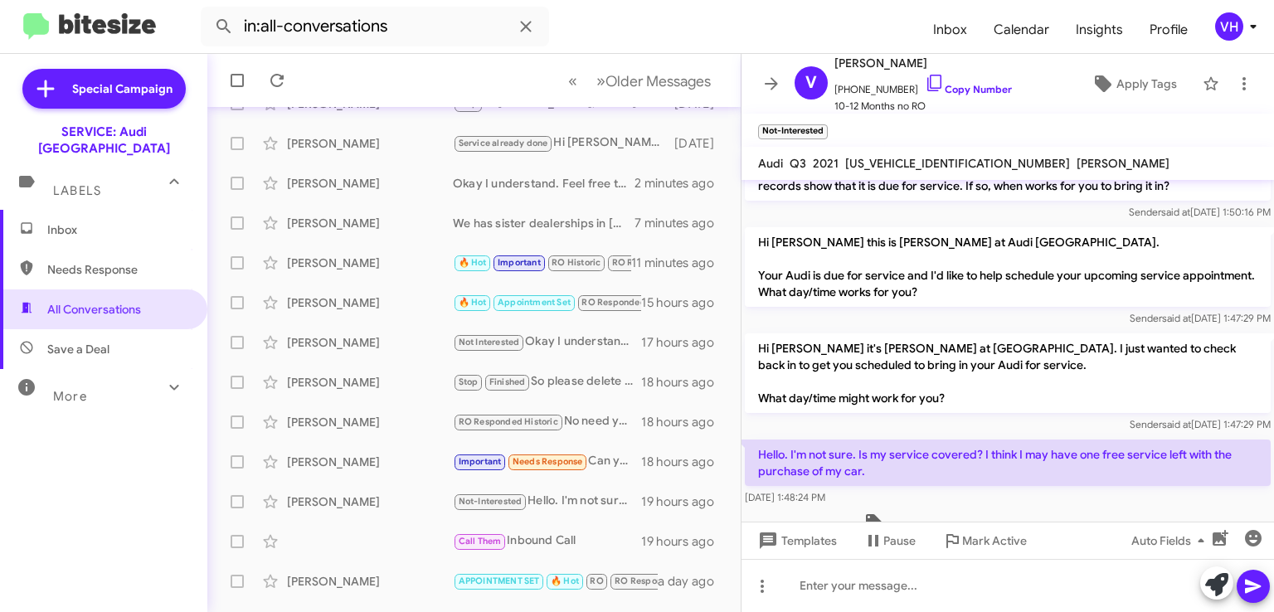
scroll to position [289, 0]
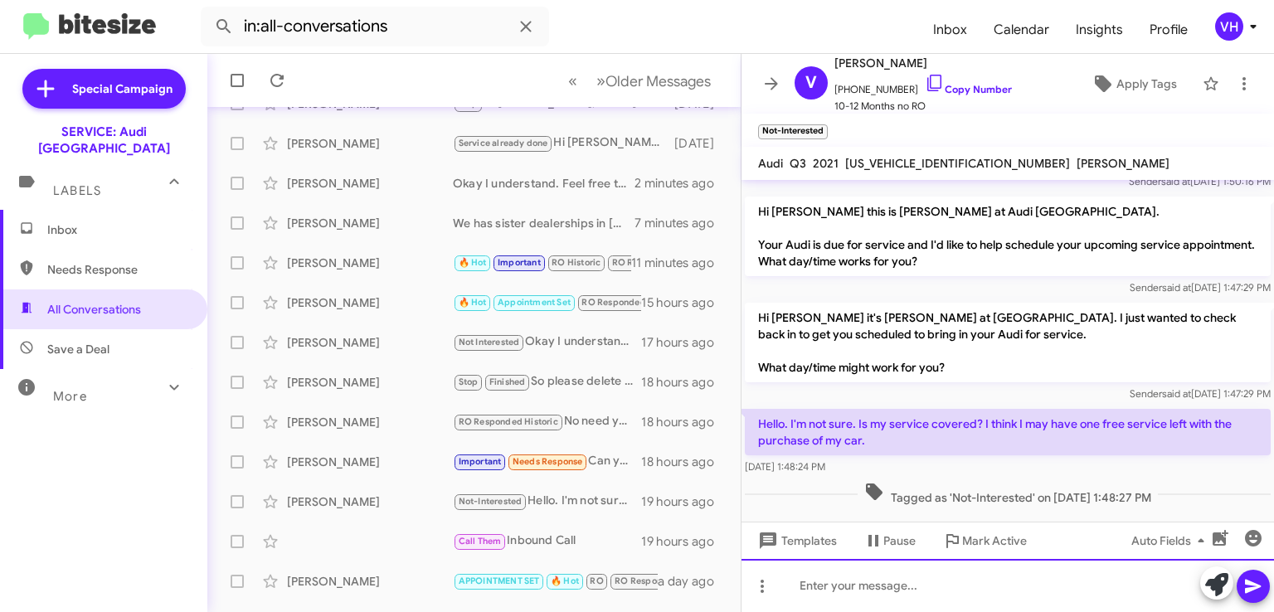
click at [856, 577] on div at bounding box center [1008, 585] width 533 height 53
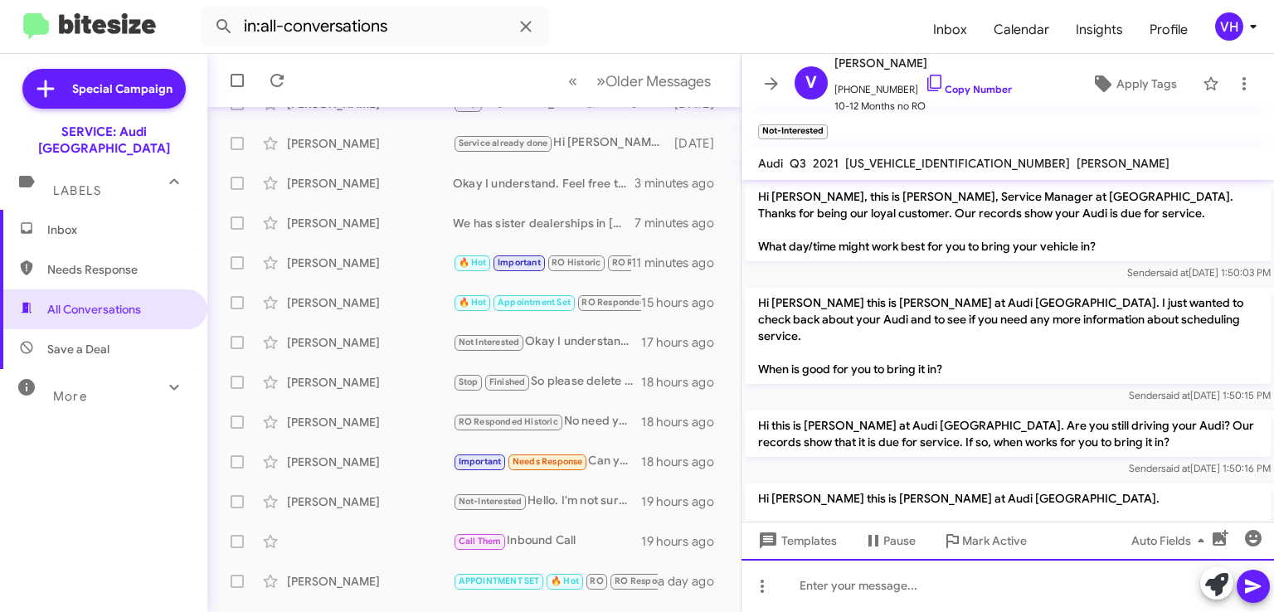
scroll to position [0, 0]
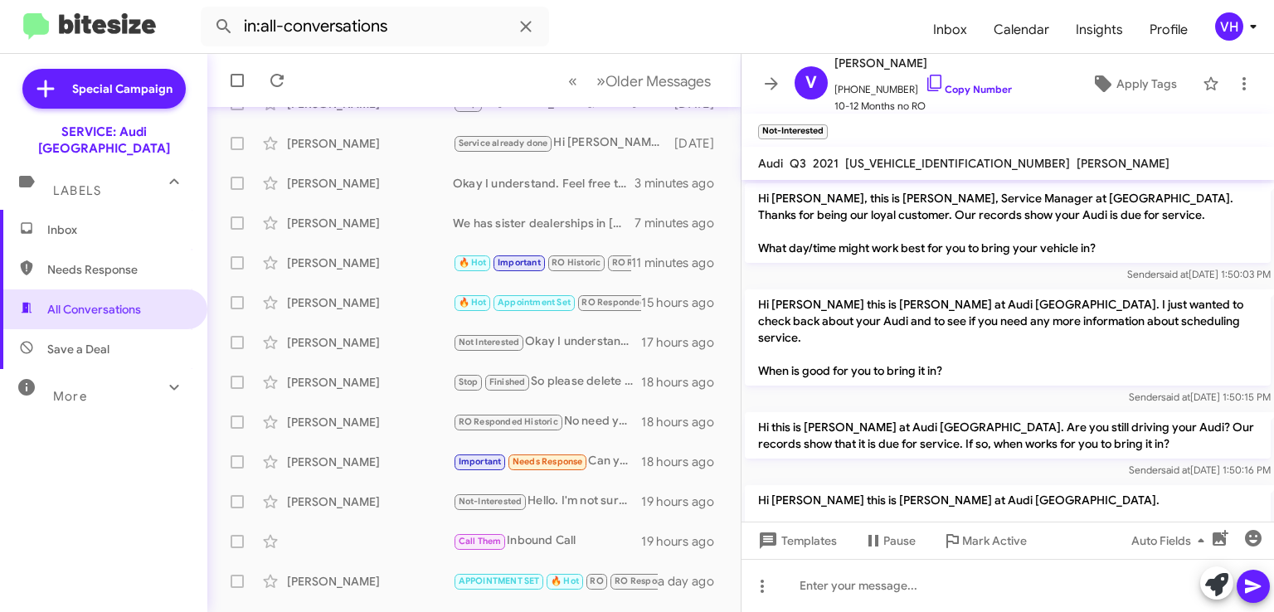
click at [931, 160] on span "WA1DECF35M1040171" at bounding box center [957, 163] width 225 height 15
copy span "WA1DECF35M1040171"
click at [874, 280] on div "Sender said at Jul 9, 2025, 1:50:03 PM" at bounding box center [1008, 274] width 526 height 17
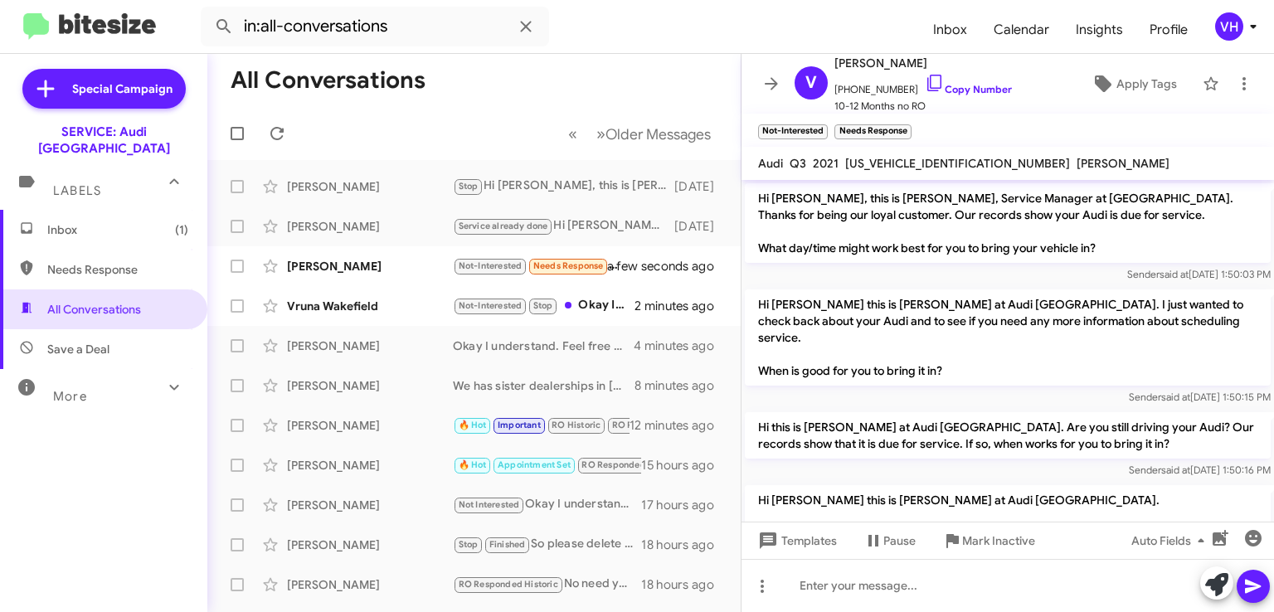
click at [407, 265] on div "[PERSON_NAME]" at bounding box center [370, 266] width 166 height 17
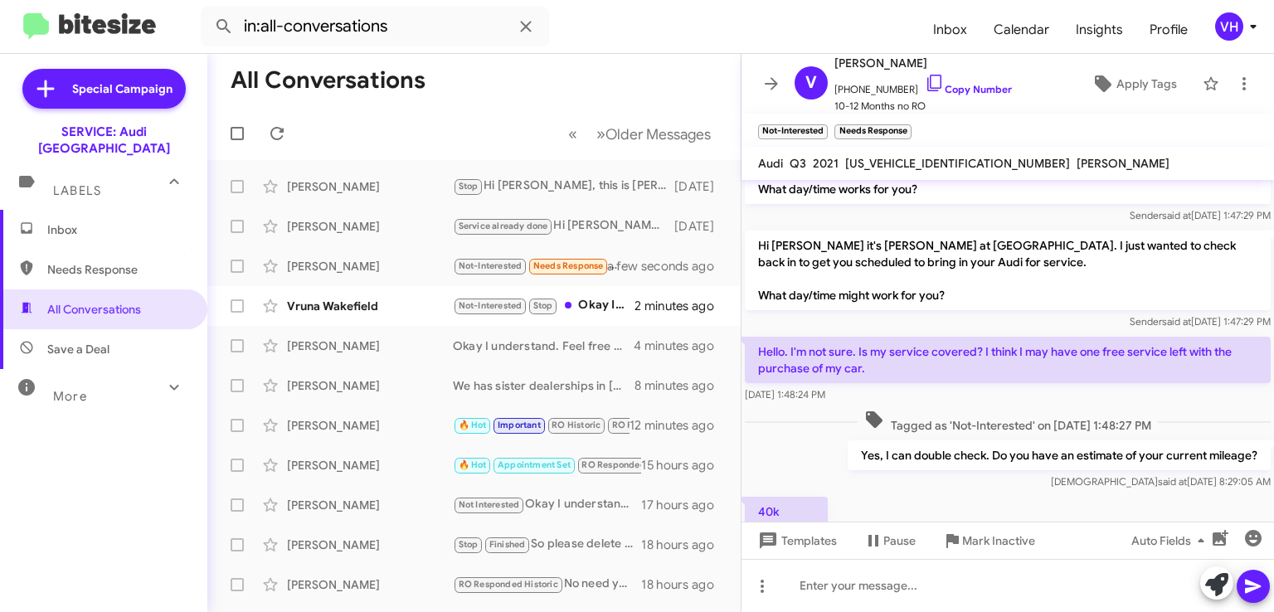
scroll to position [410, 0]
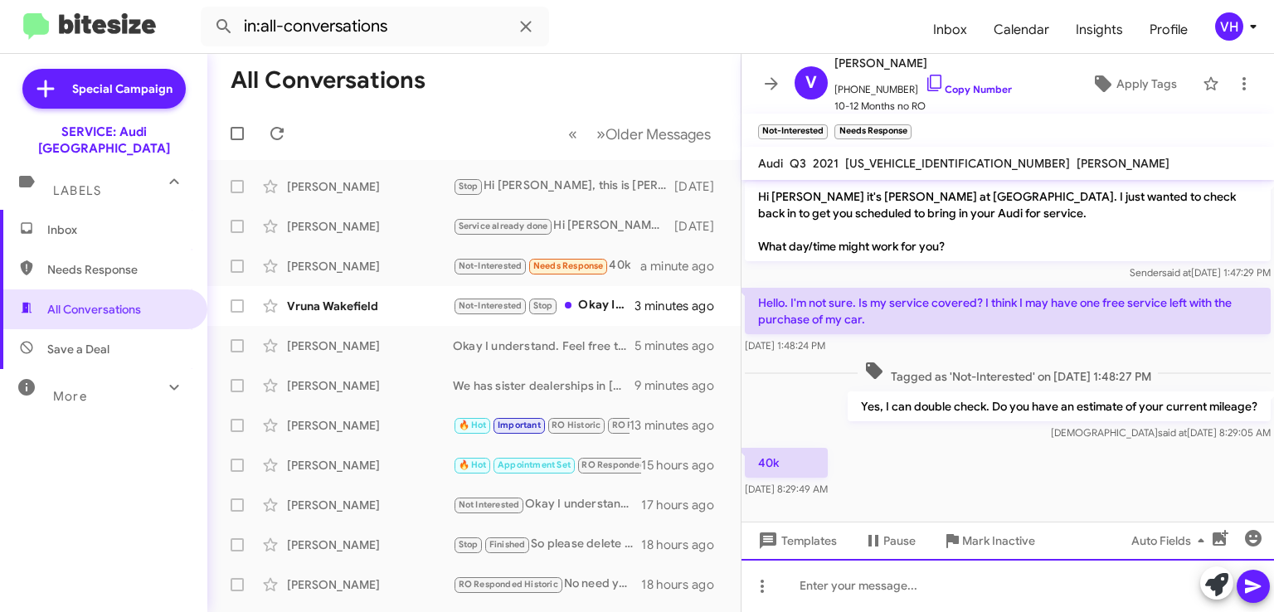
click at [1070, 575] on div at bounding box center [1008, 585] width 533 height 53
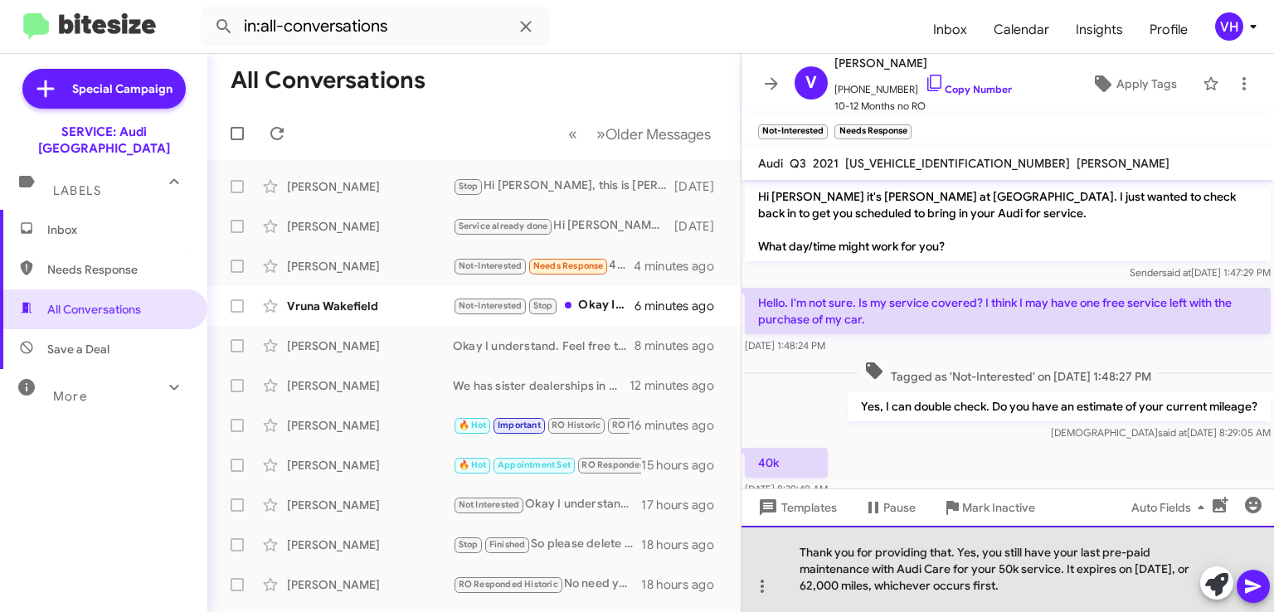
drag, startPoint x: 1124, startPoint y: 582, endPoint x: 1066, endPoint y: 572, distance: 58.9
click at [1066, 572] on div "Thank you for providing that. Yes, you still have your last pre-paid maintenanc…" at bounding box center [1008, 569] width 533 height 86
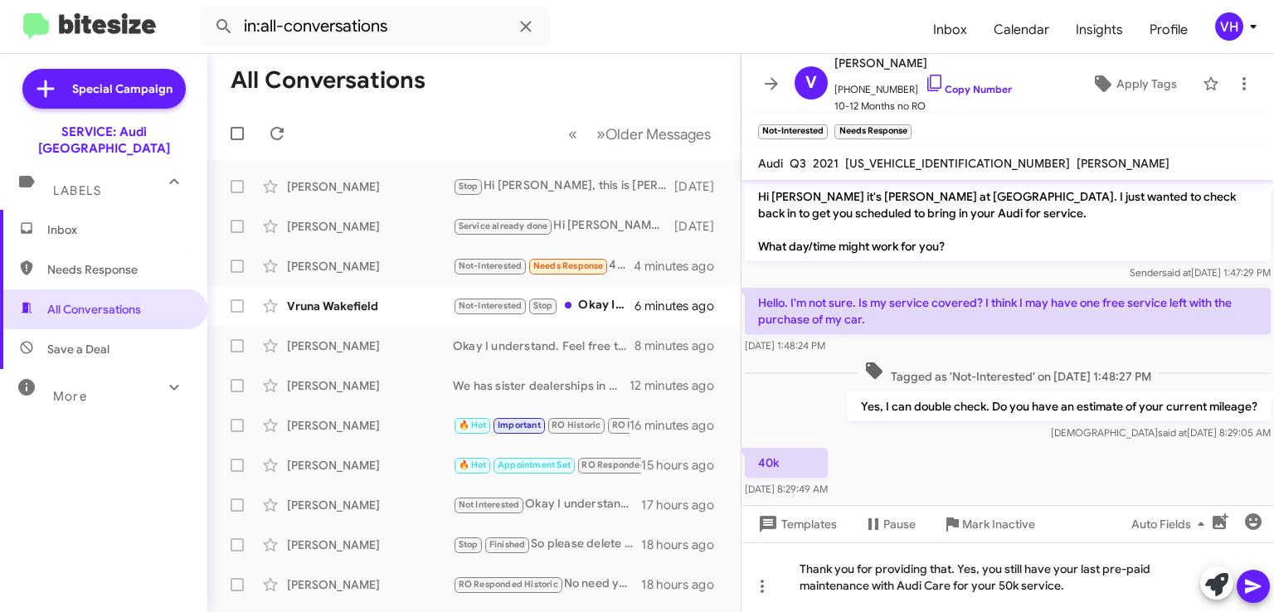
click at [1242, 584] on button at bounding box center [1253, 586] width 33 height 33
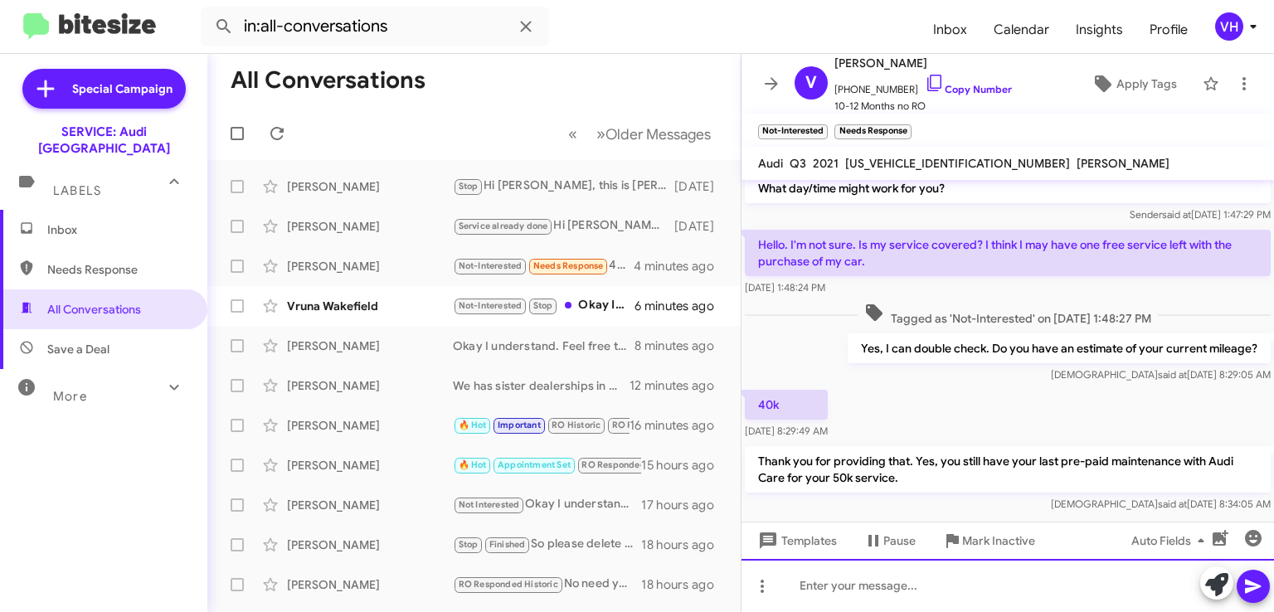
scroll to position [488, 0]
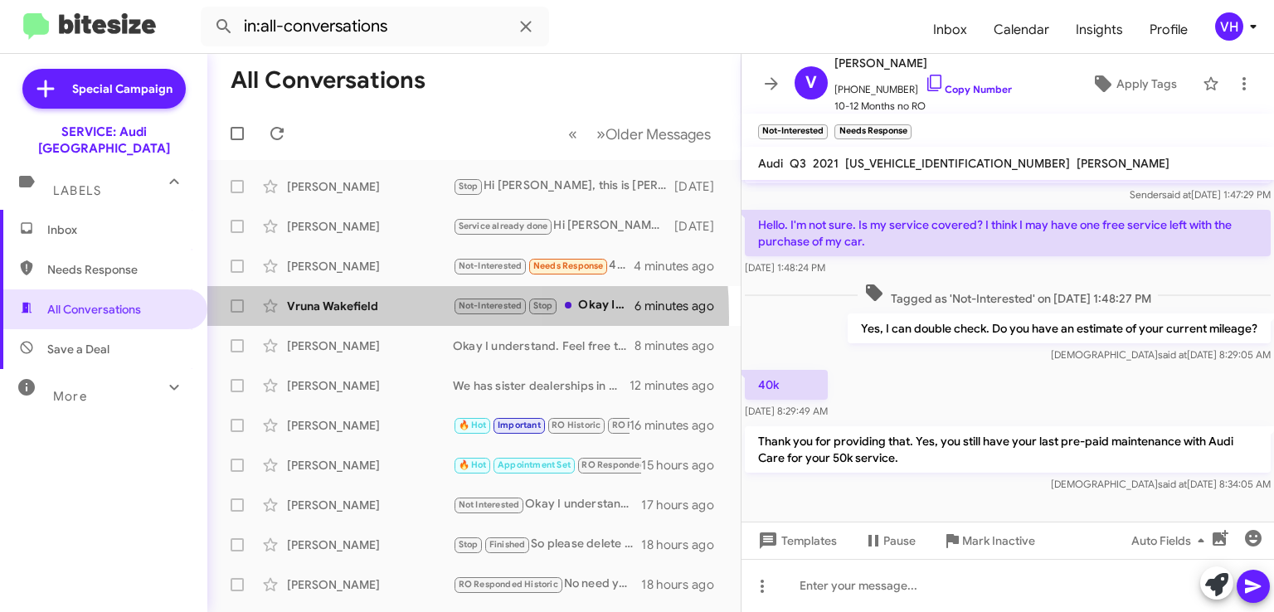
click at [319, 317] on div "Vruna Wakefield Not-Interested Stop Okay I understand. Feel free to reach out i…" at bounding box center [474, 306] width 507 height 33
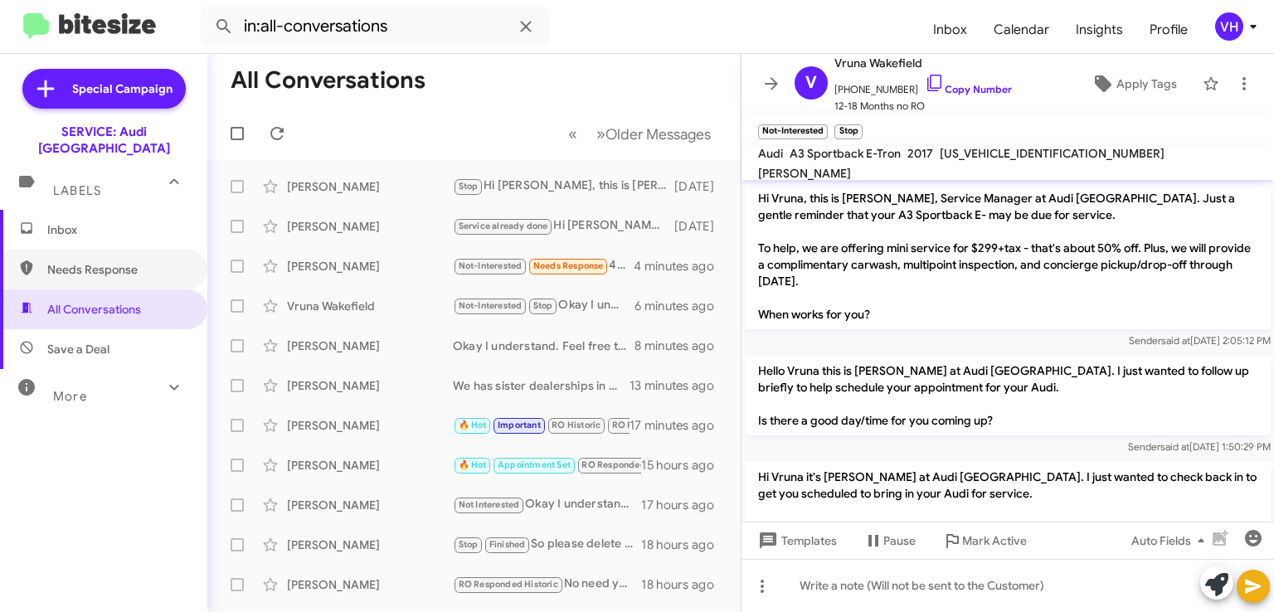
click at [129, 261] on span "Needs Response" at bounding box center [117, 269] width 141 height 17
type input "in:needs-response"
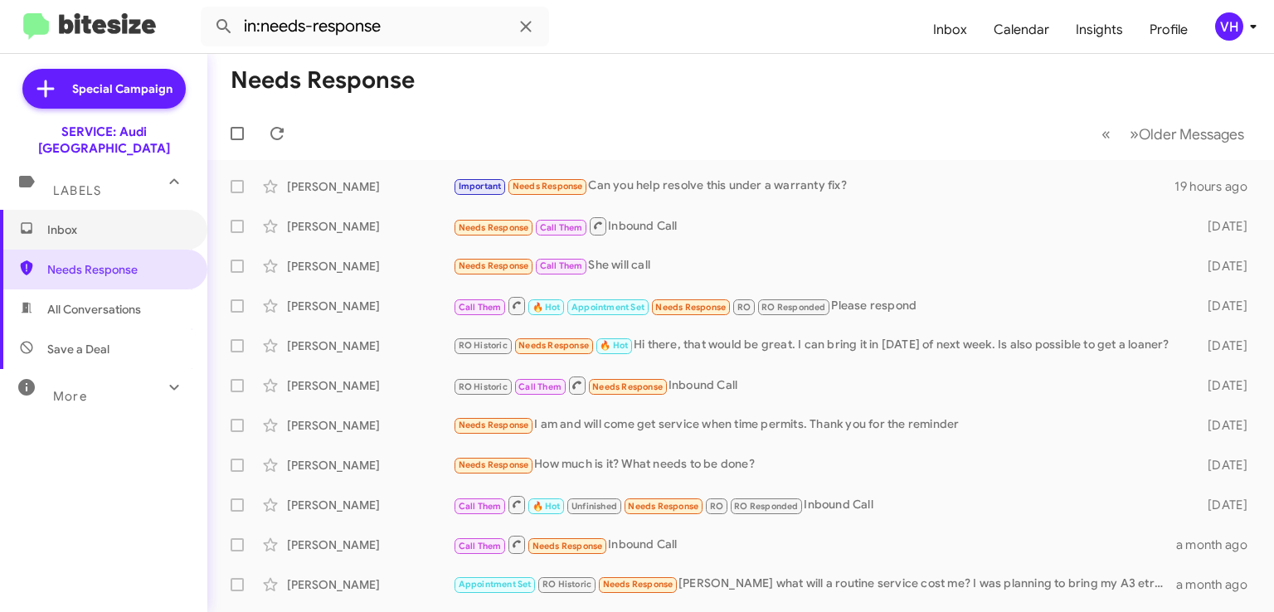
click at [90, 222] on span "Inbox" at bounding box center [117, 230] width 141 height 17
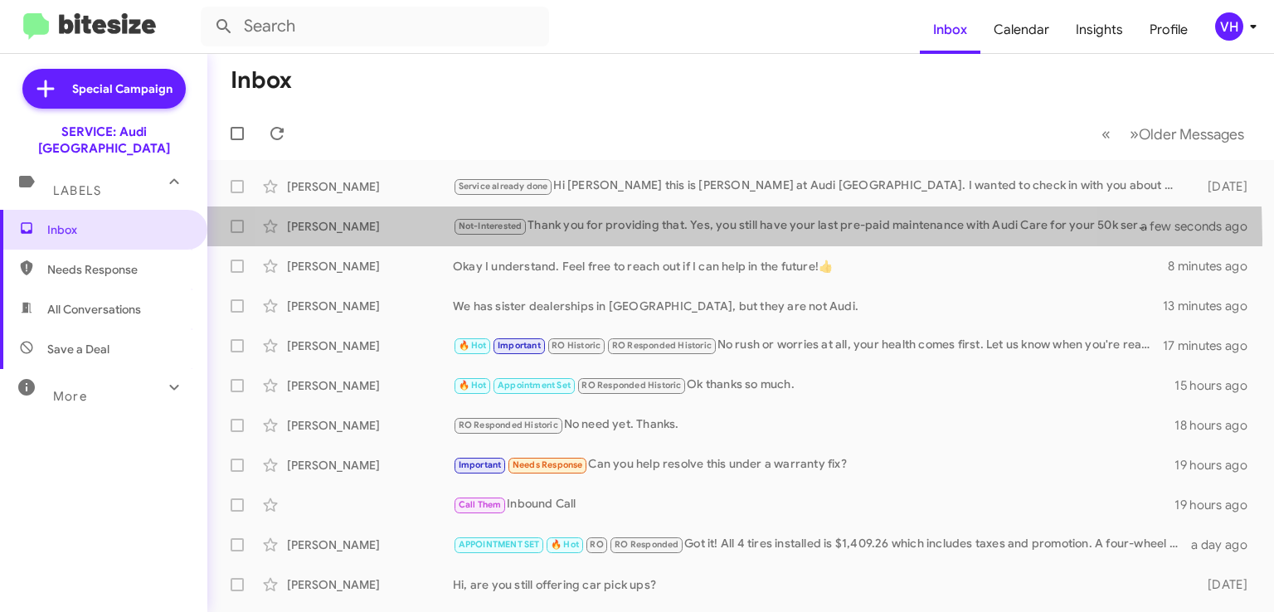
click at [653, 239] on div "[PERSON_NAME] Not-Interested Thank you for providing that. Yes, you still have …" at bounding box center [741, 226] width 1040 height 33
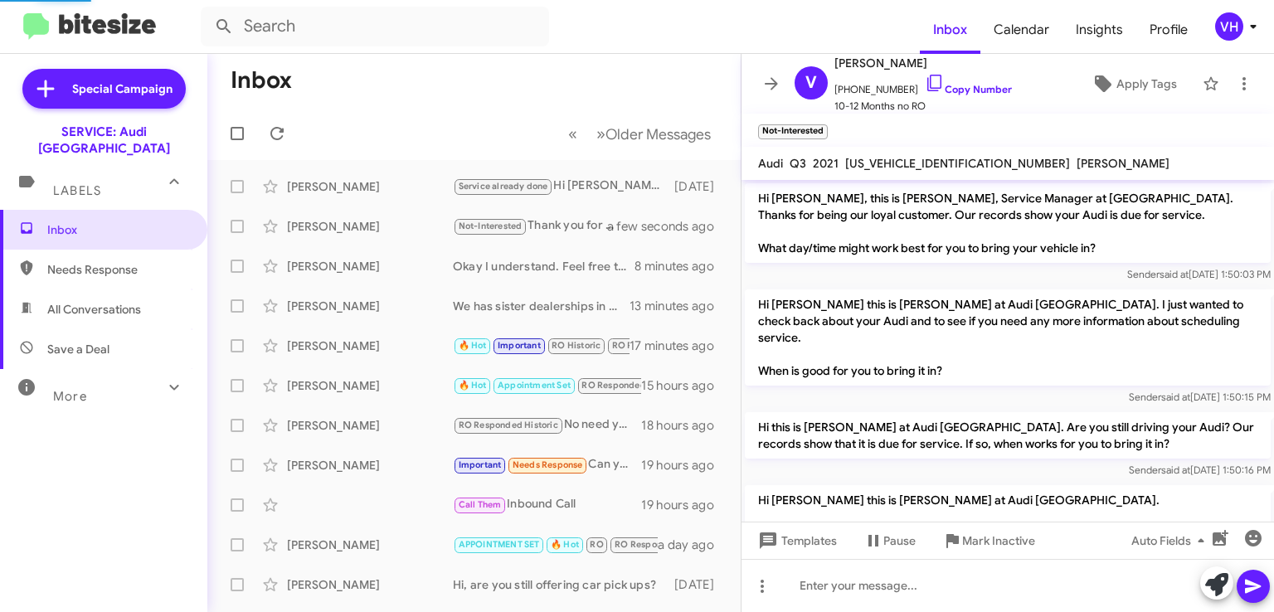
scroll to position [488, 0]
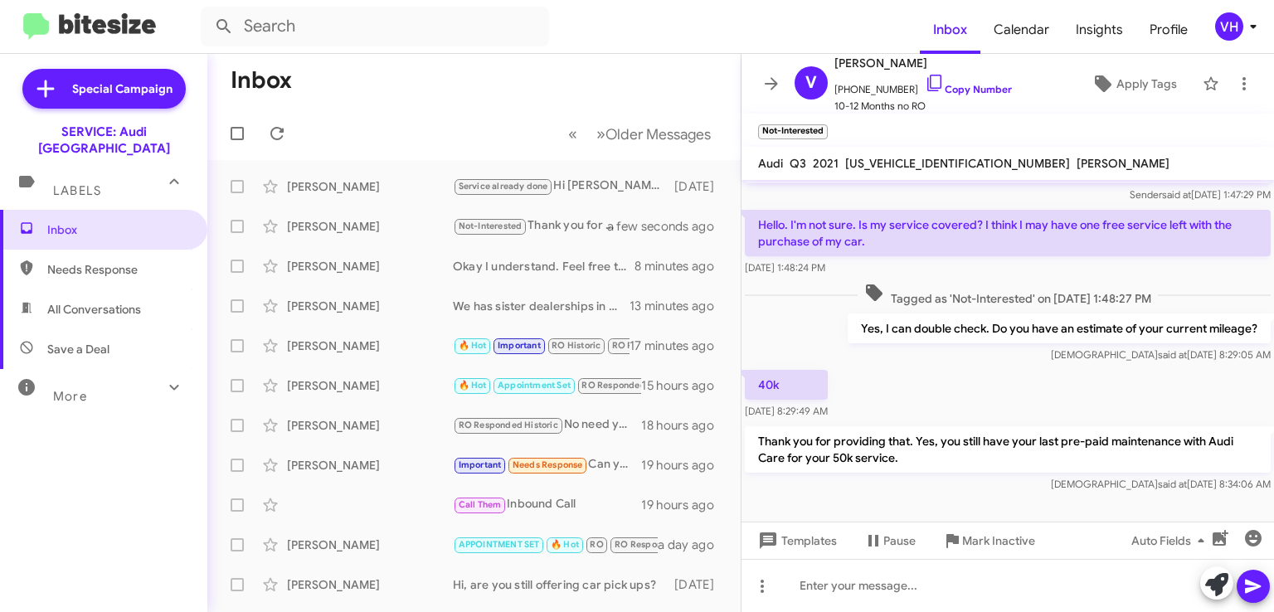
click at [825, 123] on span "×" at bounding box center [824, 124] width 10 height 20
click at [1158, 90] on span "Apply Tags" at bounding box center [1147, 84] width 61 height 30
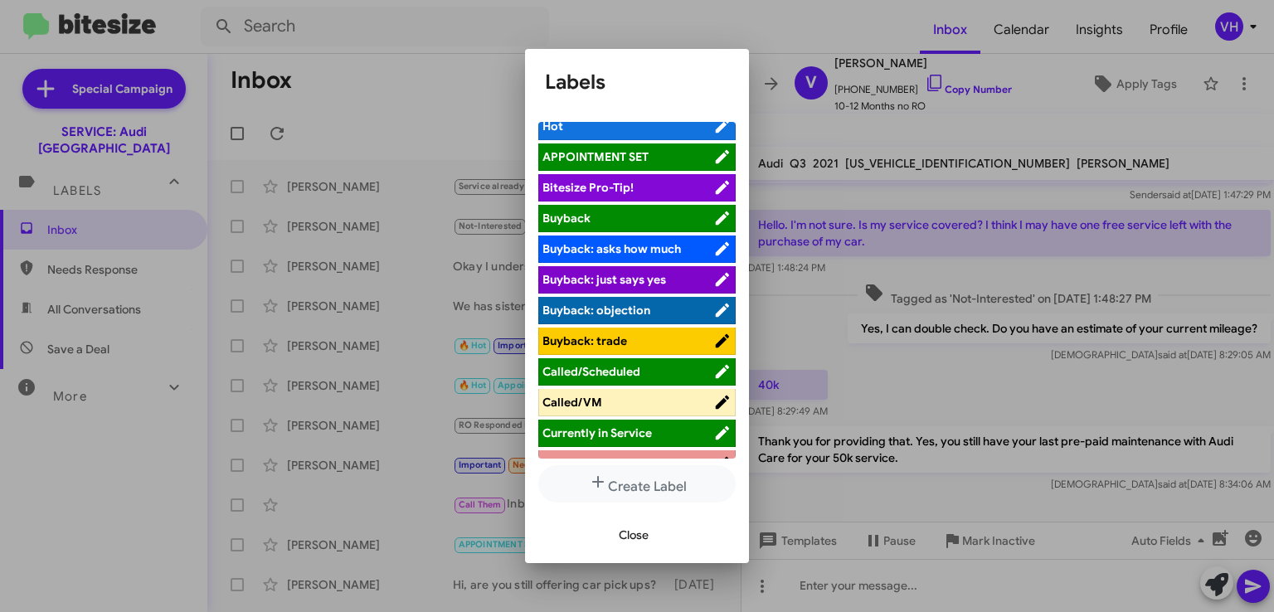
scroll to position [0, 0]
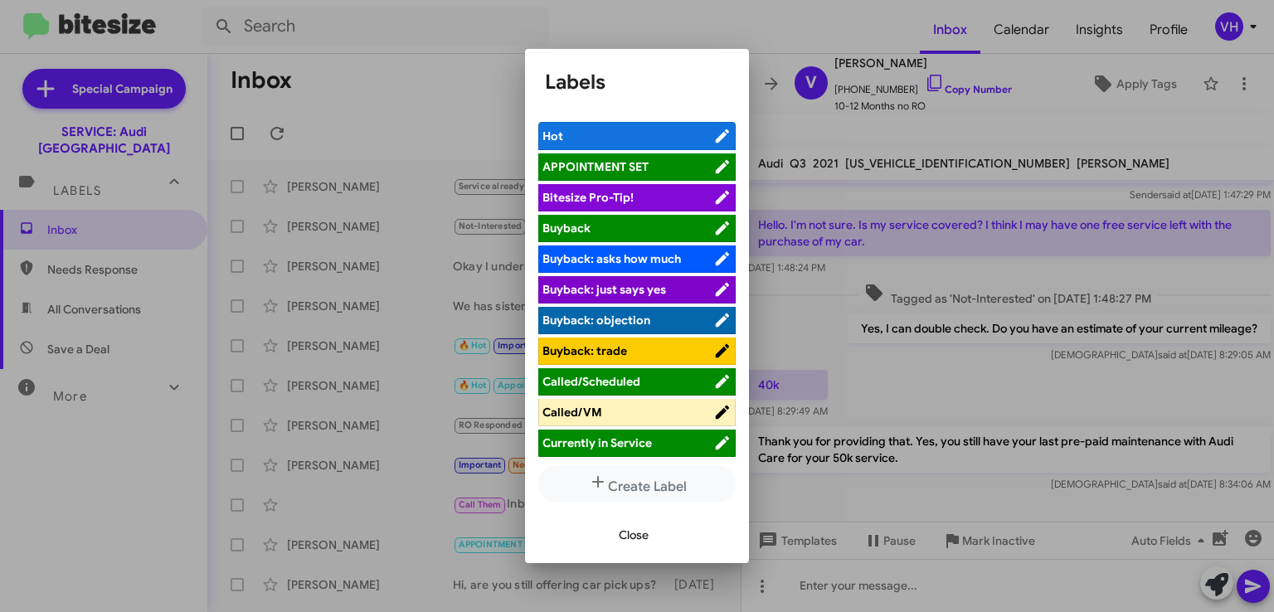
click at [660, 130] on span "Hot" at bounding box center [628, 136] width 171 height 17
click at [652, 537] on button "Close" at bounding box center [634, 535] width 56 height 30
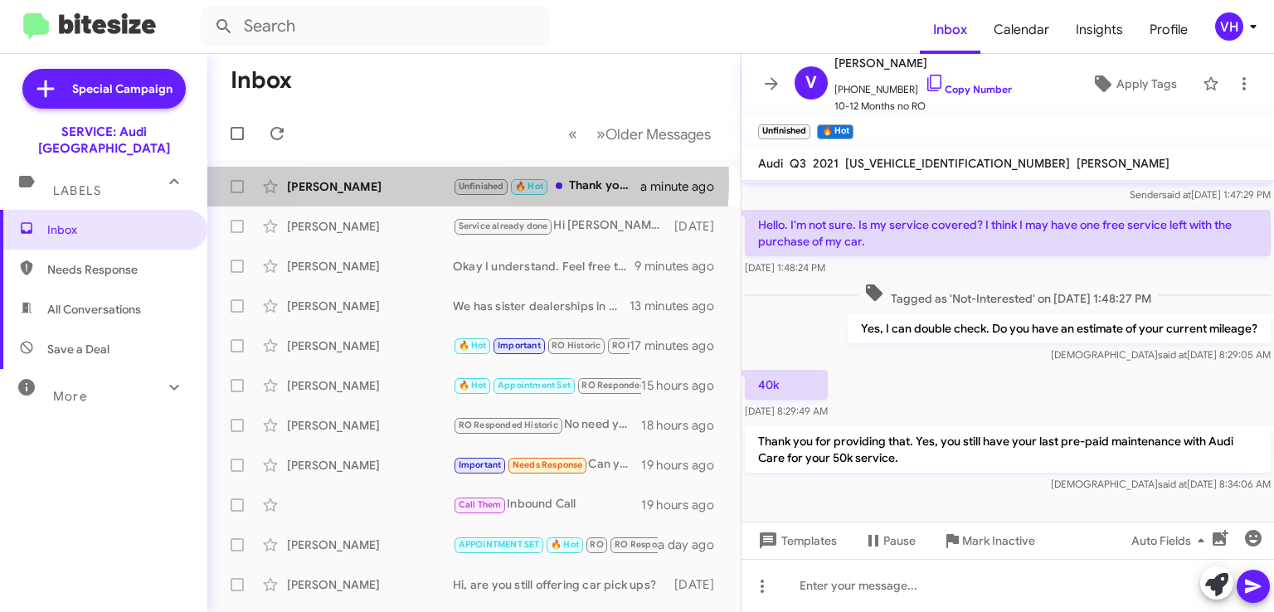
click at [408, 181] on div "[PERSON_NAME]" at bounding box center [370, 186] width 166 height 17
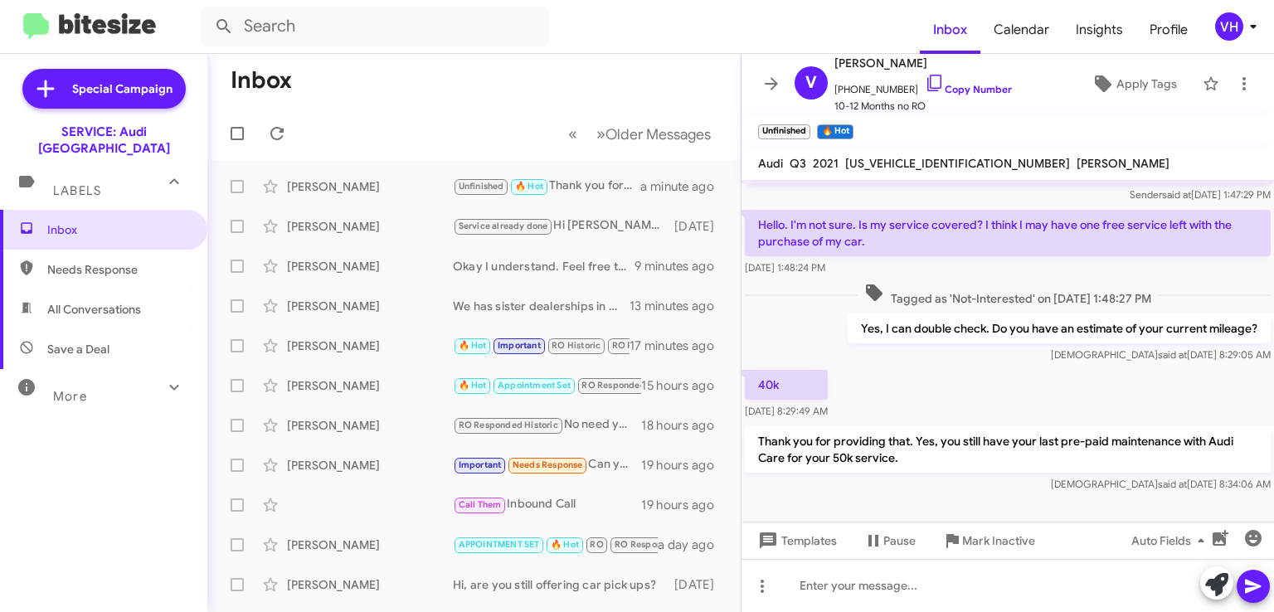
click at [808, 120] on span "×" at bounding box center [807, 124] width 10 height 20
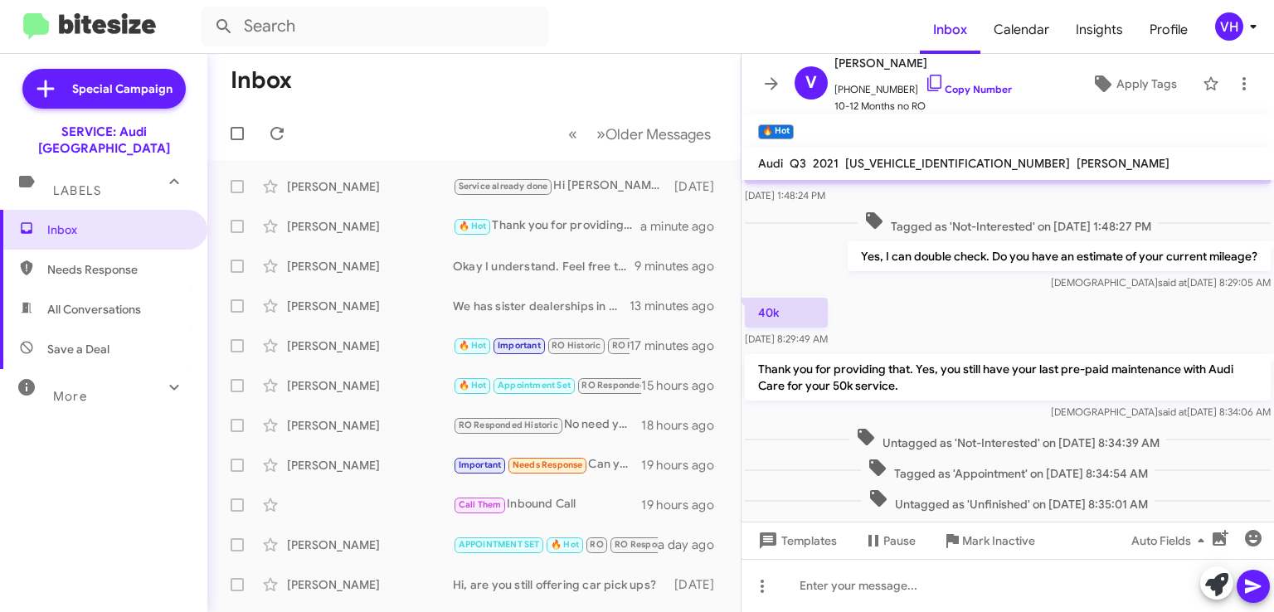
scroll to position [593, 0]
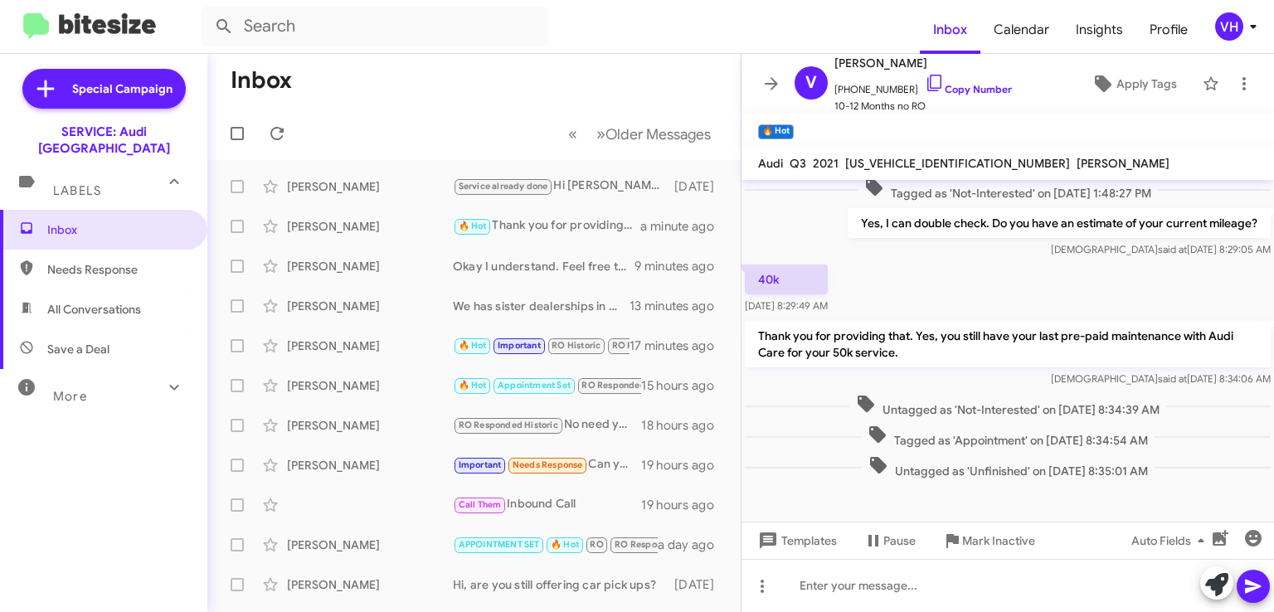
click at [329, 188] on div "[PERSON_NAME]" at bounding box center [370, 186] width 166 height 17
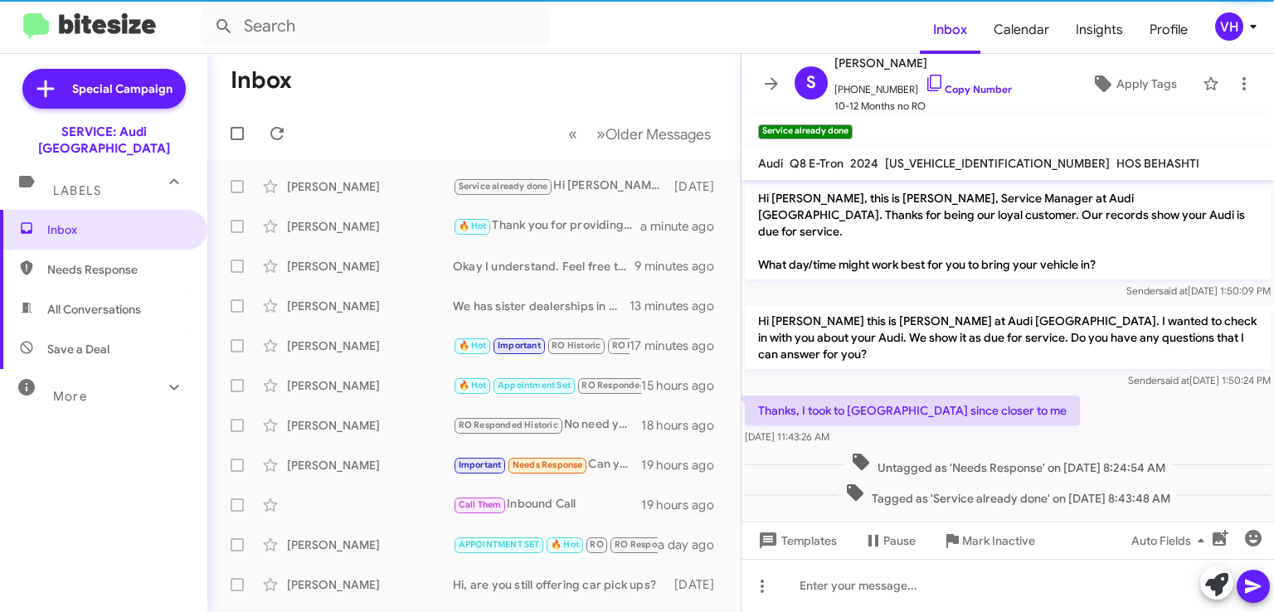
click at [360, 232] on div "[PERSON_NAME]" at bounding box center [370, 226] width 166 height 17
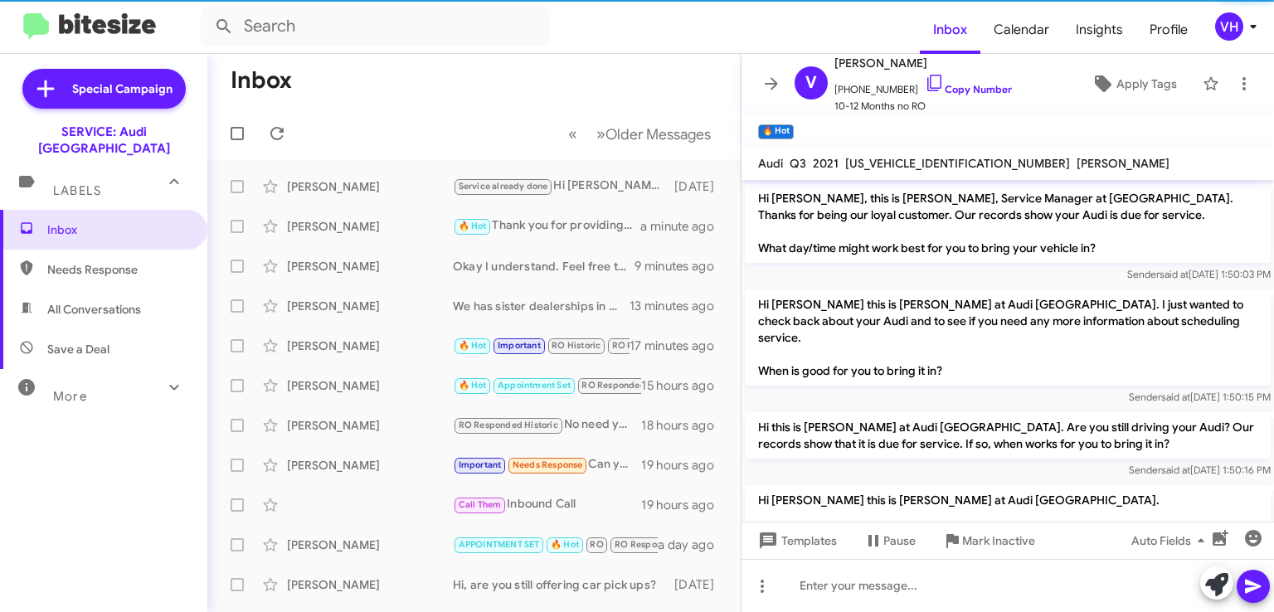
scroll to position [593, 0]
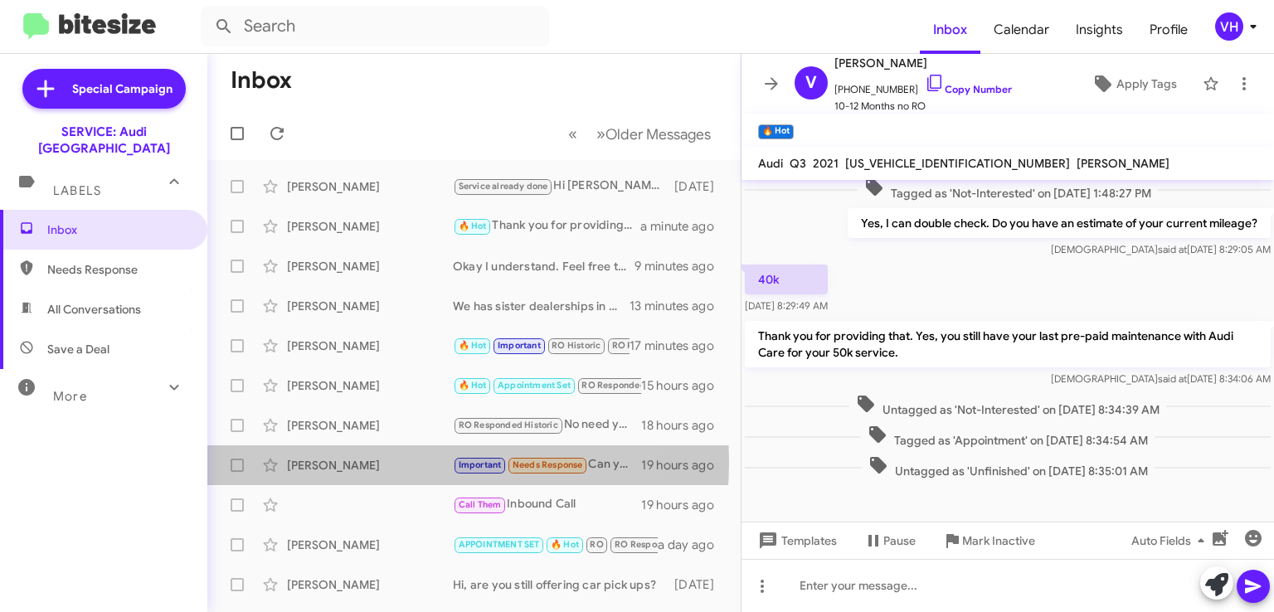
click at [377, 462] on div "[PERSON_NAME]" at bounding box center [370, 465] width 166 height 17
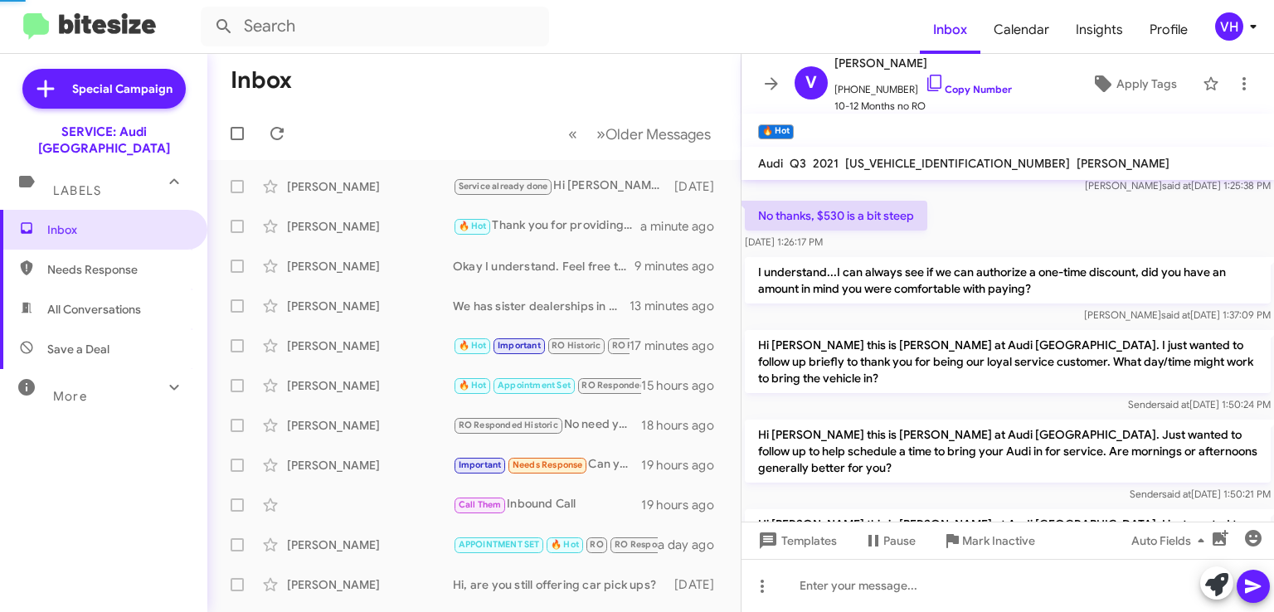
scroll to position [1092, 0]
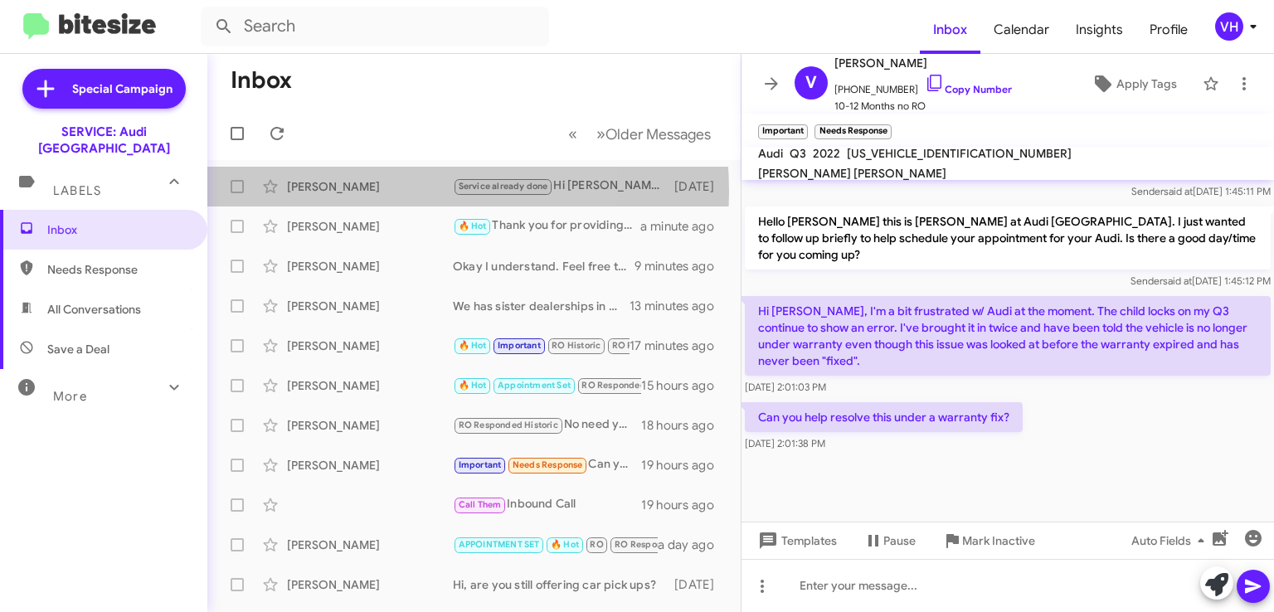
click at [357, 192] on div "[PERSON_NAME]" at bounding box center [370, 186] width 166 height 17
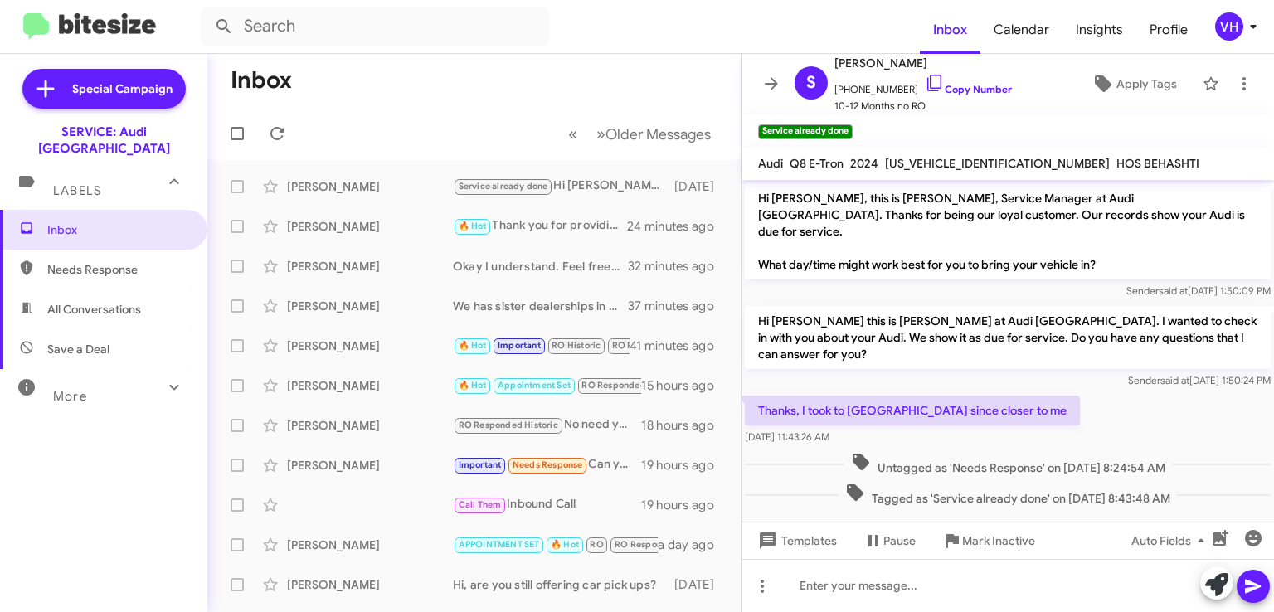
click at [802, 315] on p "Hi [PERSON_NAME] this is [PERSON_NAME] at Audi [GEOGRAPHIC_DATA]. I wanted to c…" at bounding box center [1008, 337] width 526 height 63
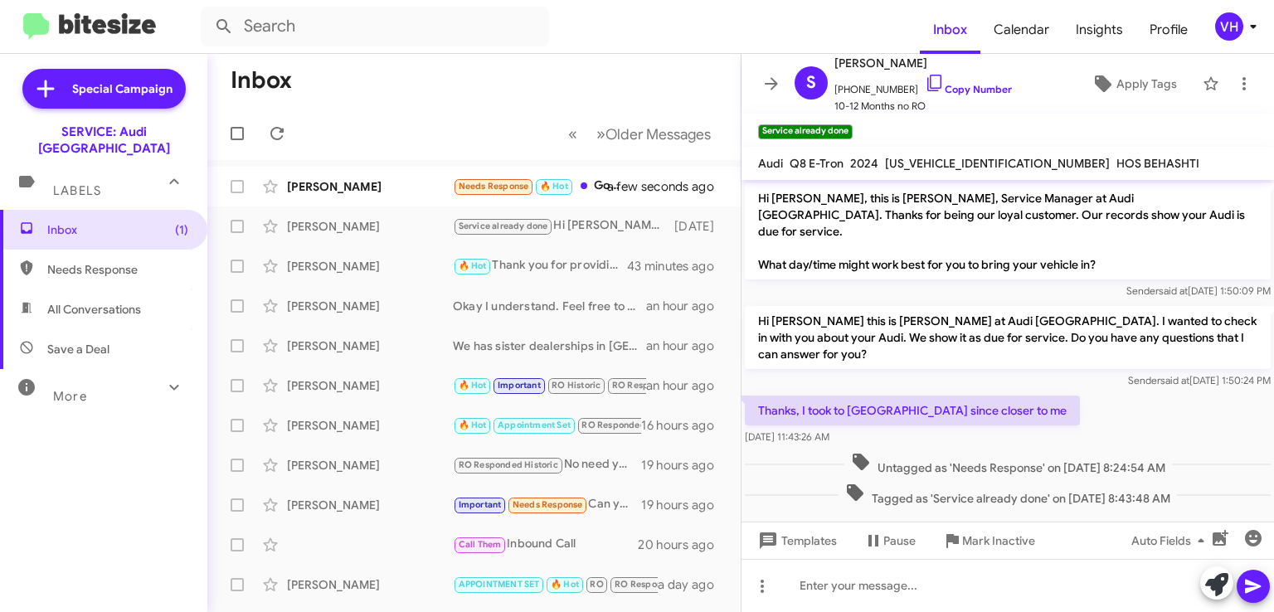
click at [322, 170] on div "[PERSON_NAME] Needs Response 🔥 Hot Good morning. Any availability [DATE][DATE]?…" at bounding box center [474, 186] width 507 height 33
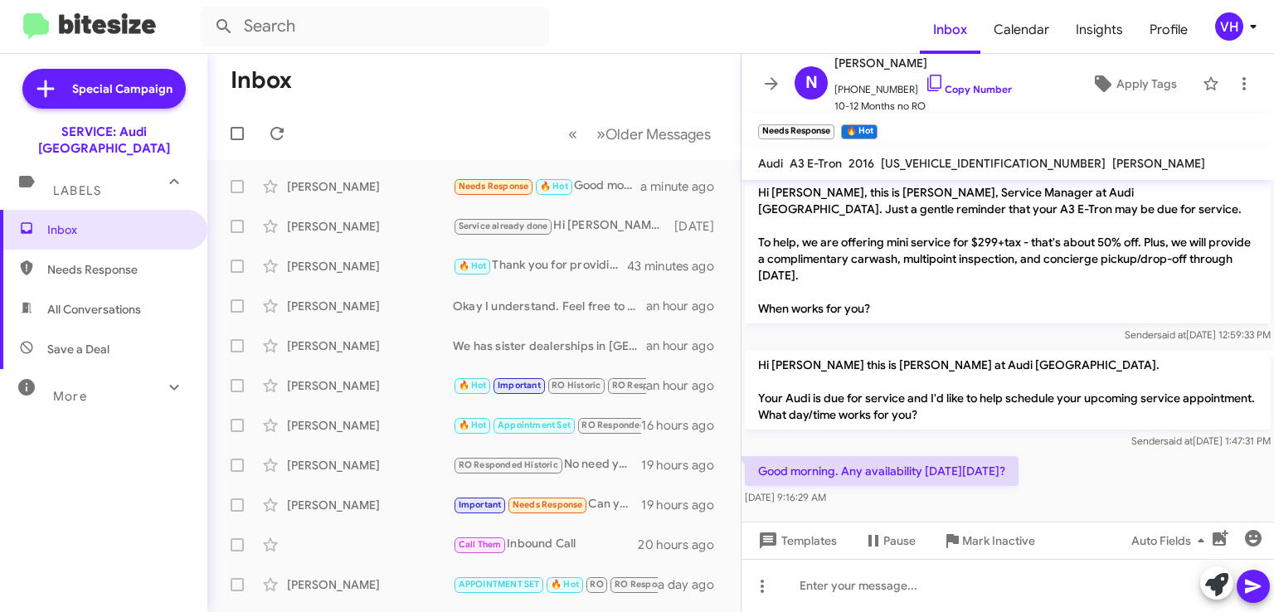
click at [959, 161] on span "[US_VEHICLE_IDENTIFICATION_NUMBER]" at bounding box center [993, 163] width 225 height 15
copy span "[US_VEHICLE_IDENTIFICATION_NUMBER]"
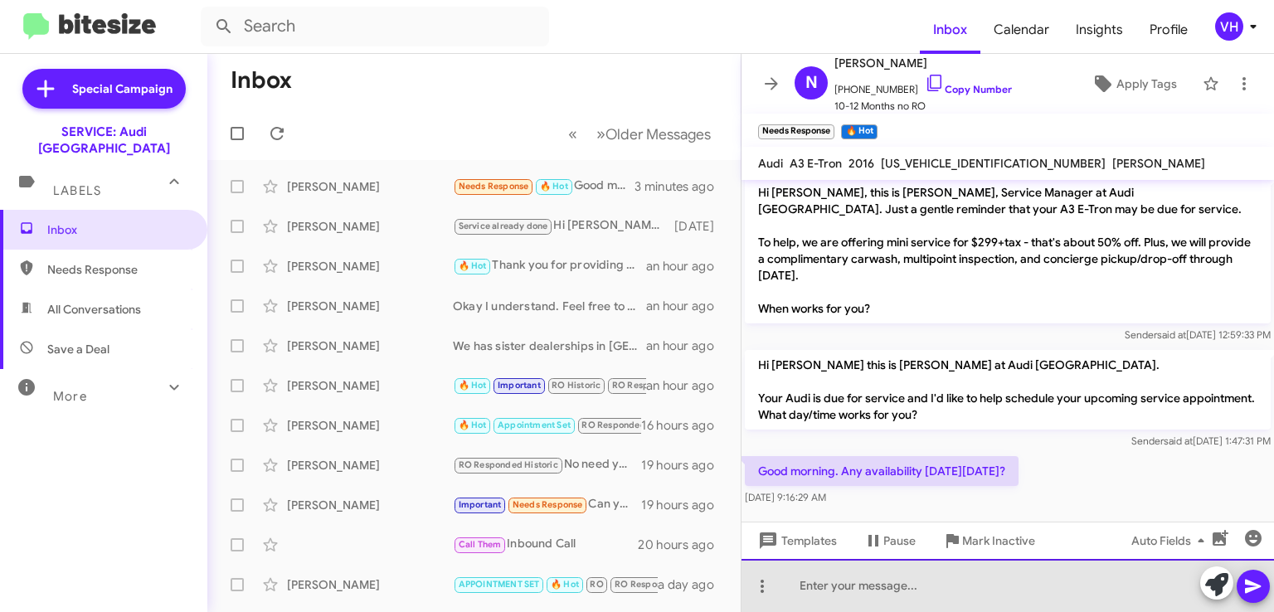
click at [895, 582] on div at bounding box center [1008, 585] width 533 height 53
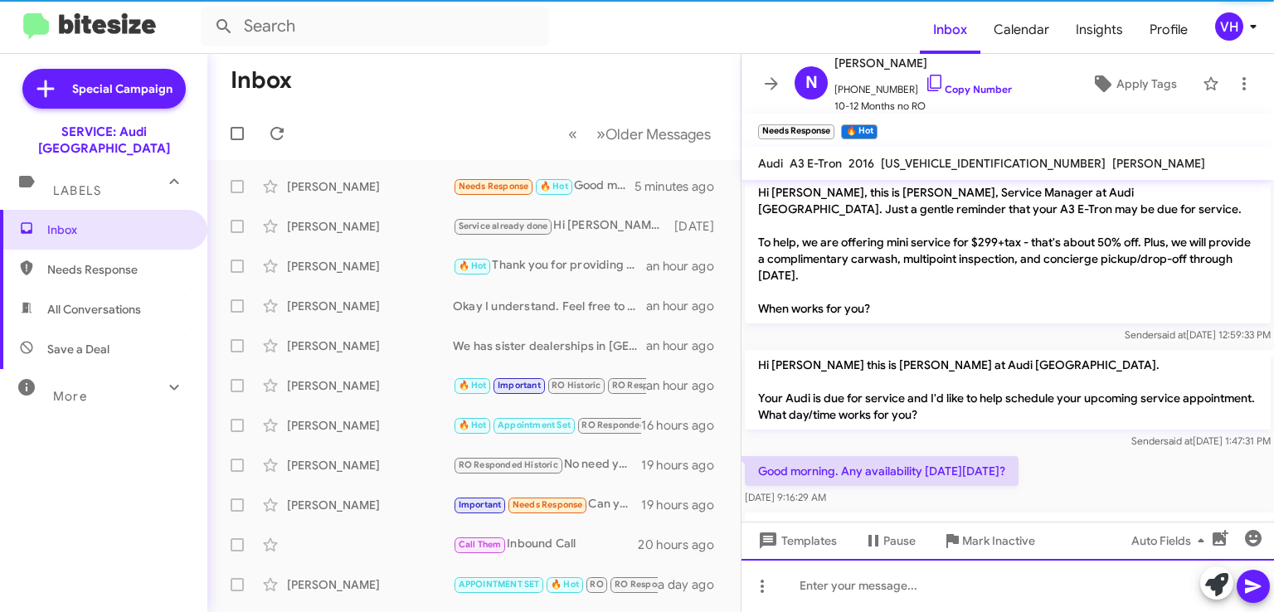
scroll to position [83, 0]
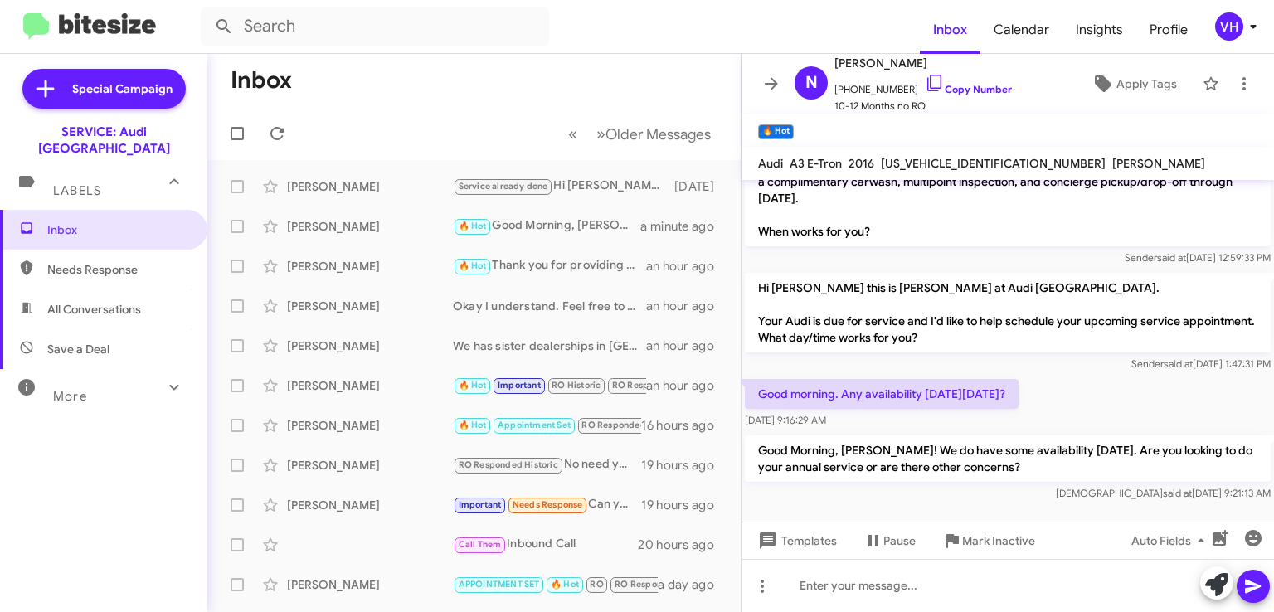
click at [795, 346] on p "Hi [PERSON_NAME] this is [PERSON_NAME] at Audi [GEOGRAPHIC_DATA]. Your Audi is …" at bounding box center [1008, 313] width 526 height 80
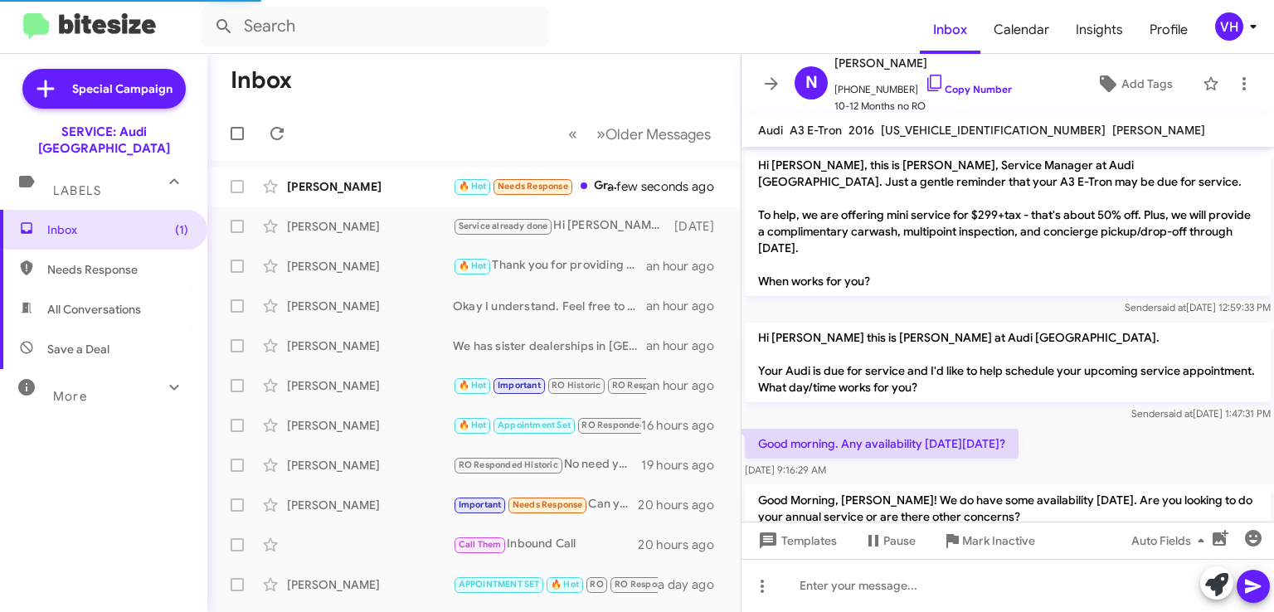
scroll to position [126, 0]
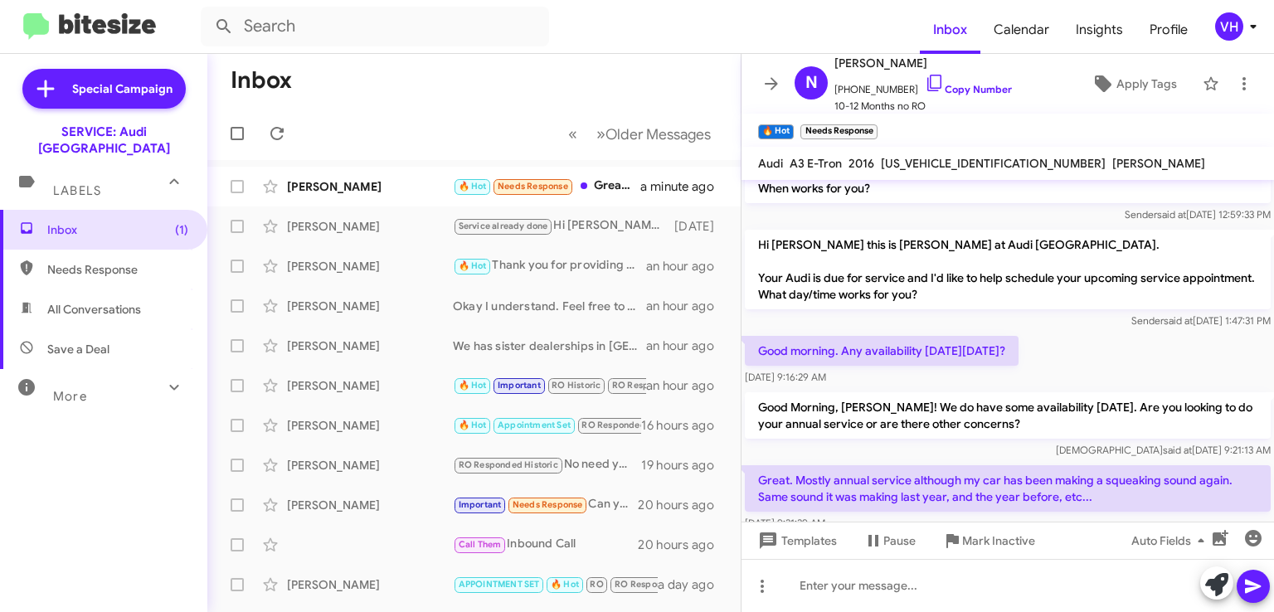
click at [352, 181] on div "[PERSON_NAME]" at bounding box center [370, 186] width 166 height 17
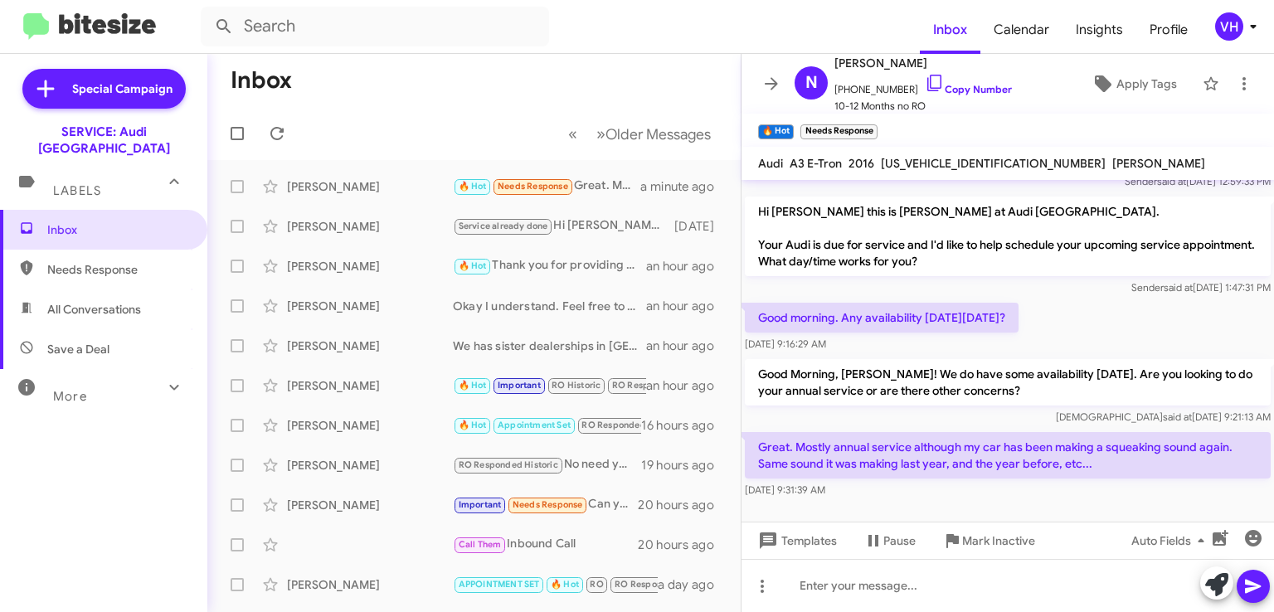
click at [922, 160] on span "[US_VEHICLE_IDENTIFICATION_NUMBER]" at bounding box center [993, 163] width 225 height 15
copy span "[US_VEHICLE_IDENTIFICATION_NUMBER]"
click at [1178, 490] on div "[DATE] 9:31:39 AM" at bounding box center [1008, 490] width 526 height 17
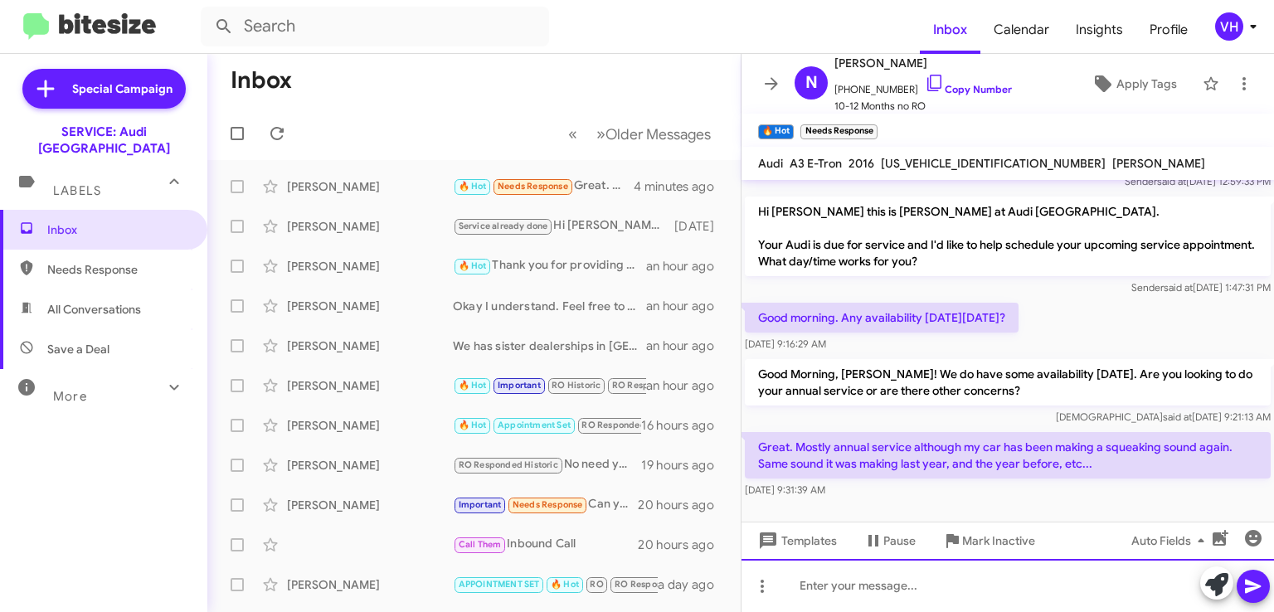
click at [1016, 568] on div at bounding box center [1008, 585] width 533 height 53
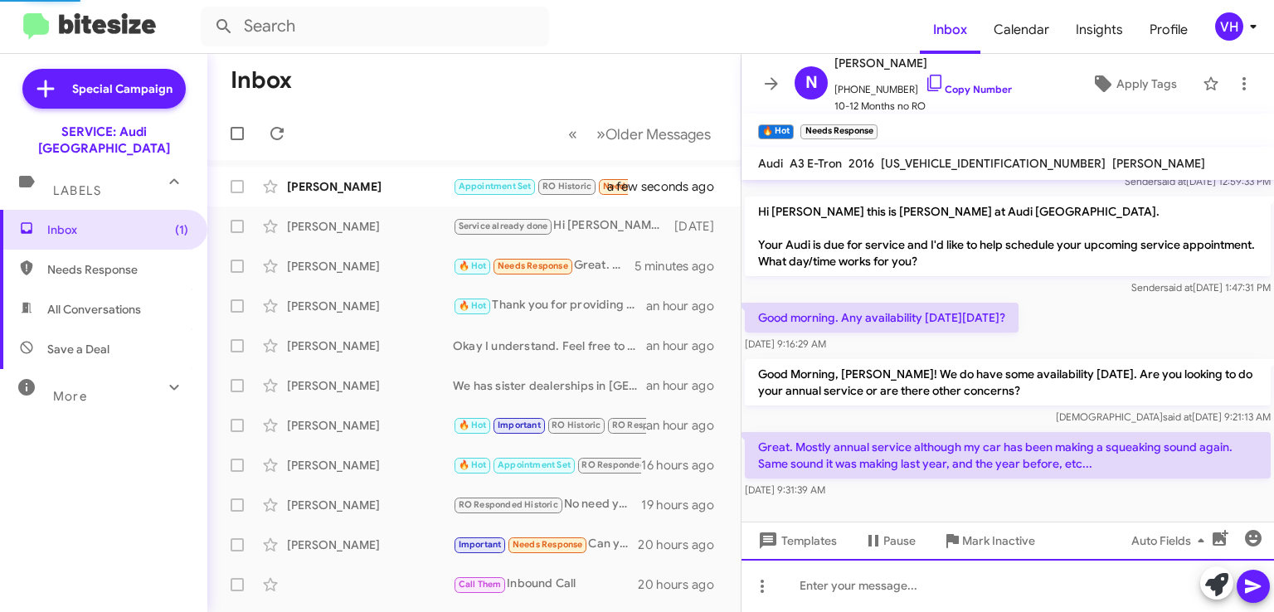
scroll to position [0, 0]
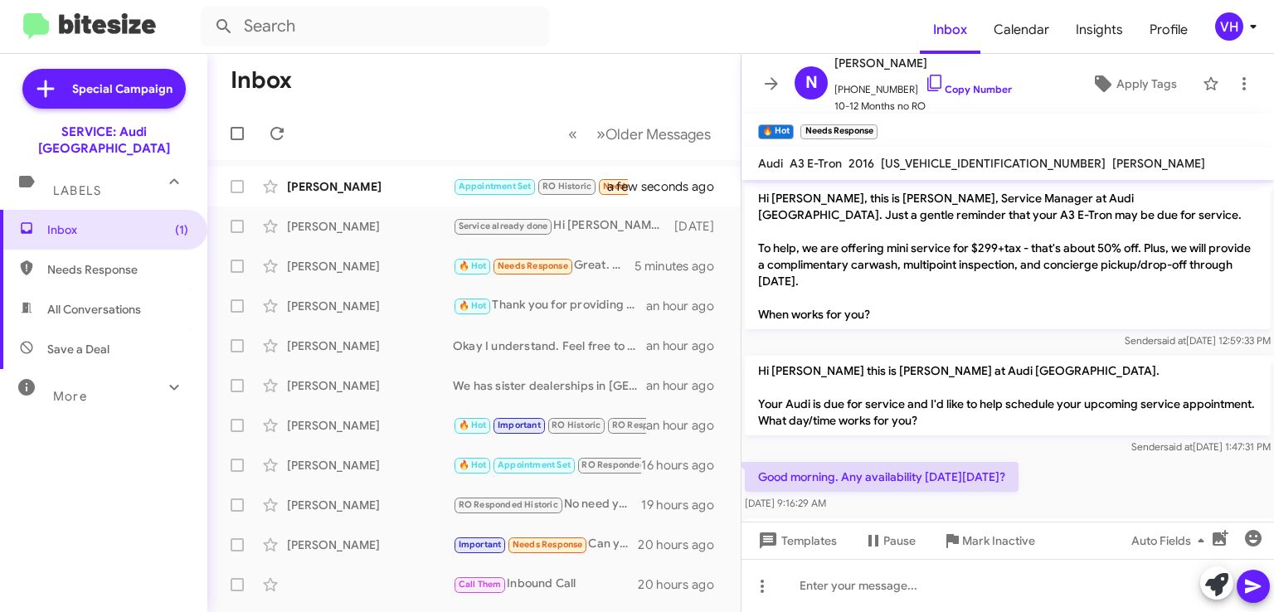
click at [325, 174] on div "Deborah Wiltshire Appointment Set RO Historic Needs Response Hi, thanks. I've a…" at bounding box center [474, 186] width 507 height 33
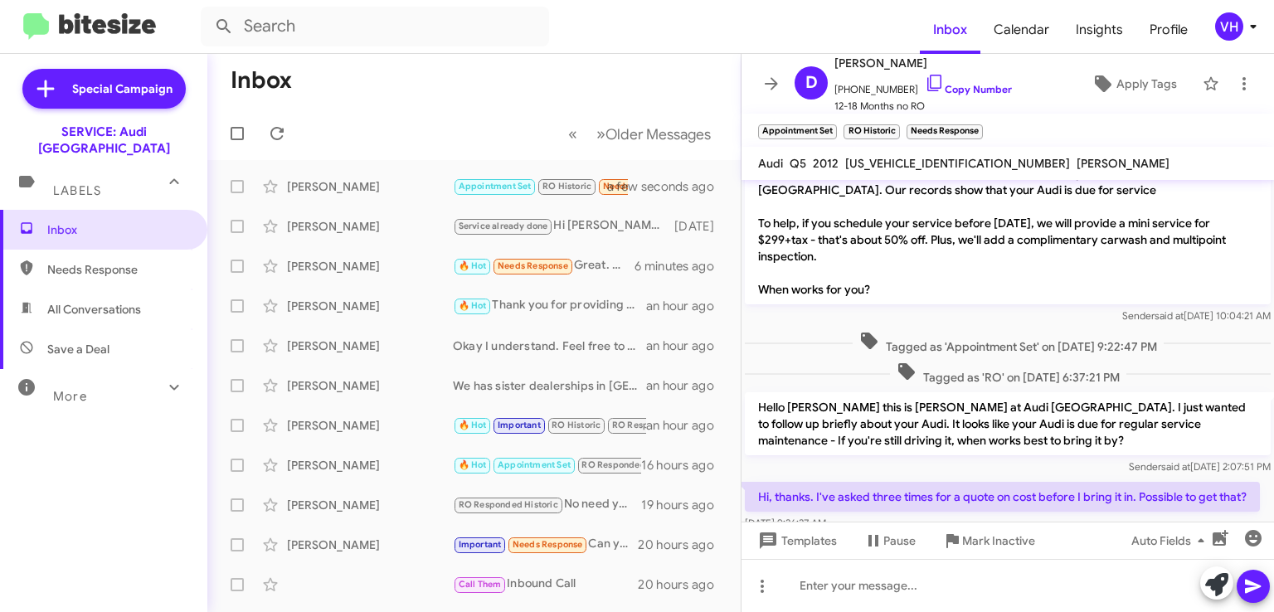
scroll to position [534, 0]
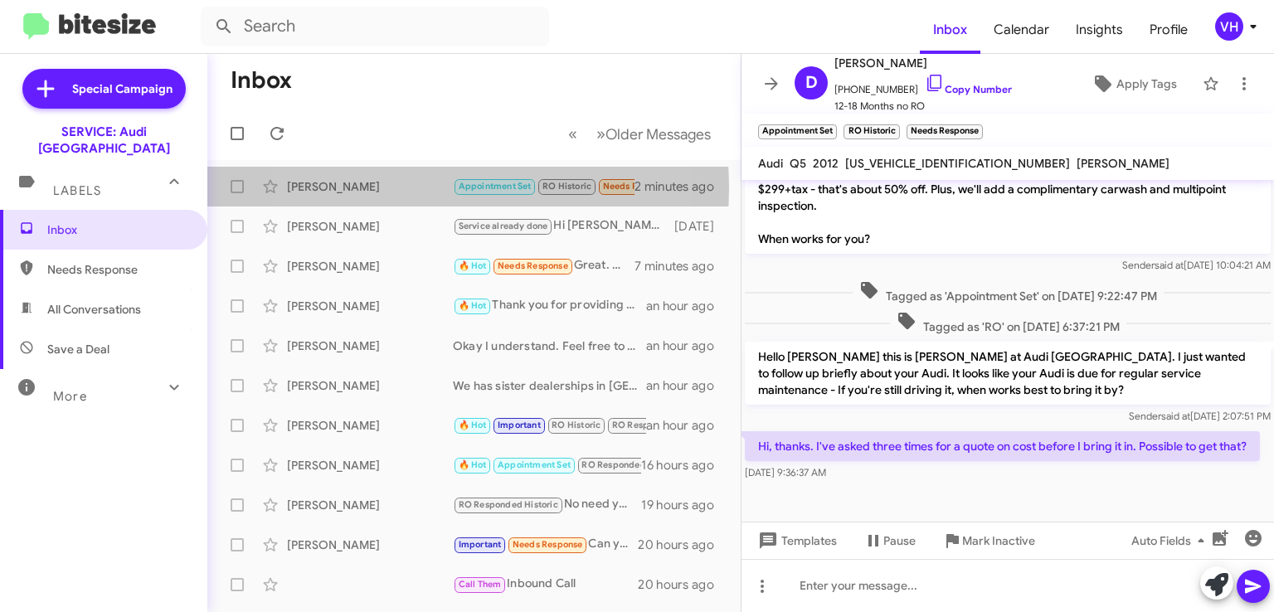
click at [395, 188] on div "[PERSON_NAME]" at bounding box center [370, 186] width 166 height 17
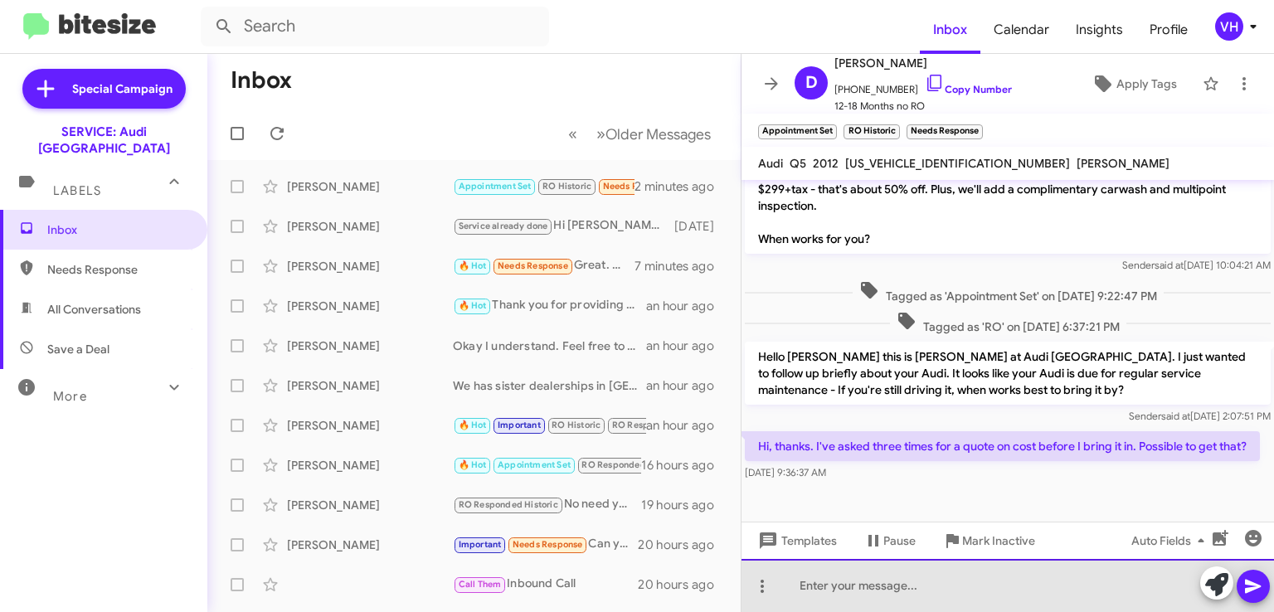
click at [1023, 573] on div at bounding box center [1008, 585] width 533 height 53
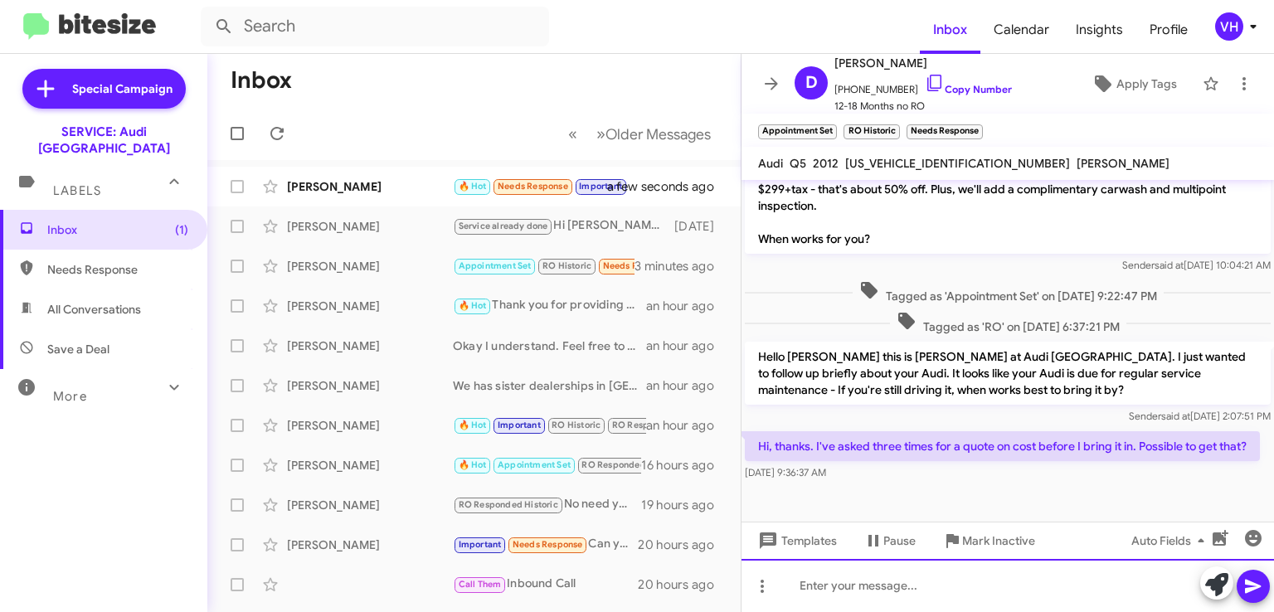
click at [1154, 583] on div at bounding box center [1008, 585] width 533 height 53
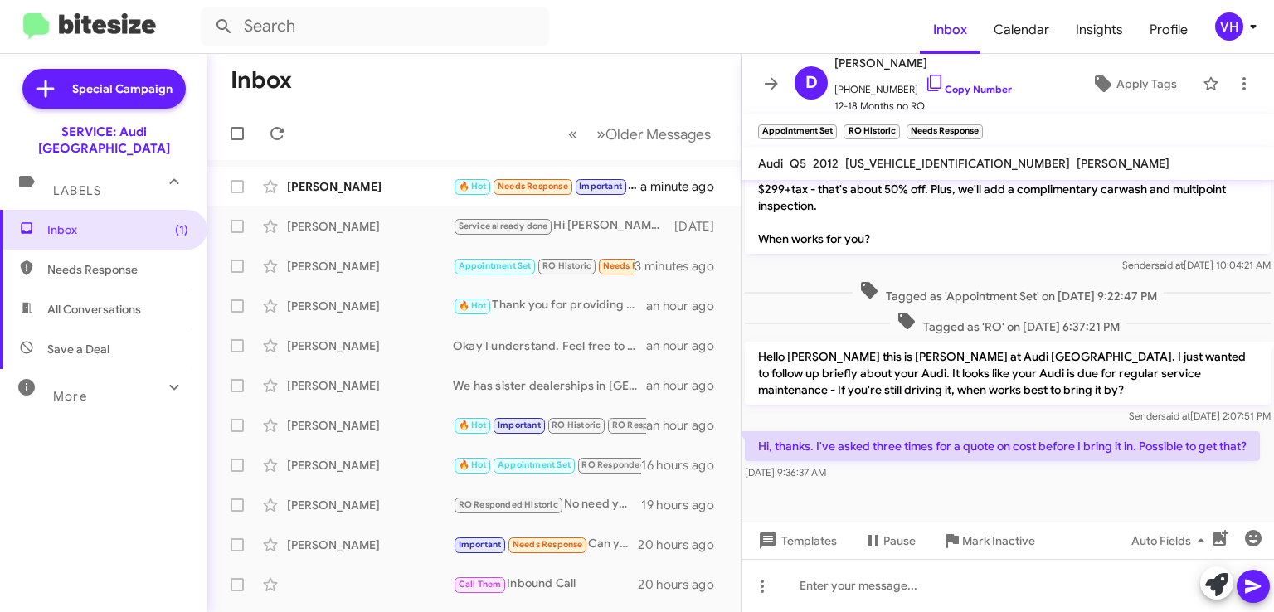
click at [856, 485] on div at bounding box center [1008, 503] width 533 height 37
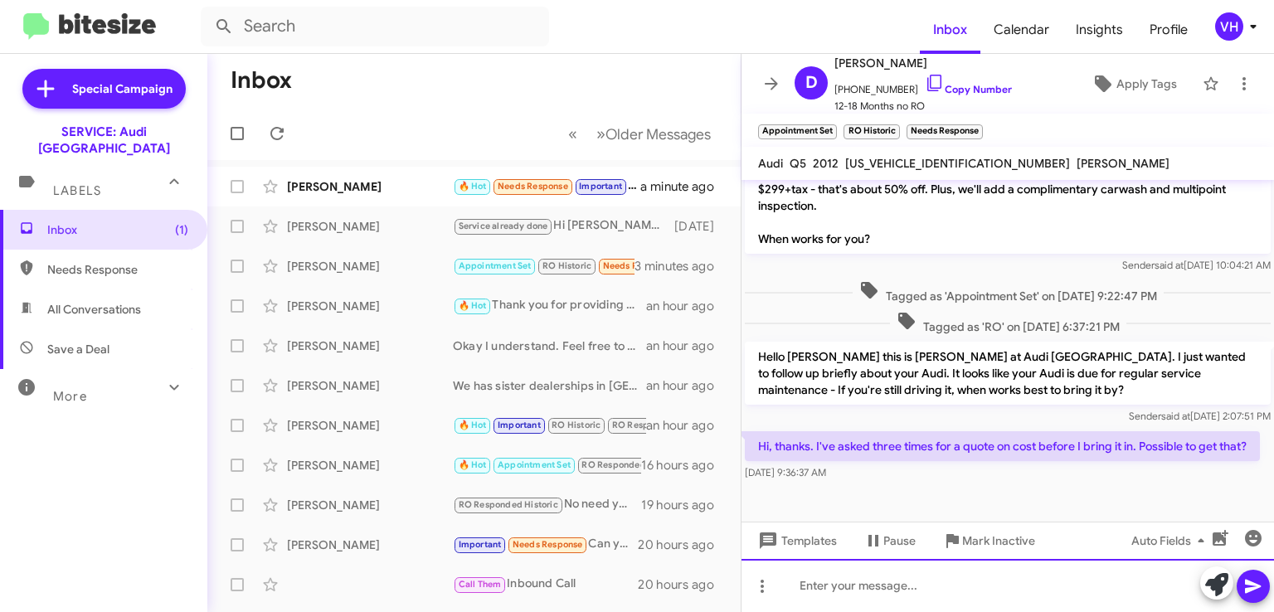
click at [955, 576] on div at bounding box center [1008, 585] width 533 height 53
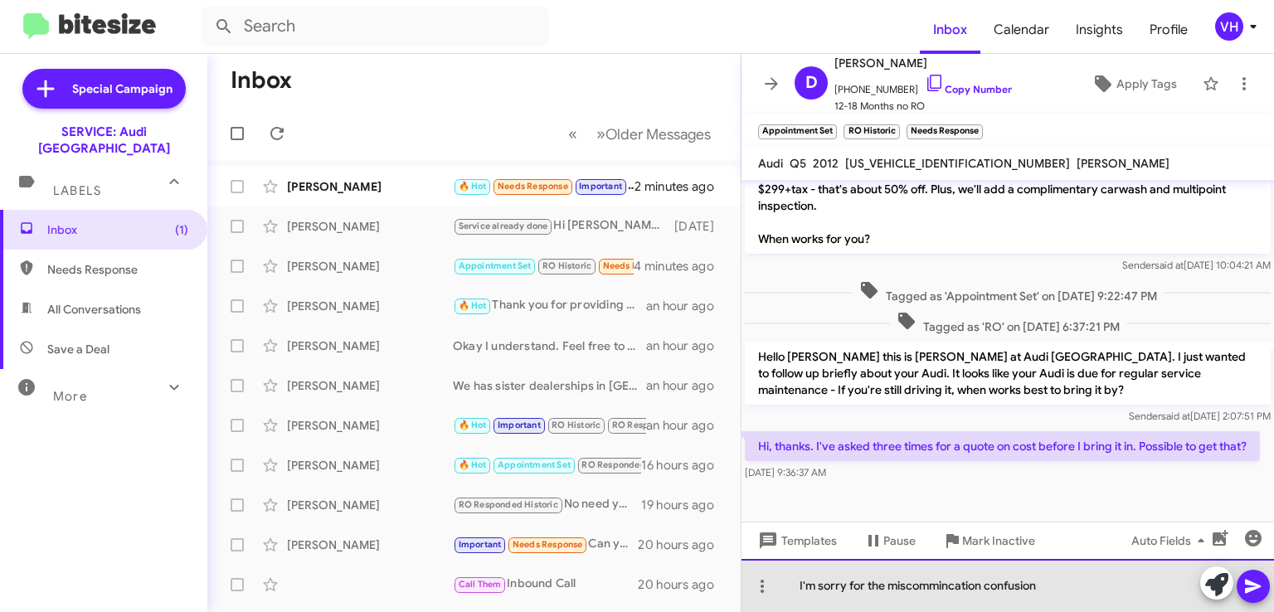
click at [1028, 584] on div "I'm sorry for the miscommincation confusion" at bounding box center [1008, 585] width 533 height 53
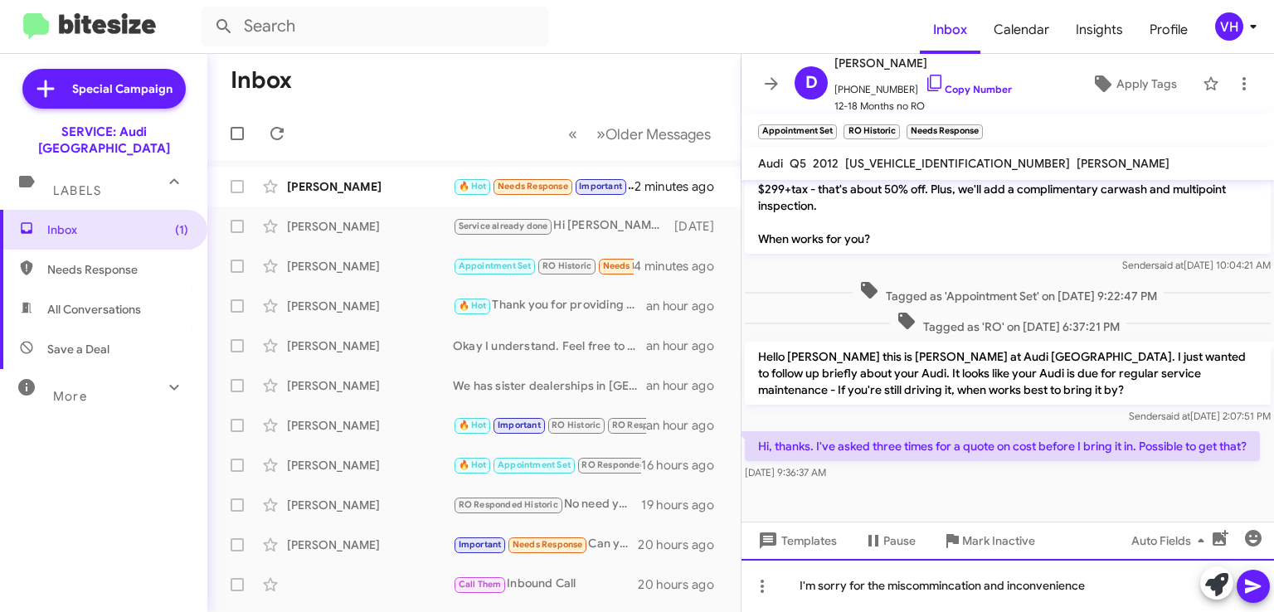
click at [942, 581] on div "I'm sorry for the miscommincation and inconvenience" at bounding box center [1008, 585] width 533 height 53
click at [1099, 579] on div "I'm sorry for the miscommunication and inconvenience" at bounding box center [1008, 585] width 533 height 53
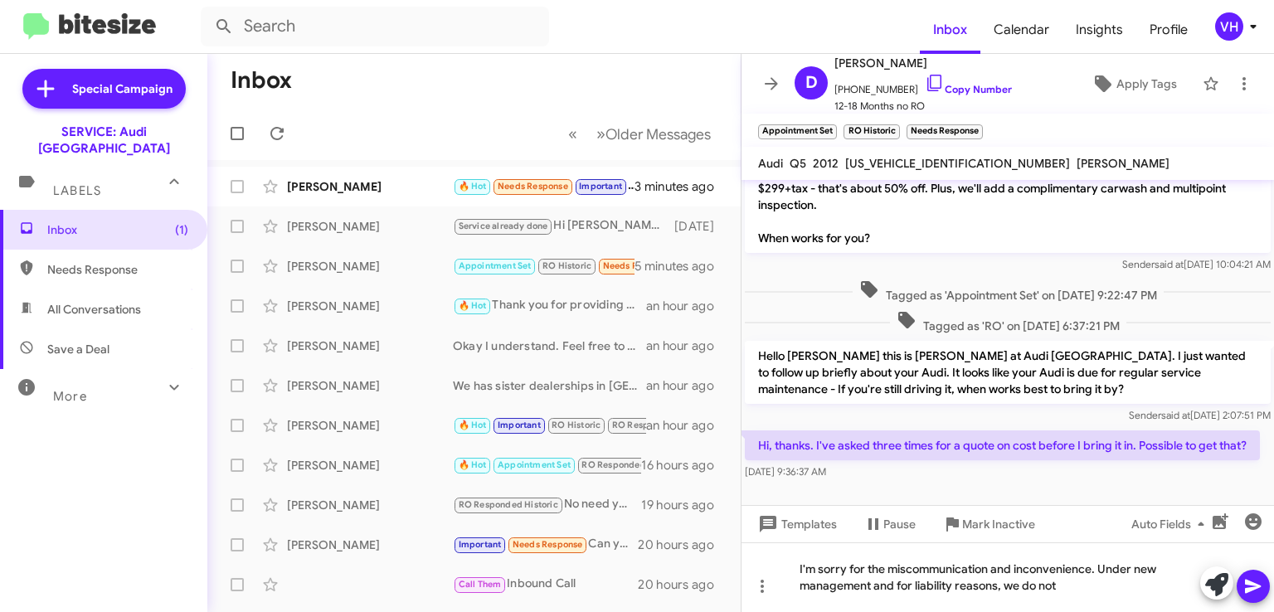
click at [894, 160] on span "WA1WKAFP7CA104699" at bounding box center [957, 163] width 225 height 15
copy span "WA1WKAFP7CA104699"
click at [1109, 479] on div "Aug 13, 2025, 9:36:37 AM" at bounding box center [1002, 472] width 515 height 17
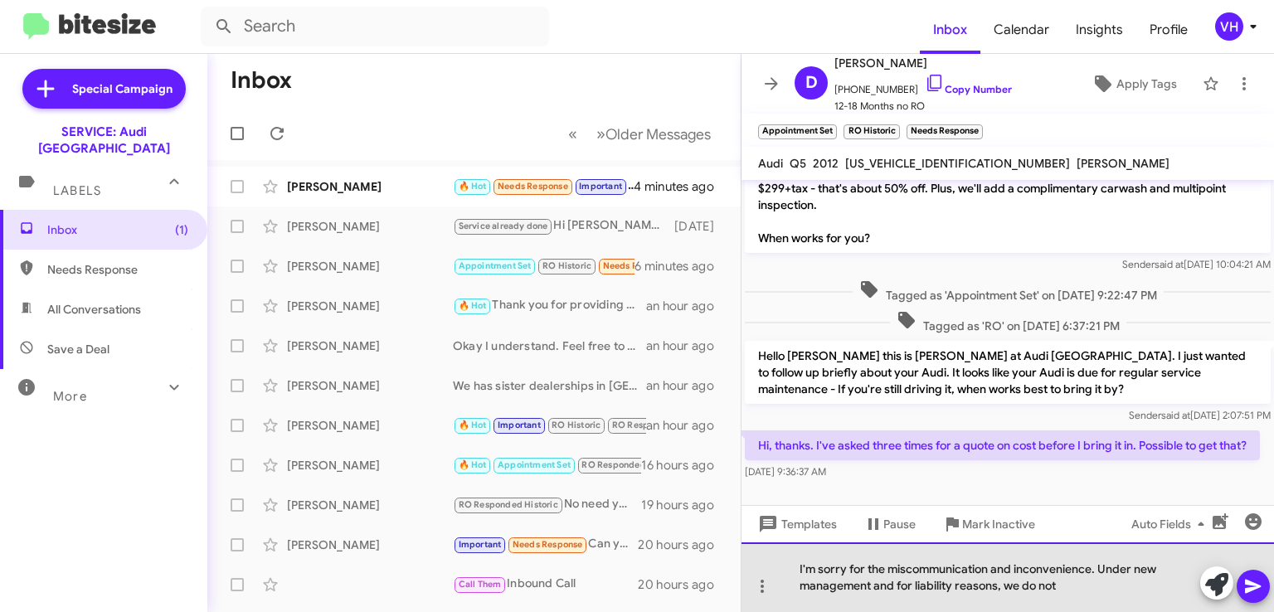
click at [1074, 587] on div "I'm sorry for the miscommunication and inconvenience. Under new management and …" at bounding box center [1008, 578] width 533 height 70
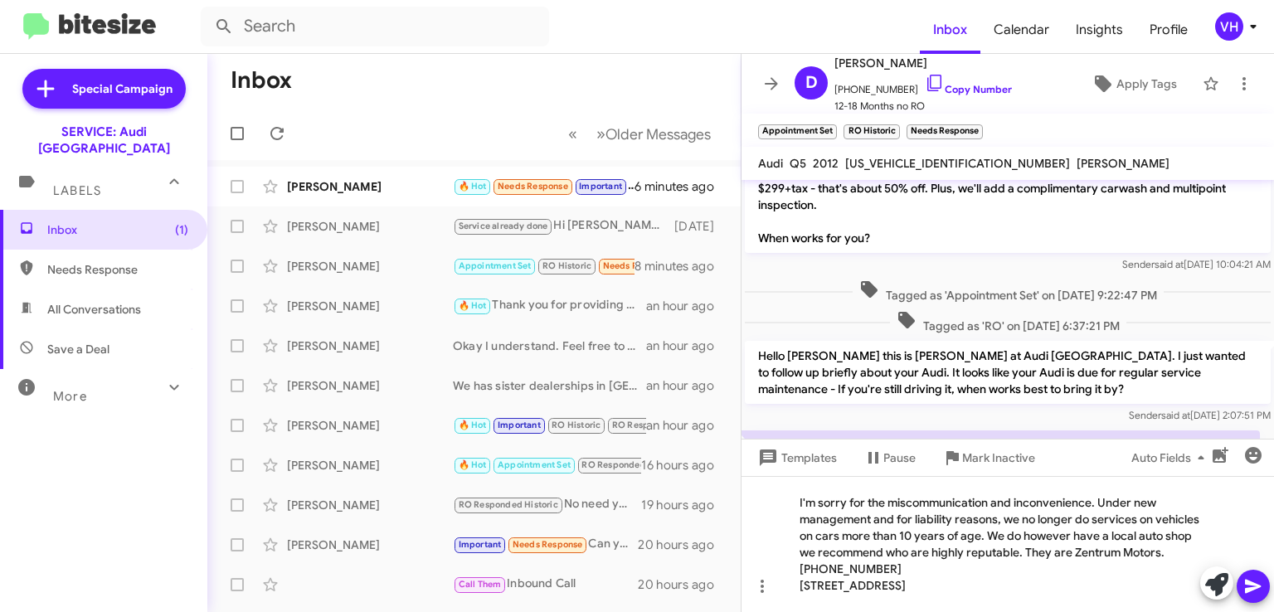
click at [1257, 588] on icon at bounding box center [1253, 587] width 16 height 14
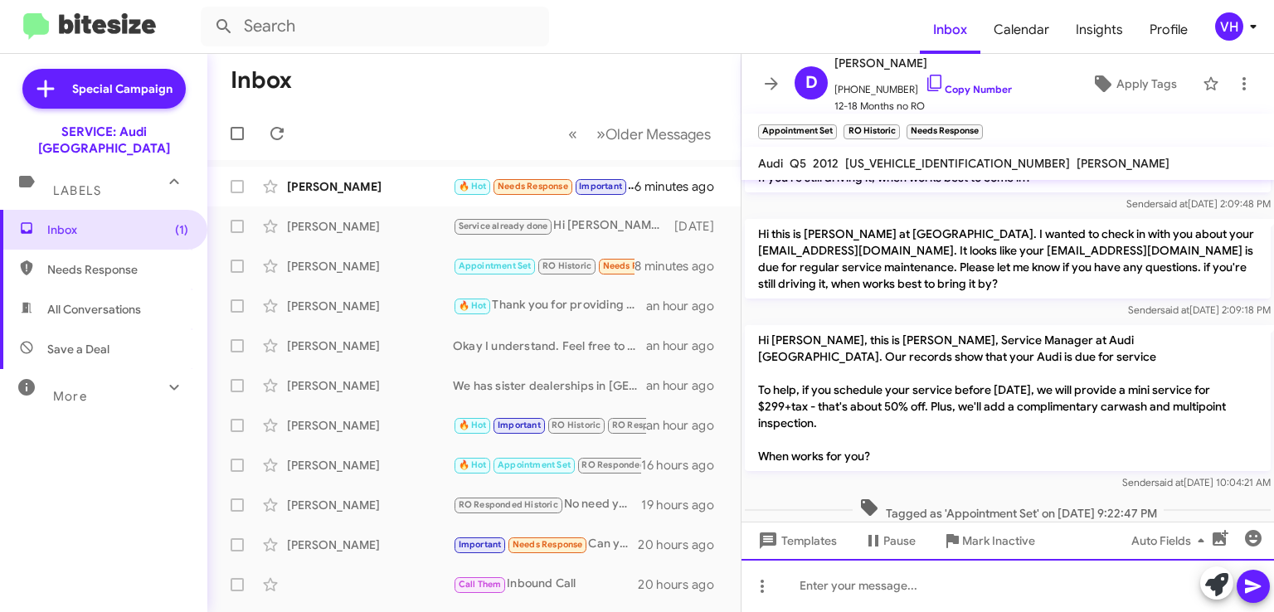
scroll to position [661, 0]
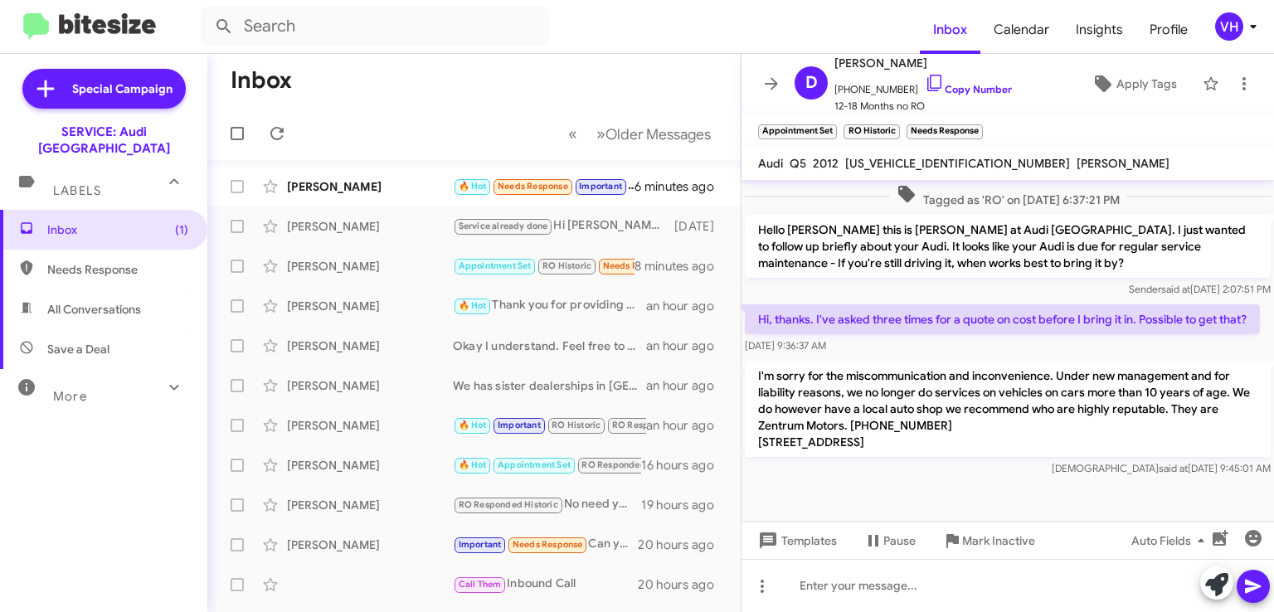
click at [342, 180] on div "[PERSON_NAME]" at bounding box center [370, 186] width 166 height 17
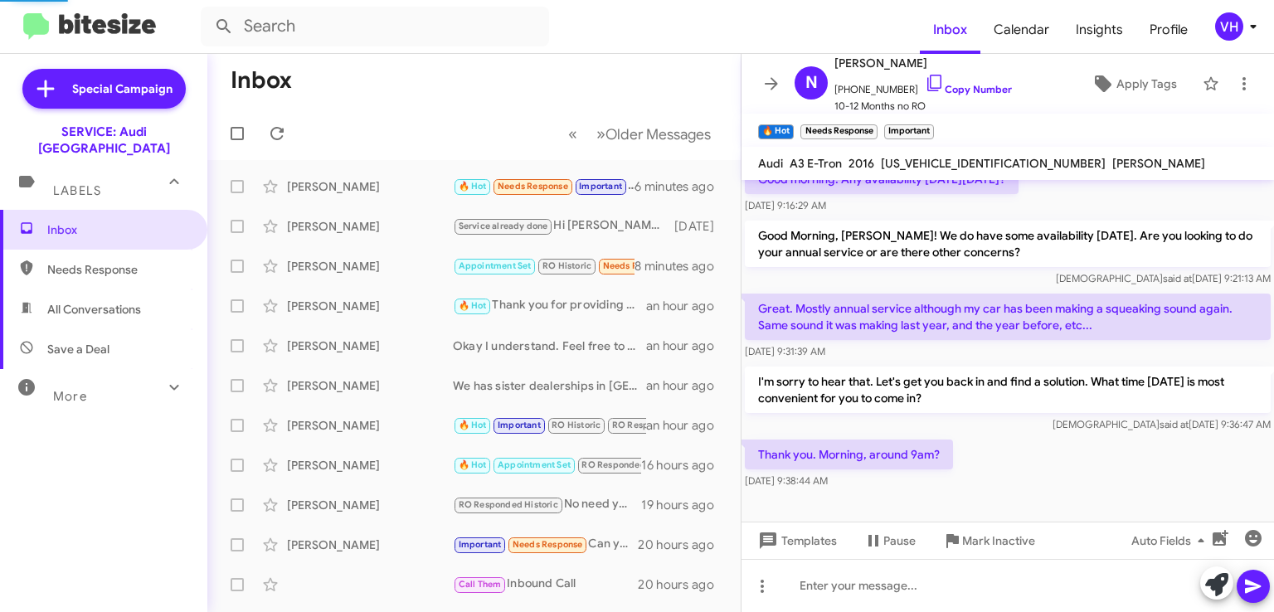
scroll to position [298, 0]
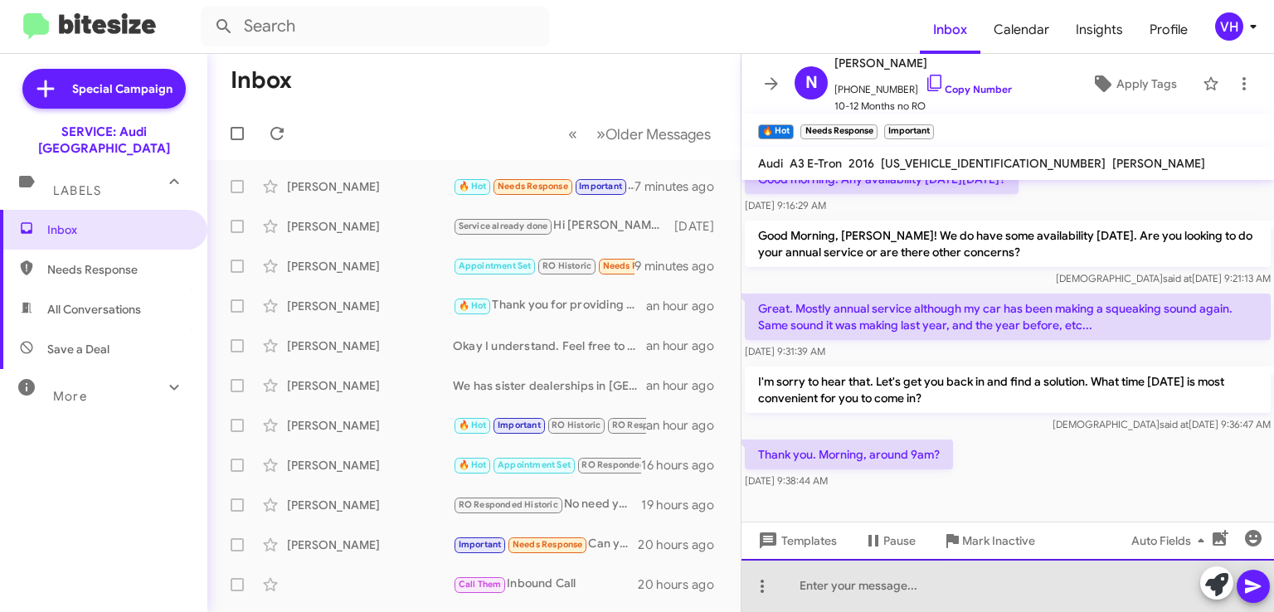
click at [1083, 593] on div at bounding box center [1008, 585] width 533 height 53
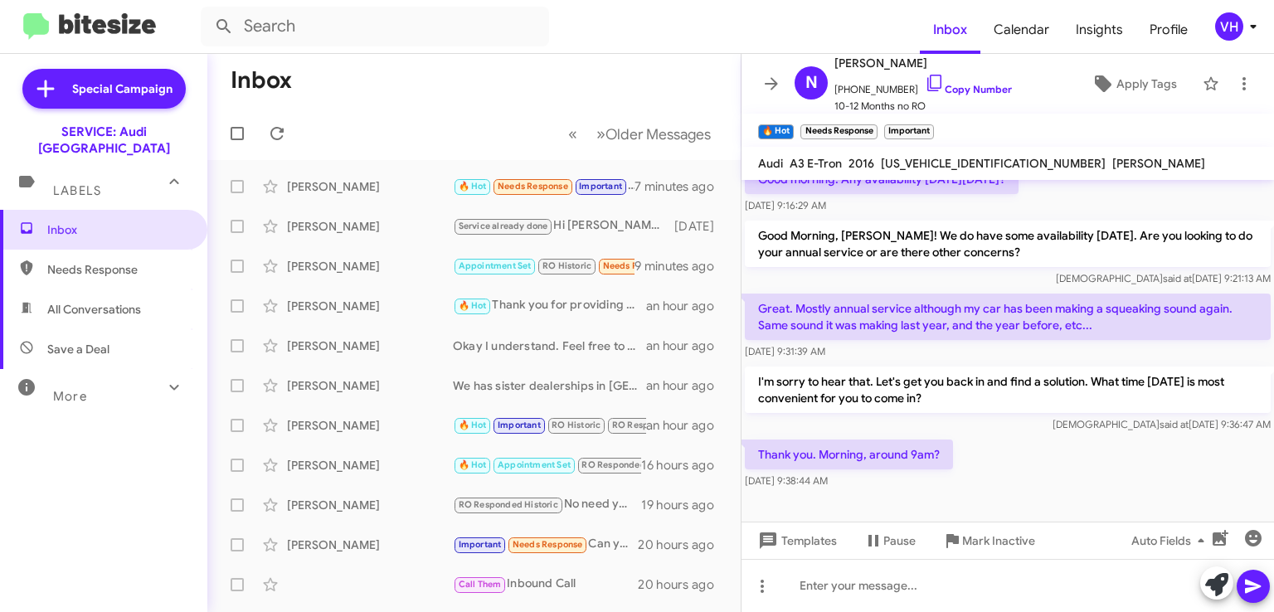
click at [914, 163] on span "[US_VEHICLE_IDENTIFICATION_NUMBER]" at bounding box center [993, 163] width 225 height 15
copy span "[US_VEHICLE_IDENTIFICATION_NUMBER]"
click at [1134, 447] on div "Thank you. Morning, around 9am? Aug 13, 2025, 9:38:44 AM" at bounding box center [1008, 464] width 533 height 56
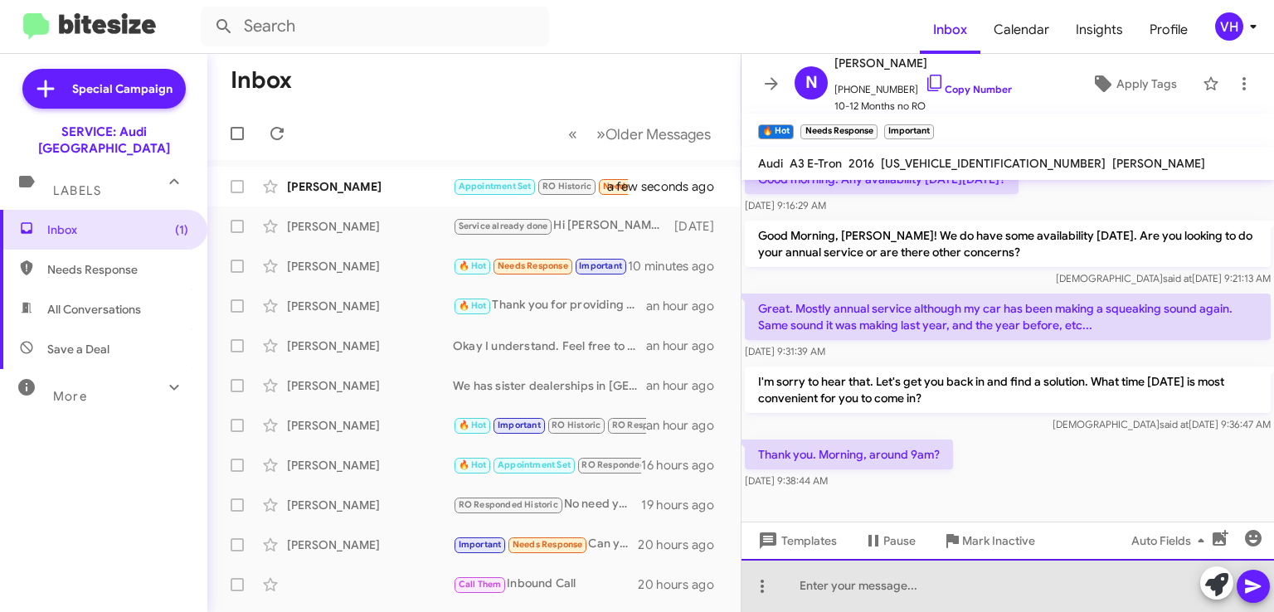
click at [989, 582] on div at bounding box center [1008, 585] width 533 height 53
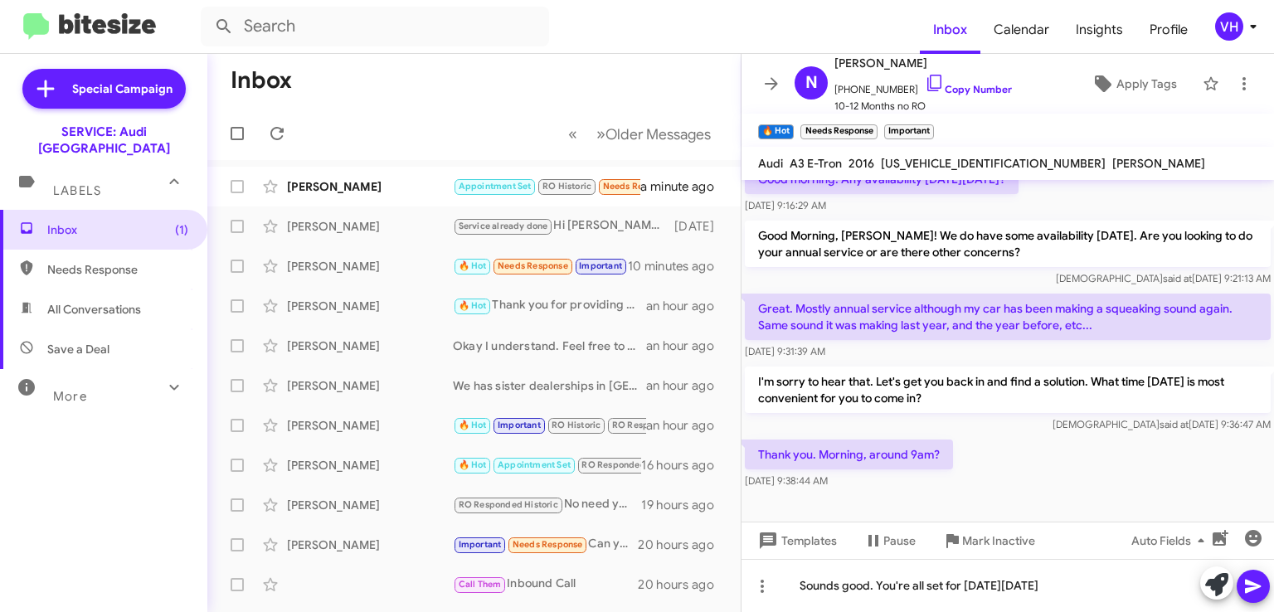
click at [1130, 470] on div "Thank you. Morning, around 9am? Aug 13, 2025, 9:38:44 AM" at bounding box center [1008, 464] width 533 height 56
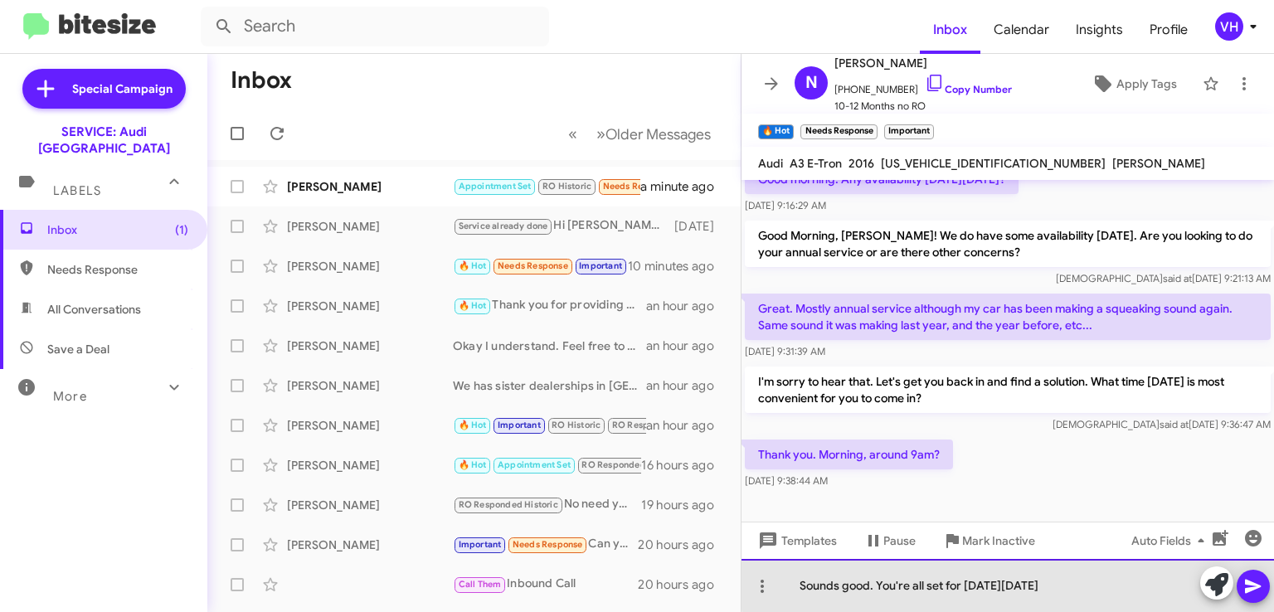
click at [1092, 586] on div "Sounds good. You're all set for next Monday 8/18" at bounding box center [1008, 585] width 533 height 53
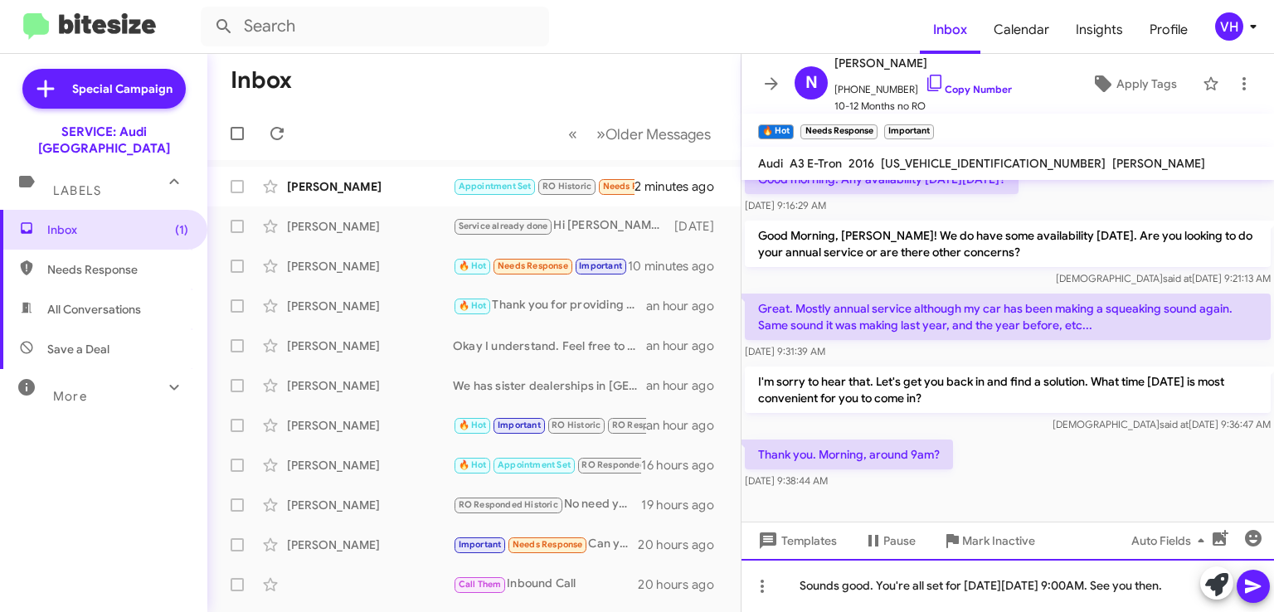
scroll to position [314, 0]
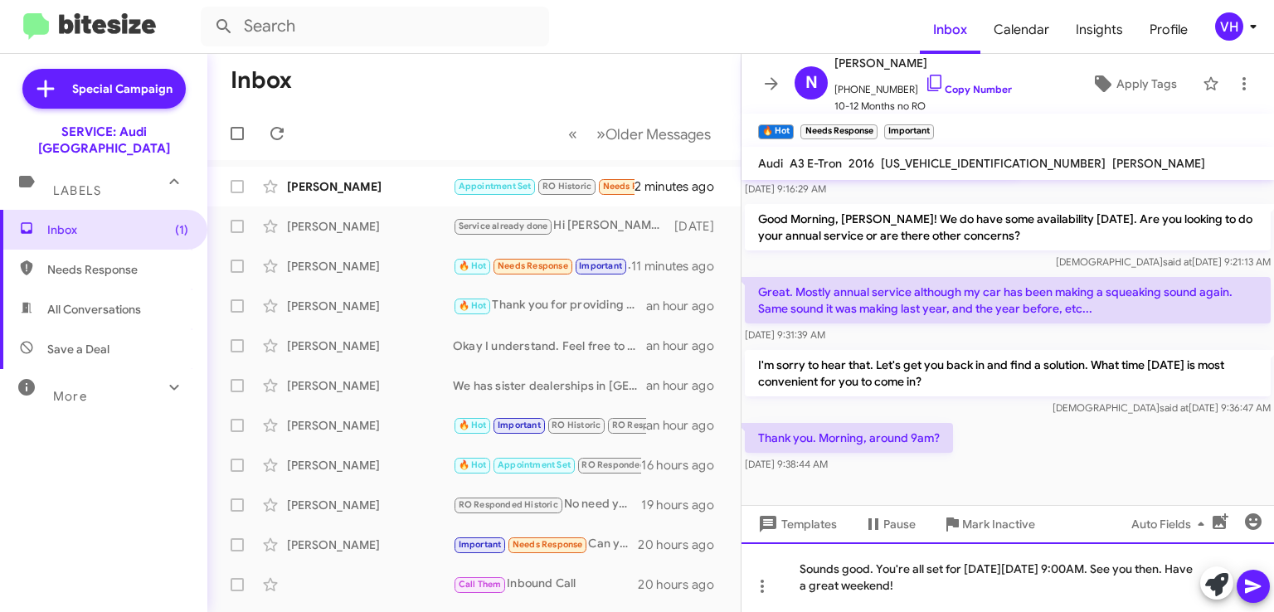
drag, startPoint x: 1092, startPoint y: 586, endPoint x: 774, endPoint y: 583, distance: 317.8
click at [774, 583] on div "Sounds good. You're all set for next Monday 8/18 at 9:00AM. See you then. Have …" at bounding box center [1008, 578] width 533 height 70
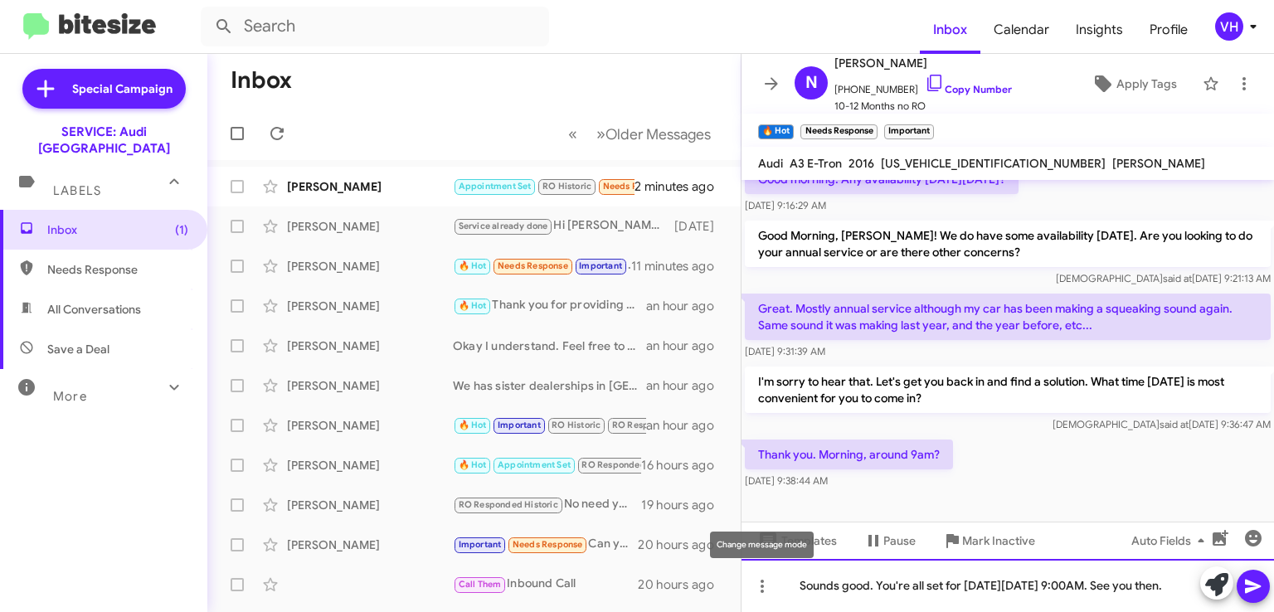
scroll to position [298, 0]
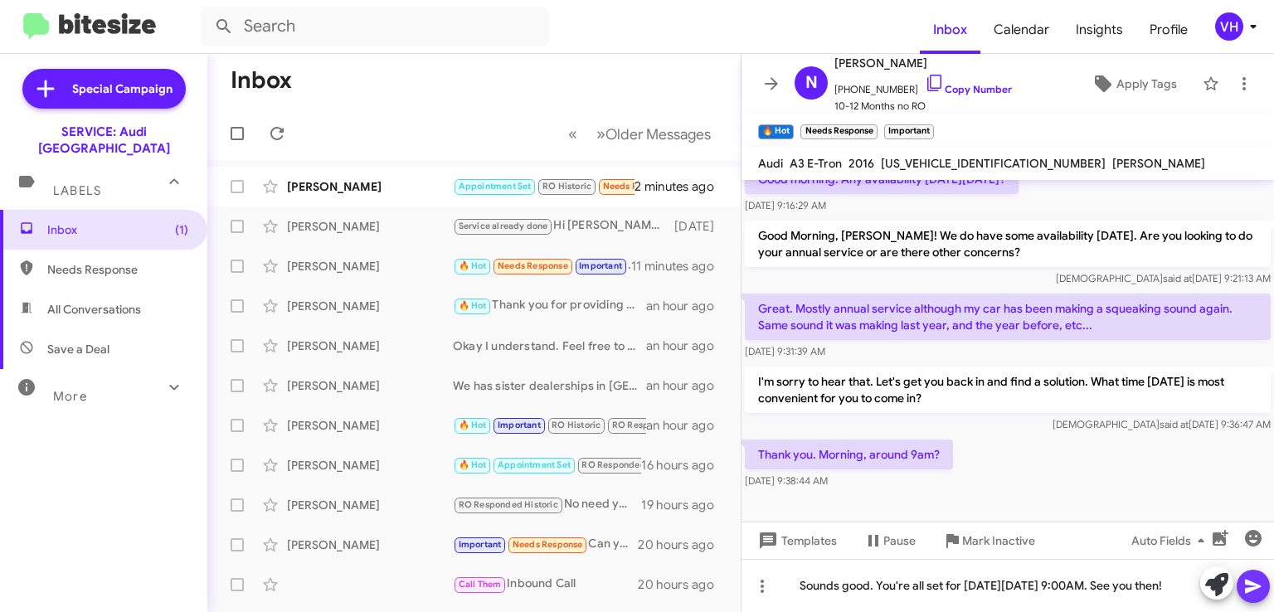
click at [1256, 587] on icon at bounding box center [1253, 587] width 16 height 14
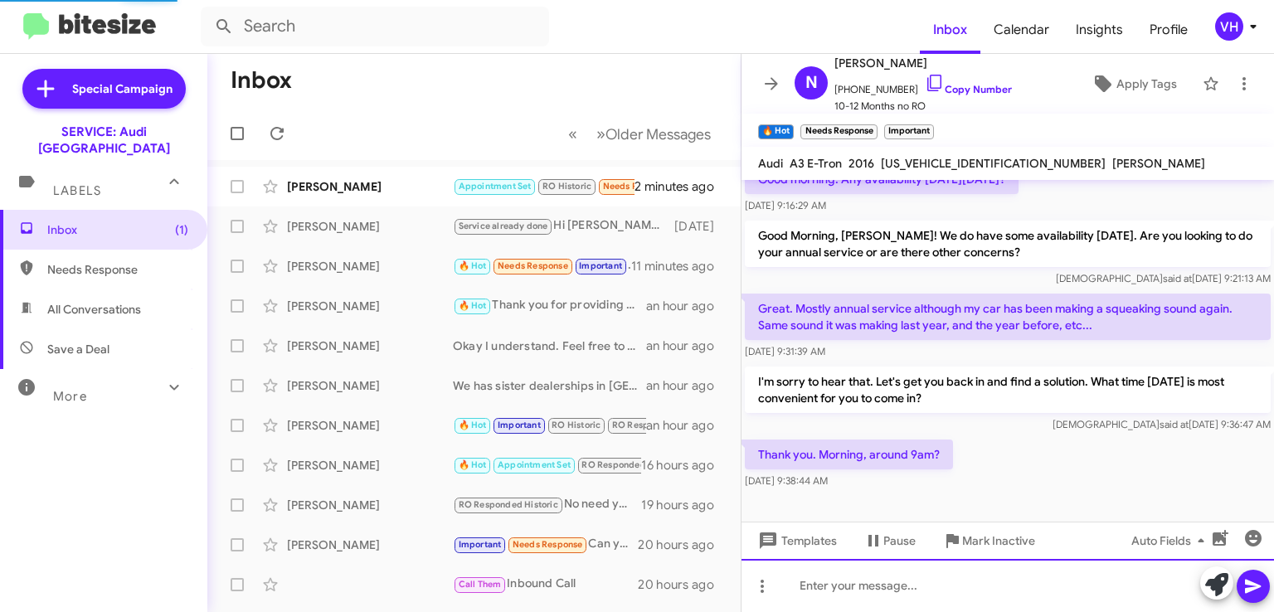
scroll to position [0, 0]
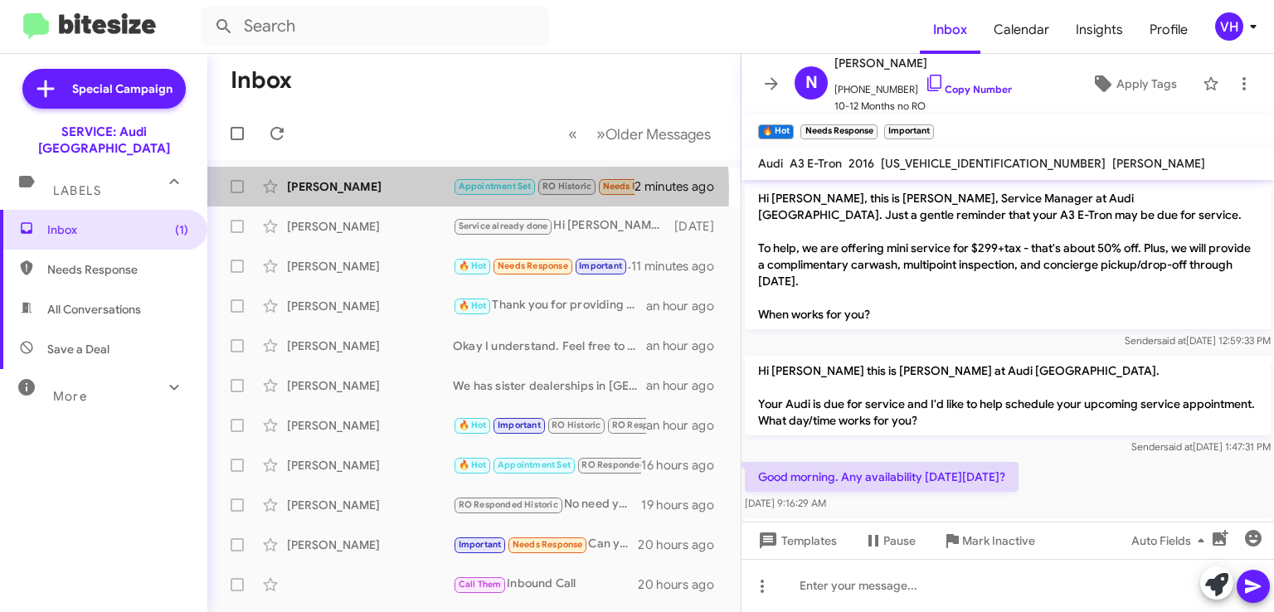
click at [355, 191] on div "[PERSON_NAME]" at bounding box center [370, 186] width 166 height 17
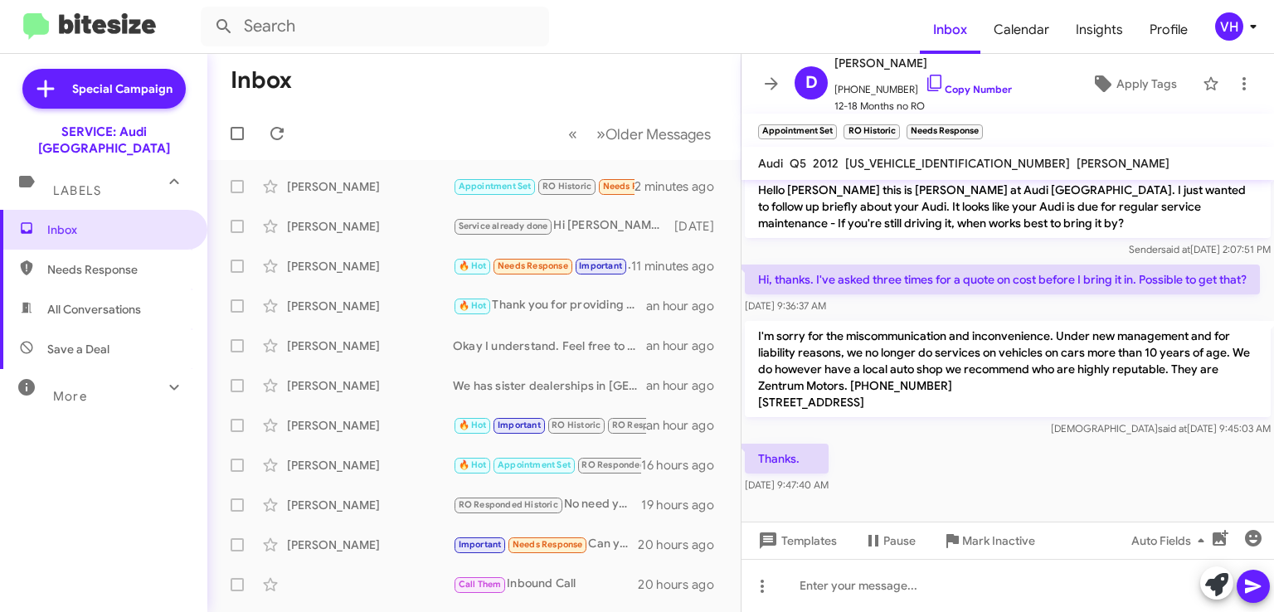
scroll to position [705, 0]
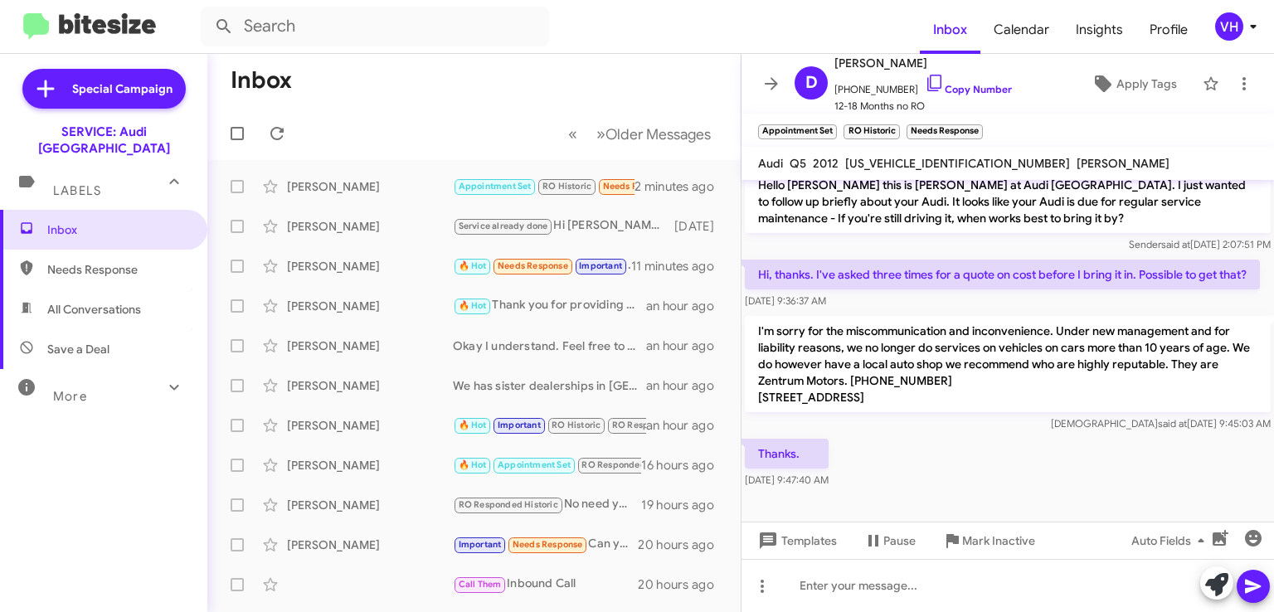
click at [979, 126] on span "×" at bounding box center [979, 124] width 10 height 20
click at [896, 125] on span "×" at bounding box center [896, 124] width 10 height 20
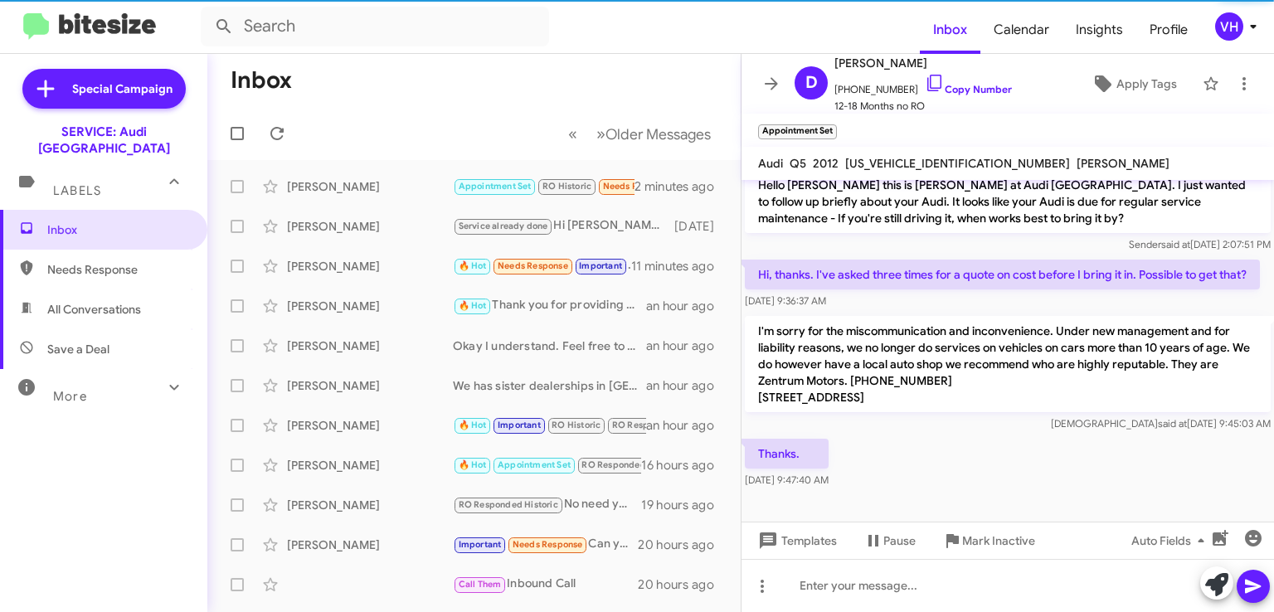
click at [833, 124] on span "×" at bounding box center [833, 124] width 10 height 20
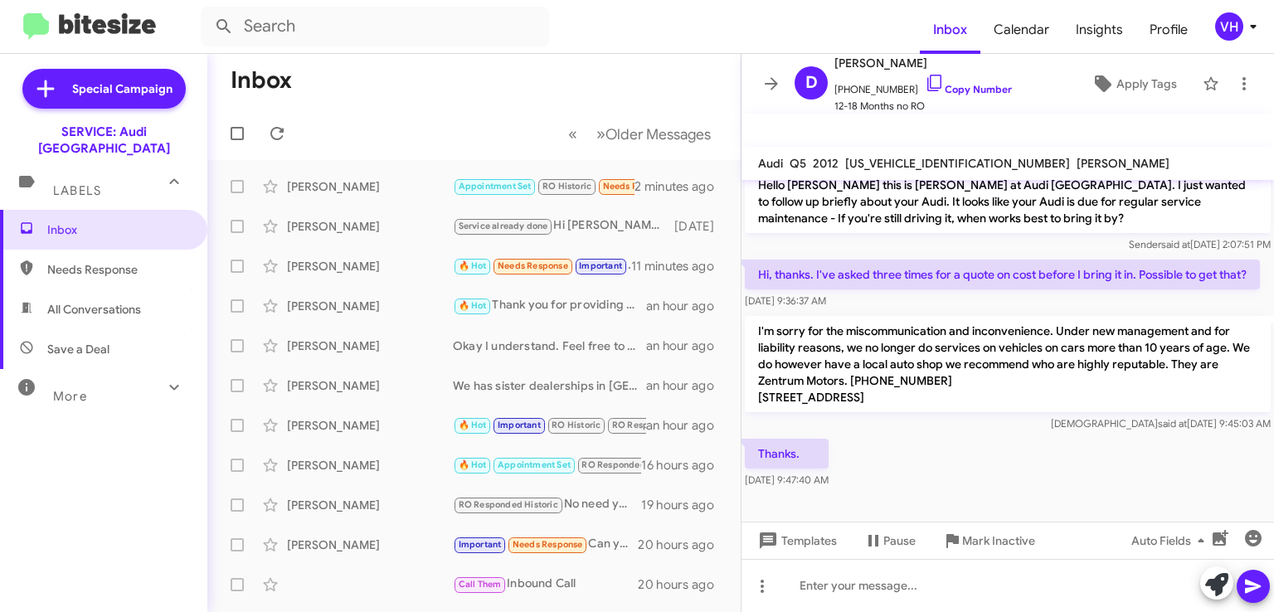
click at [386, 270] on div "[PERSON_NAME]" at bounding box center [370, 266] width 166 height 17
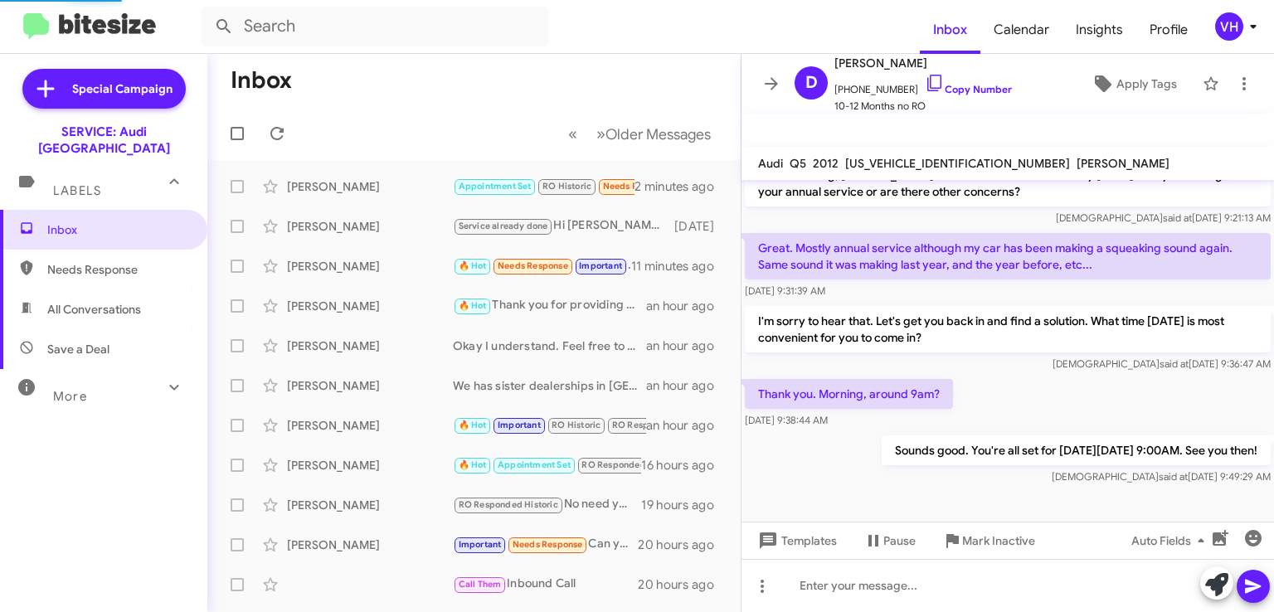
scroll to position [358, 0]
click at [1138, 84] on span "Apply Tags" at bounding box center [1147, 84] width 61 height 30
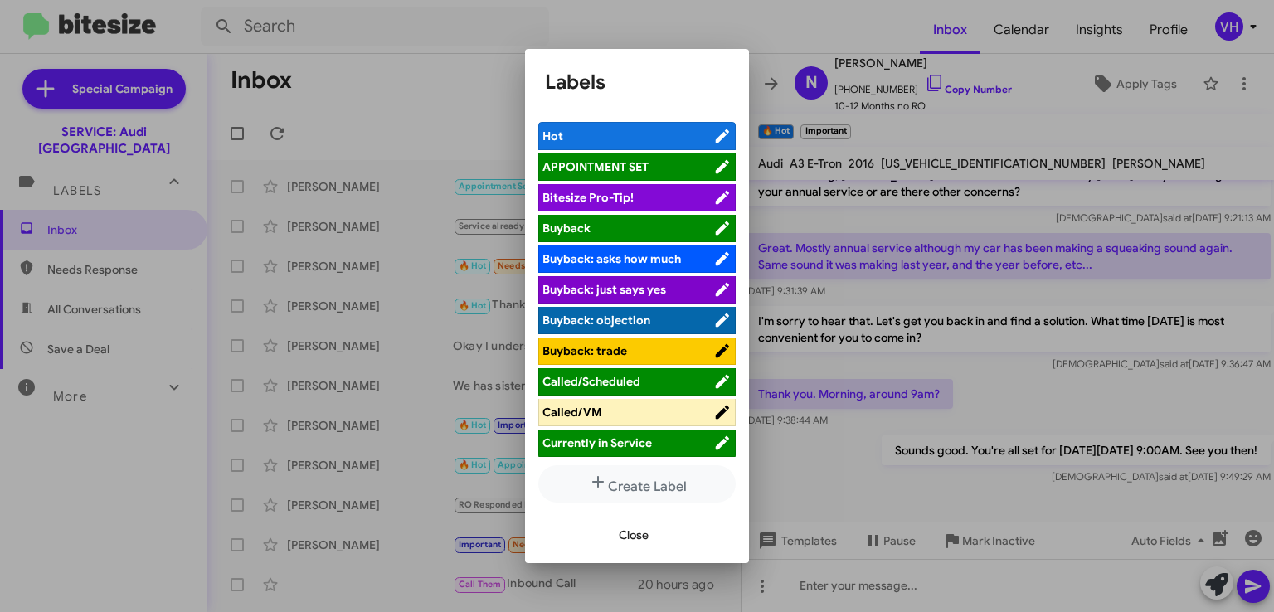
click at [614, 162] on span "APPOINTMENT SET" at bounding box center [596, 166] width 106 height 15
click at [830, 212] on div at bounding box center [637, 306] width 1274 height 612
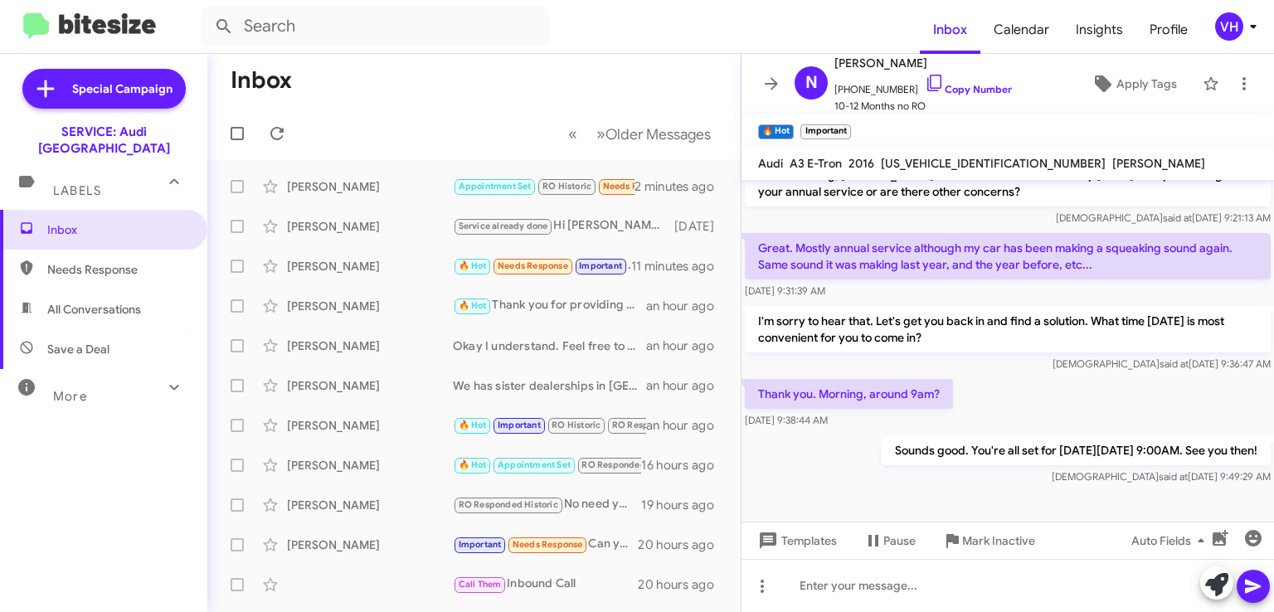
click at [1133, 84] on span "Apply Tags" at bounding box center [1147, 84] width 61 height 30
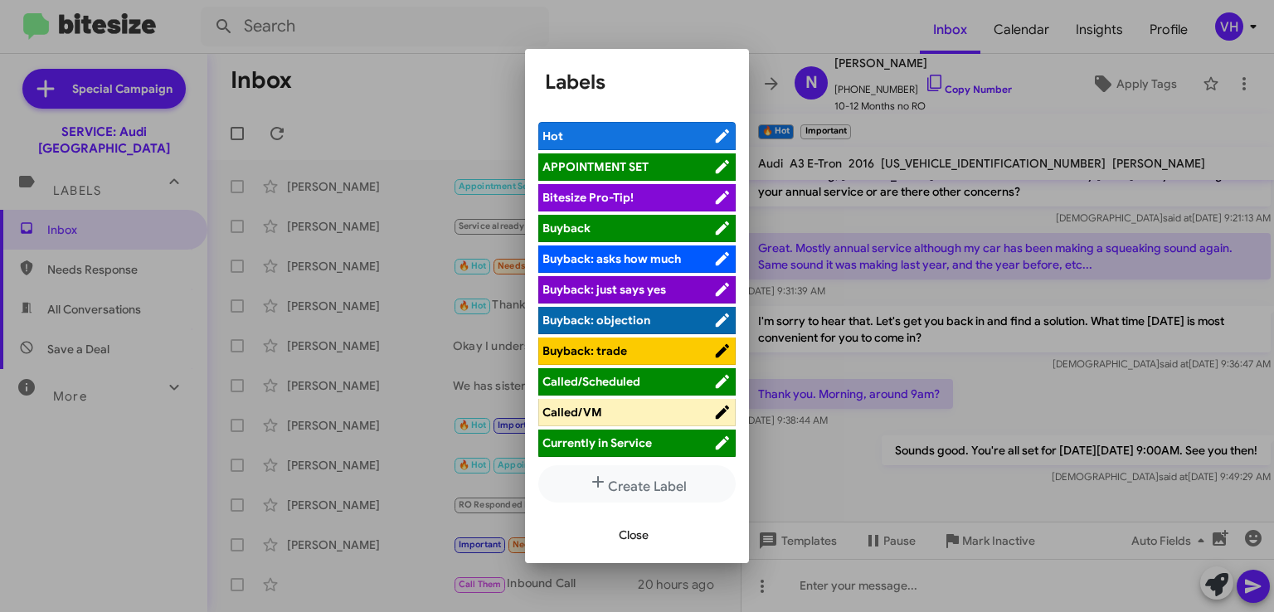
click at [637, 164] on span "APPOINTMENT SET" at bounding box center [596, 166] width 106 height 15
click at [626, 531] on span "Close" at bounding box center [634, 535] width 30 height 30
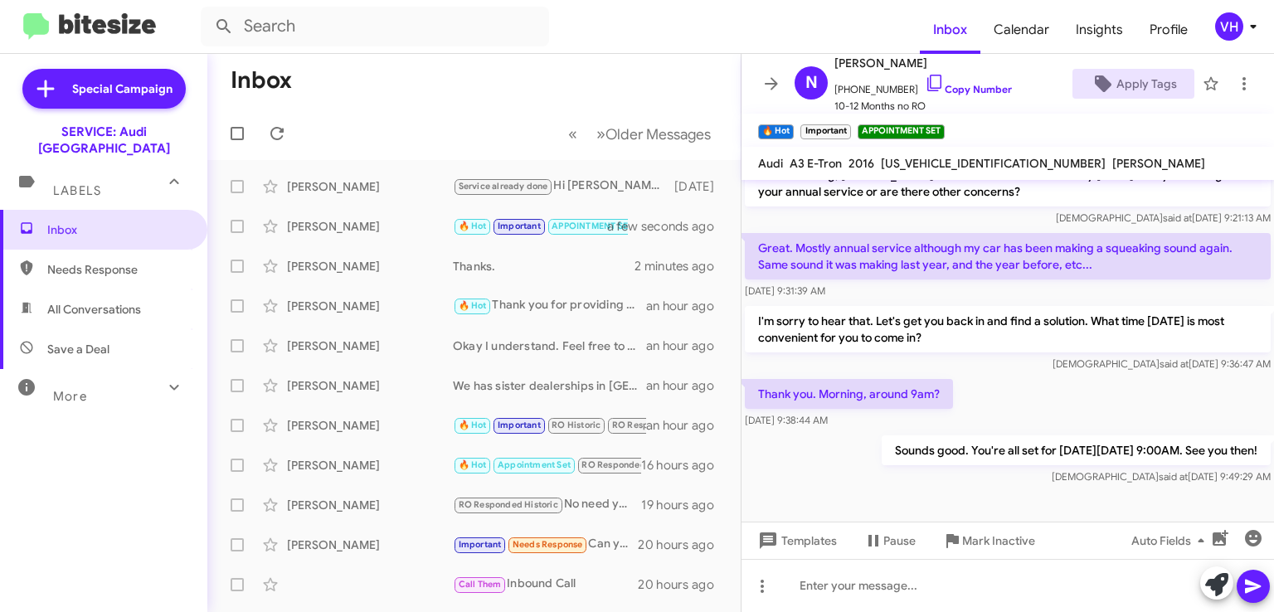
click at [846, 122] on span "×" at bounding box center [847, 124] width 10 height 20
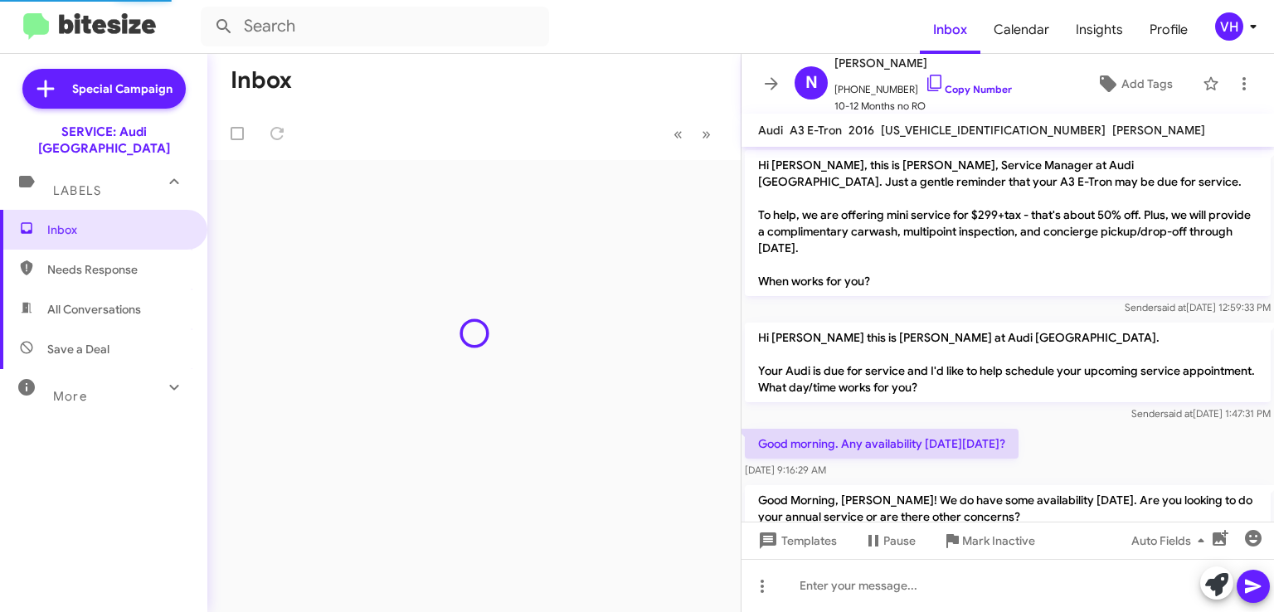
scroll to position [362, 0]
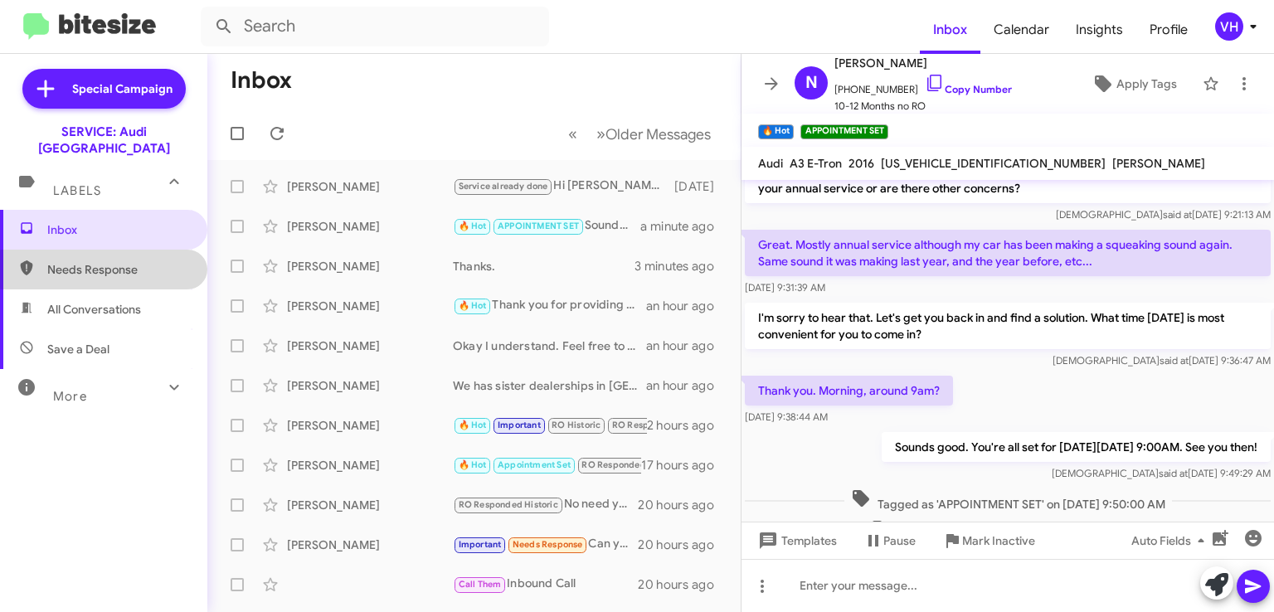
click at [110, 261] on span "Needs Response" at bounding box center [117, 269] width 141 height 17
type input "in:needs-response"
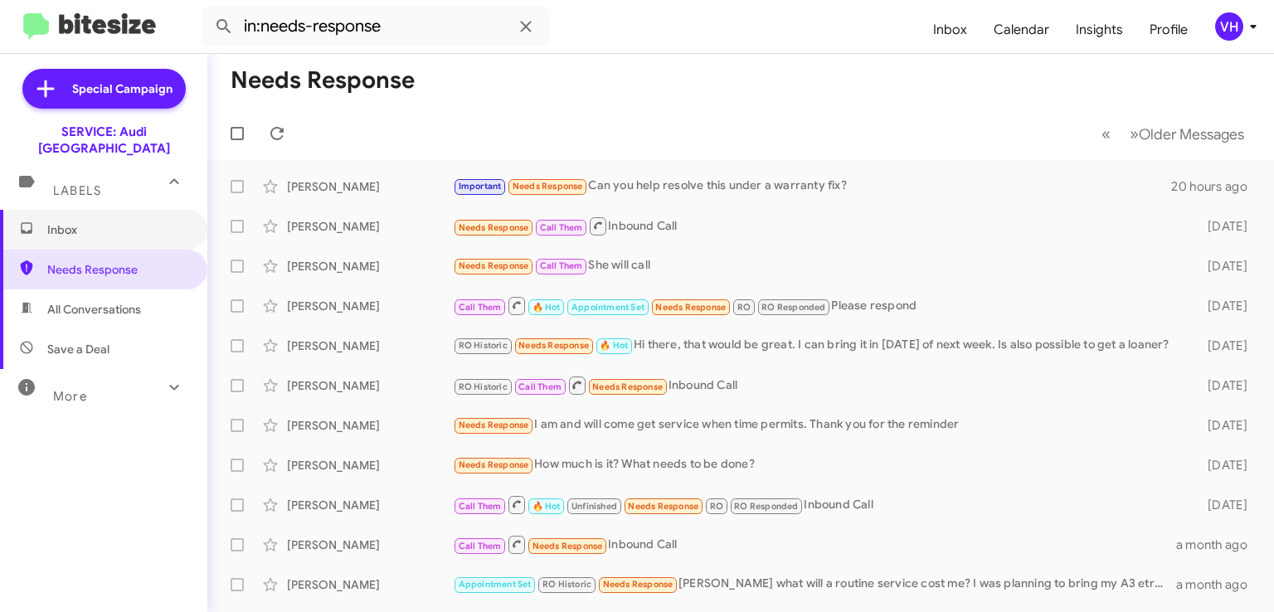
click at [97, 222] on span "Inbox" at bounding box center [117, 230] width 141 height 17
